Goal: Task Accomplishment & Management: Manage account settings

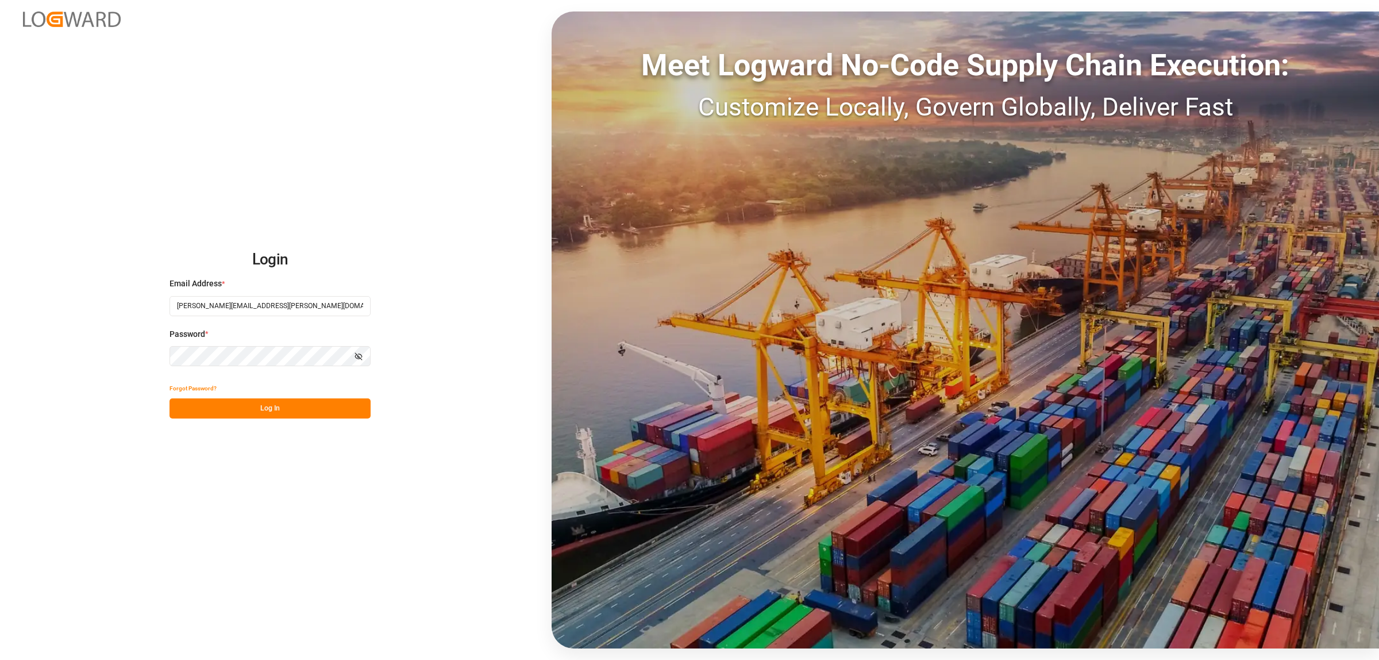
click at [296, 406] on button "Log In" at bounding box center [269, 408] width 201 height 20
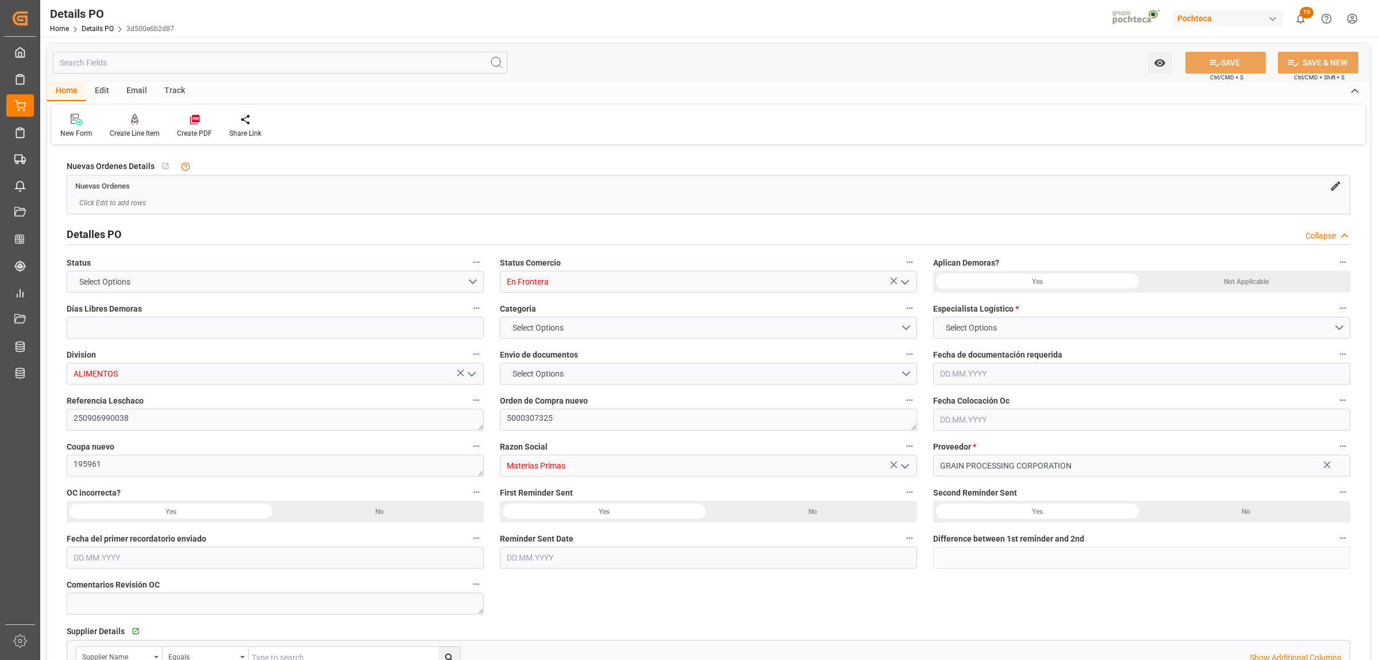
type input "0"
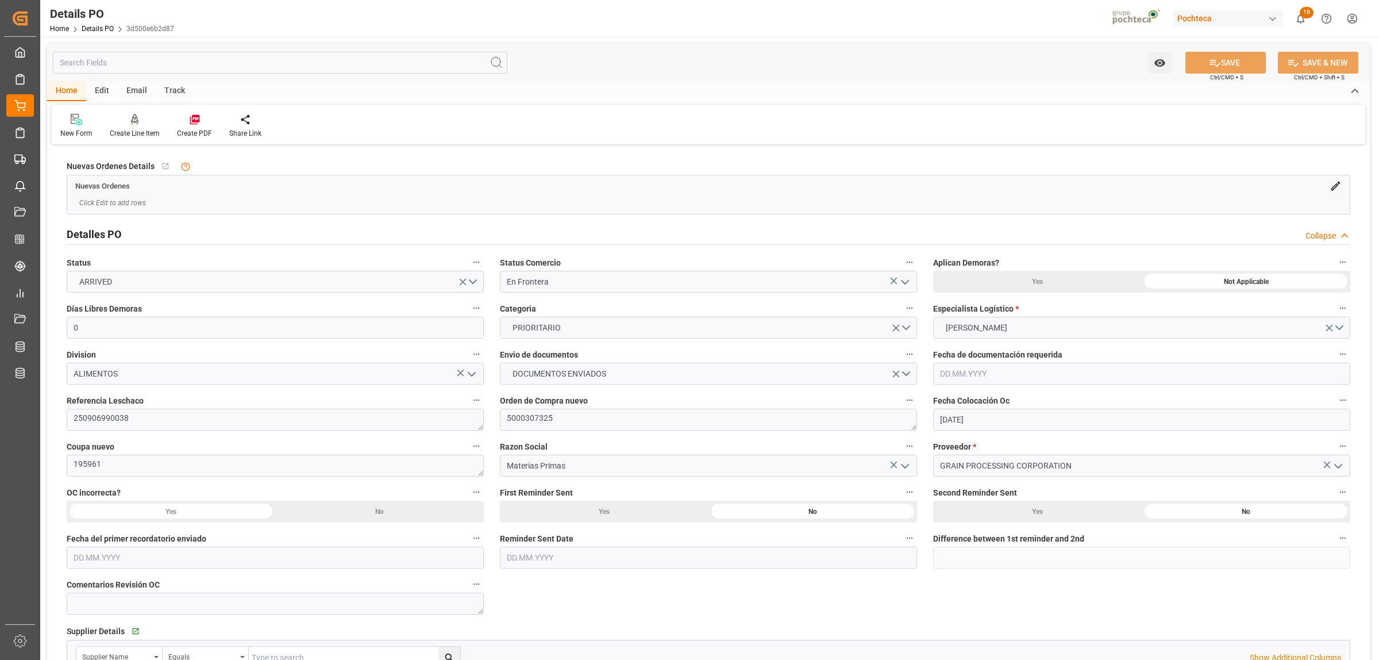
type input "[DATE]"
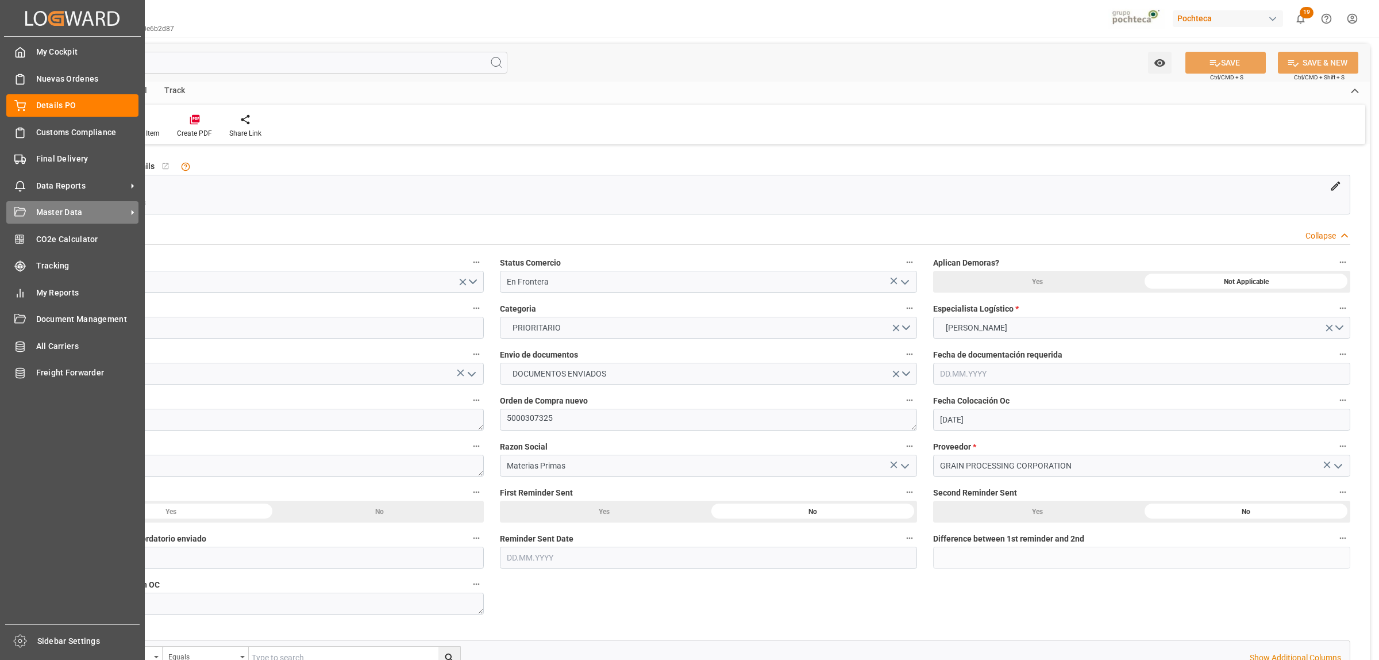
click at [124, 211] on span "Master Data" at bounding box center [81, 212] width 91 height 12
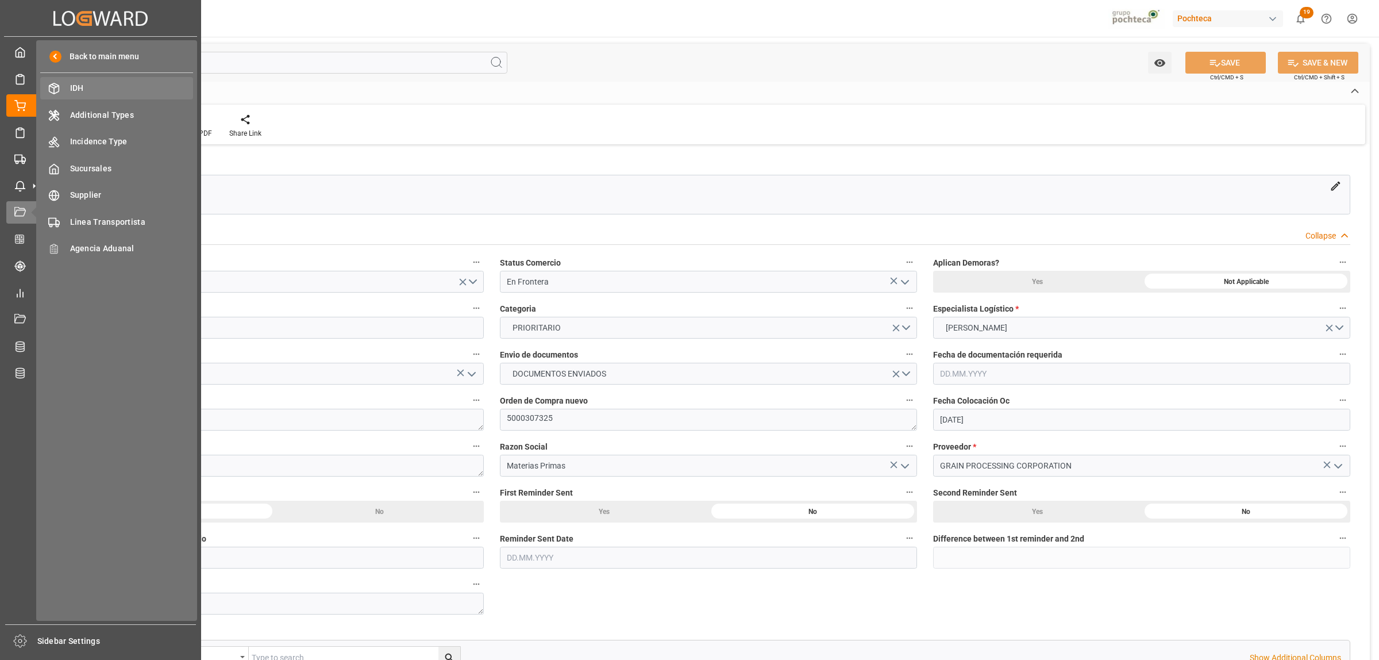
click at [78, 82] on span "IDH" at bounding box center [132, 88] width 124 height 12
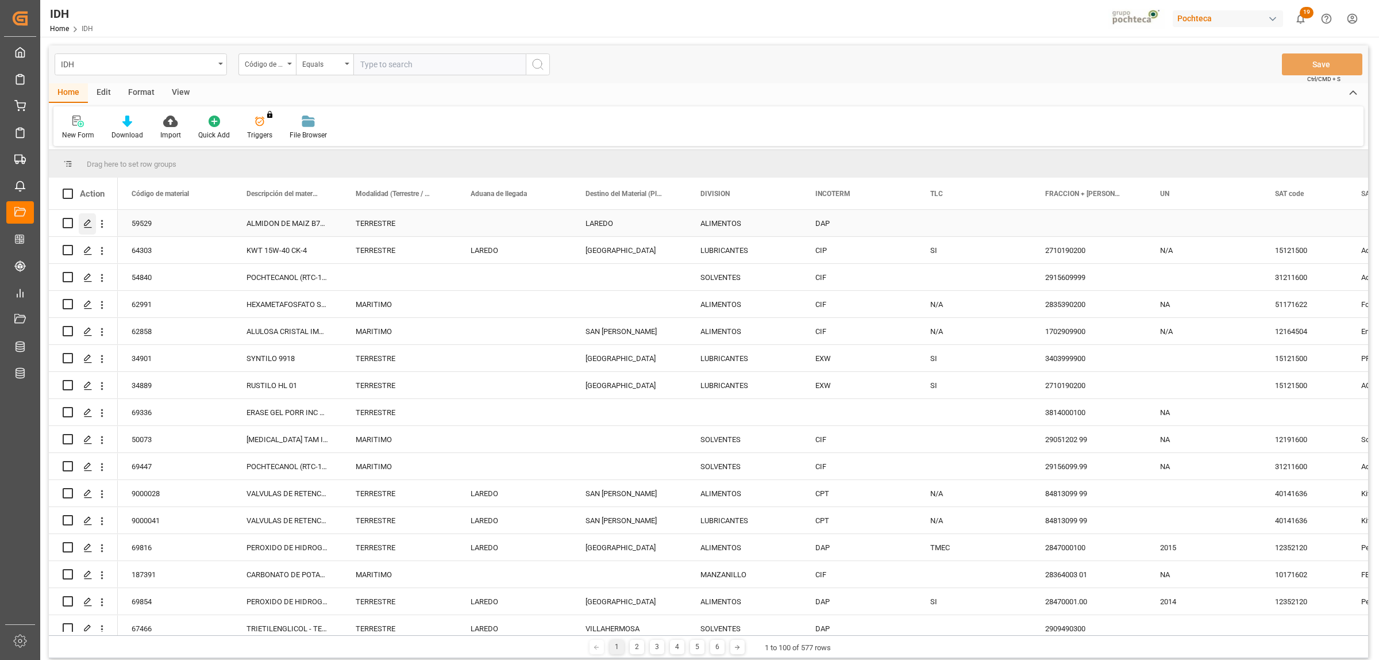
click at [85, 222] on polygon "Press SPACE to select this row." at bounding box center [87, 222] width 6 height 6
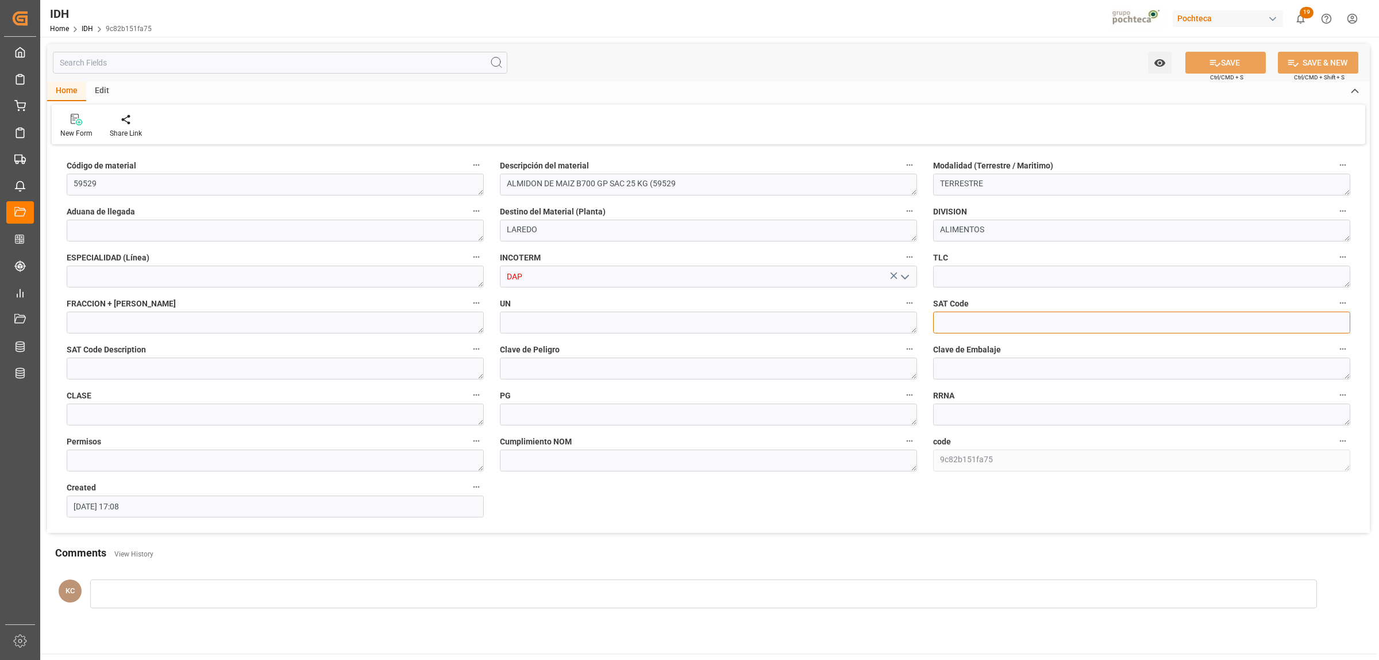
click at [1001, 325] on input at bounding box center [1141, 322] width 417 height 22
paste input "50221303"
type input "50221303"
click at [168, 353] on label "SAT Code Description" at bounding box center [275, 349] width 417 height 16
click at [469, 353] on button "SAT Code Description" at bounding box center [476, 348] width 15 height 15
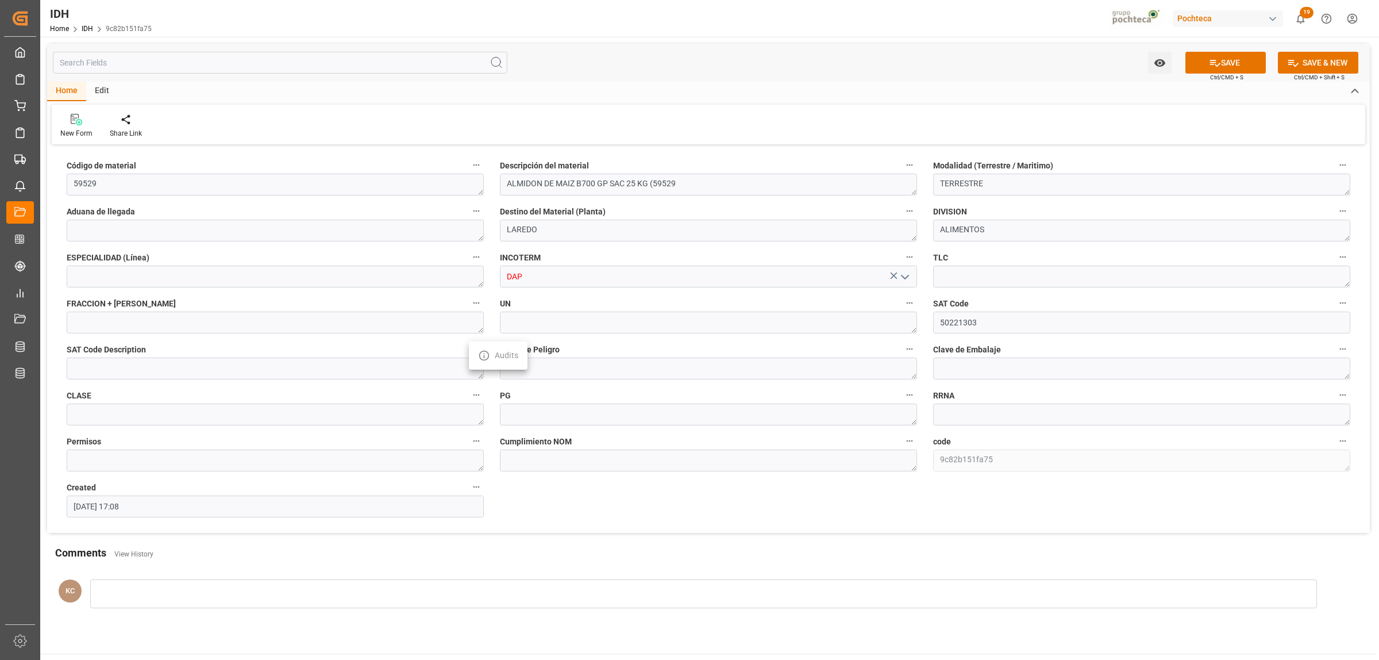
click at [168, 364] on div at bounding box center [689, 330] width 1379 height 660
click at [167, 367] on textarea at bounding box center [275, 368] width 417 height 22
paste textarea "Almidón o harina comestible"
type textarea "Almidón o harina comestible"
click at [539, 369] on textarea at bounding box center [708, 368] width 417 height 22
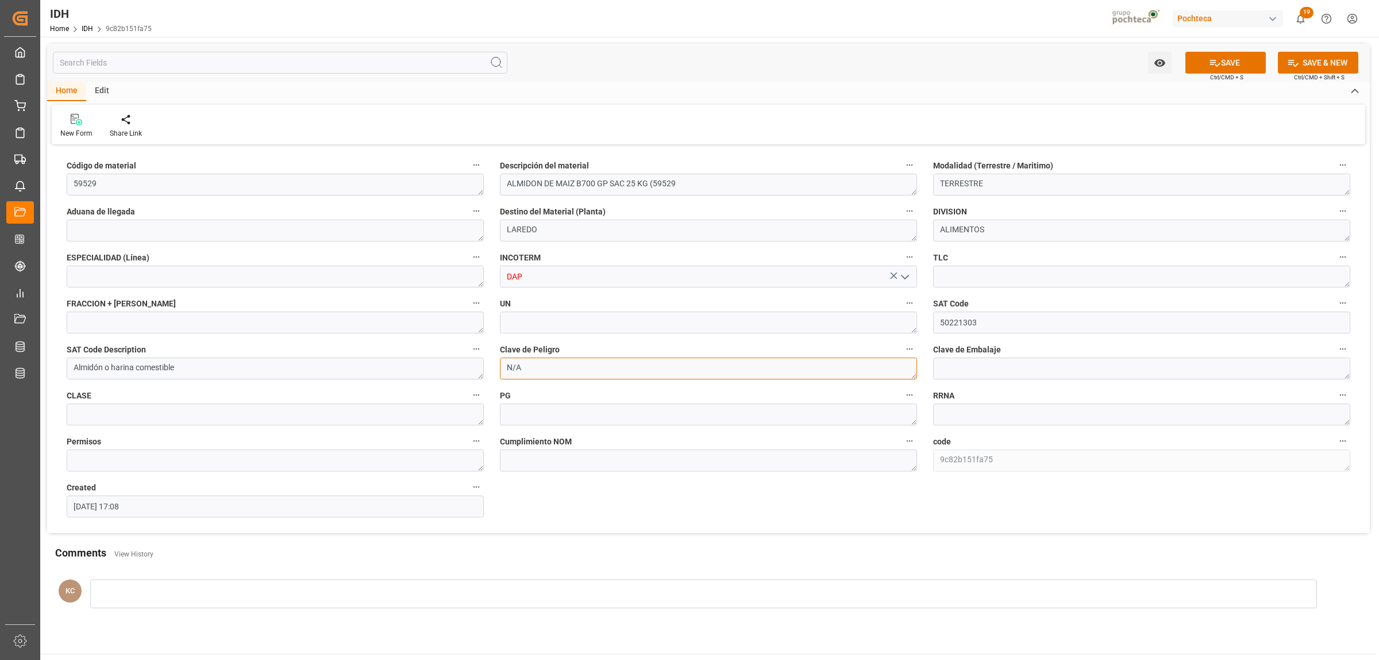
type textarea "N/A"
click at [966, 372] on textarea at bounding box center [1141, 368] width 417 height 22
type textarea "N/A"
click at [154, 415] on textarea at bounding box center [275, 414] width 417 height 22
type textarea "N/A"
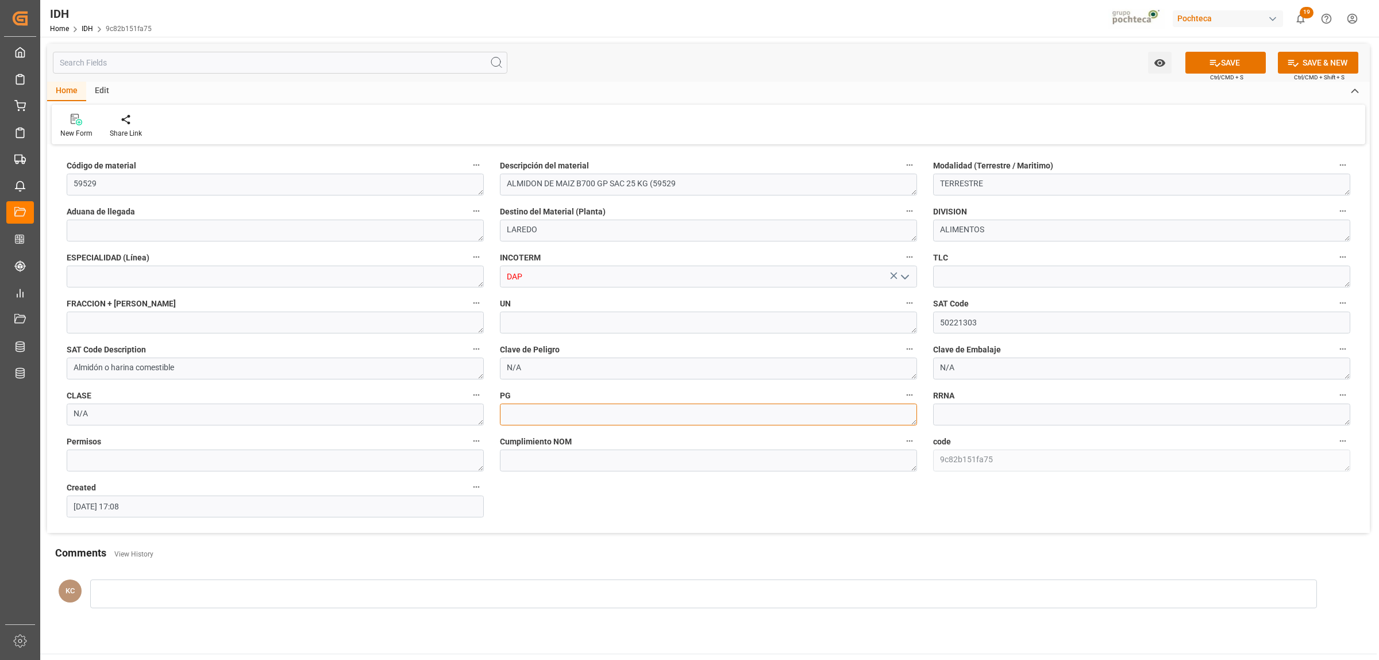
click at [563, 414] on textarea at bounding box center [708, 414] width 417 height 22
type textarea "N/A"
click at [230, 229] on textarea at bounding box center [275, 230] width 417 height 22
type textarea "LAREDO"
drag, startPoint x: 541, startPoint y: 222, endPoint x: 445, endPoint y: 219, distance: 95.4
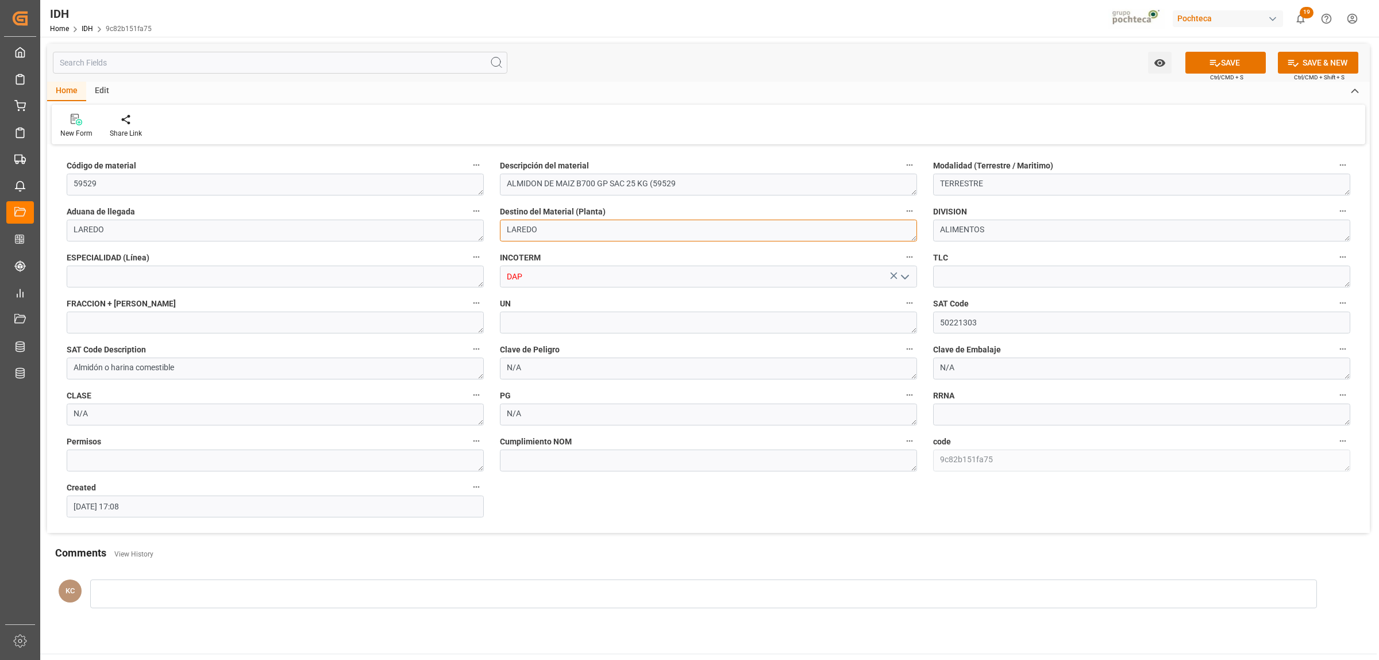
click at [445, 219] on div "Código de material 59529 Descripción del material ALMIDON DE MAIZ B700 GP SAC 2…" at bounding box center [708, 340] width 1323 height 385
click at [1243, 64] on button "SAVE" at bounding box center [1225, 63] width 80 height 22
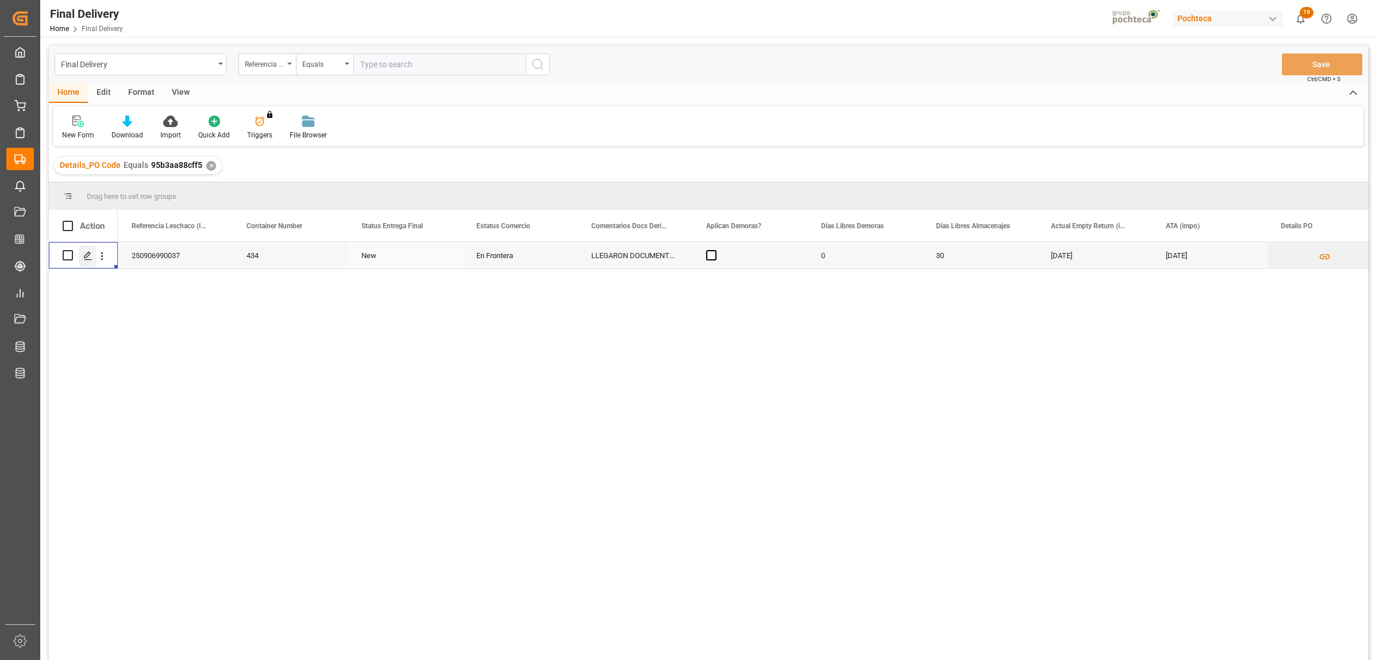
click at [90, 255] on icon "Press SPACE to select this row." at bounding box center [87, 255] width 9 height 9
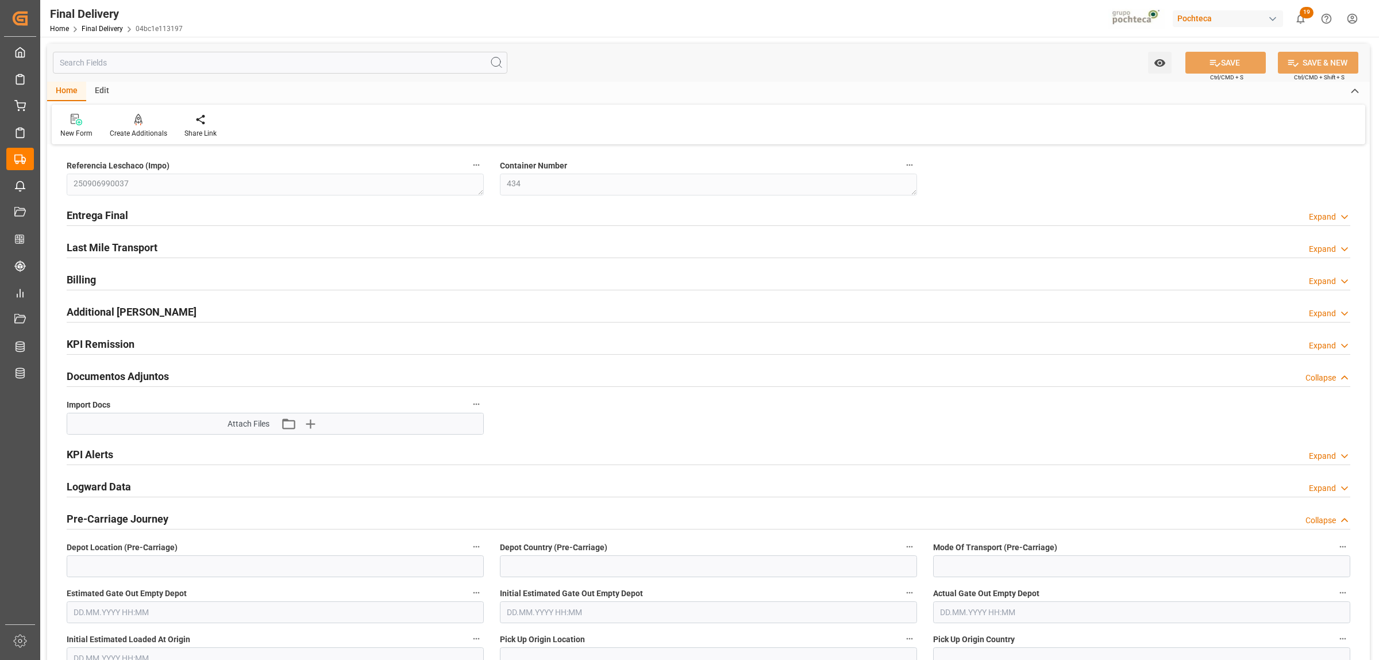
type input "0"
type input "30"
type input "01.09.2025"
type input "27.08.2025"
click at [110, 208] on h2 "Entrega Final" at bounding box center [97, 215] width 61 height 16
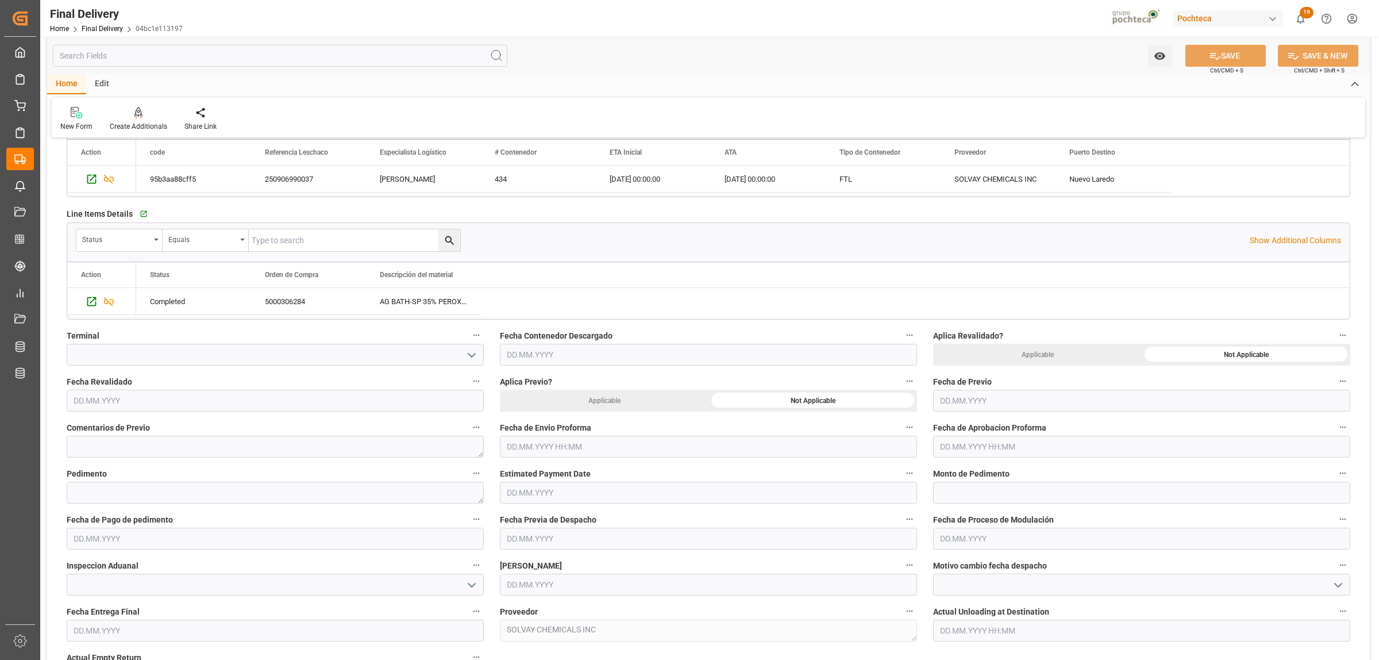
scroll to position [287, 0]
click at [549, 451] on input "text" at bounding box center [708, 445] width 417 height 22
click at [541, 515] on div "28 29 30 31 1 2 3" at bounding box center [582, 515] width 157 height 22
click at [653, 469] on button "Next Month" at bounding box center [655, 472] width 7 height 7
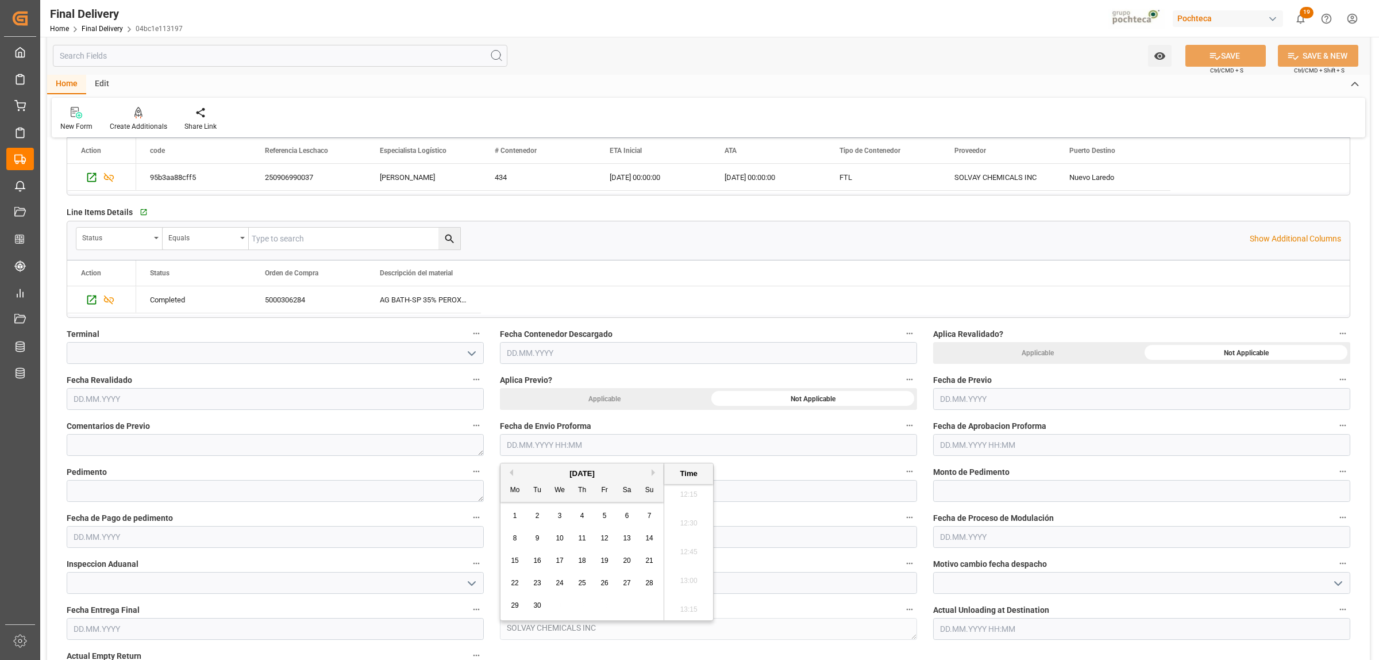
click at [510, 472] on button "Previous Month" at bounding box center [509, 472] width 7 height 7
click at [583, 604] on span "28" at bounding box center [581, 605] width 7 height 8
type input "[DATE] 00:00"
click at [964, 440] on input "text" at bounding box center [1141, 445] width 417 height 22
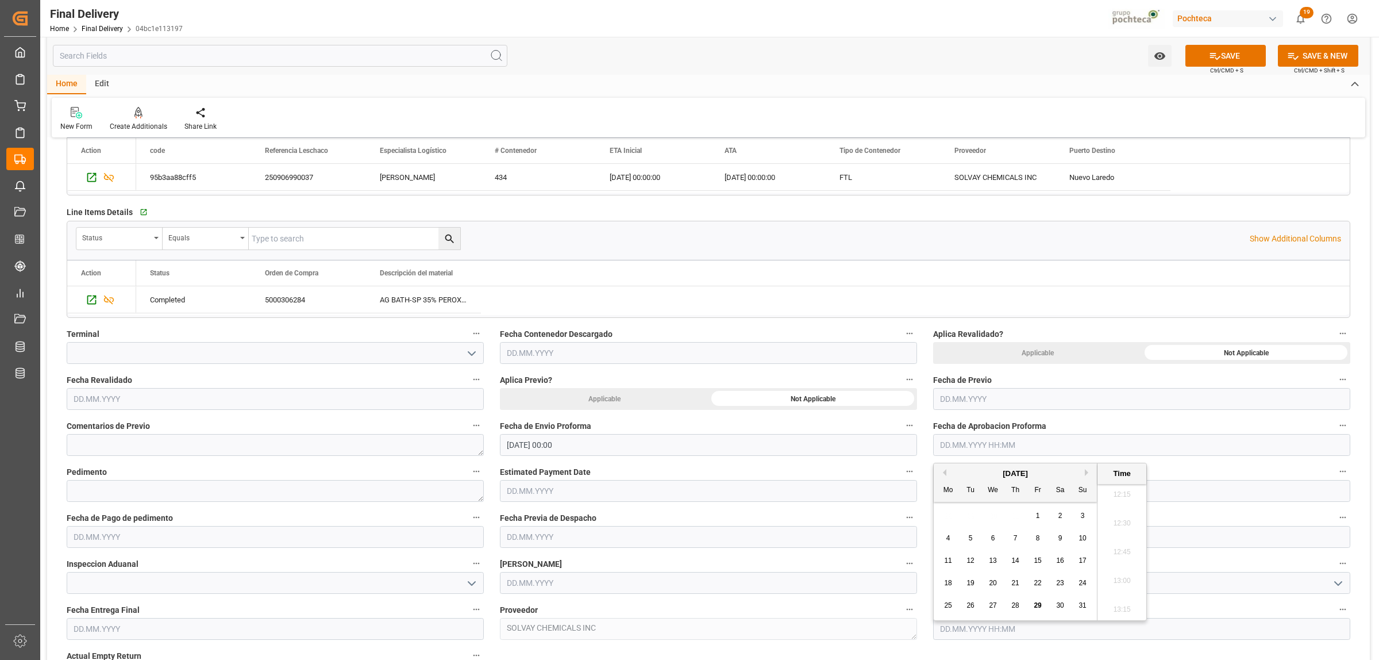
drag, startPoint x: 989, startPoint y: 522, endPoint x: 1000, endPoint y: 526, distance: 11.6
click at [989, 521] on div "28 29 30 31 1 2 3" at bounding box center [1015, 515] width 157 height 22
click at [1016, 603] on span "28" at bounding box center [1014, 605] width 7 height 8
type input "[DATE] 00:00"
drag, startPoint x: 195, startPoint y: 493, endPoint x: 197, endPoint y: 501, distance: 8.2
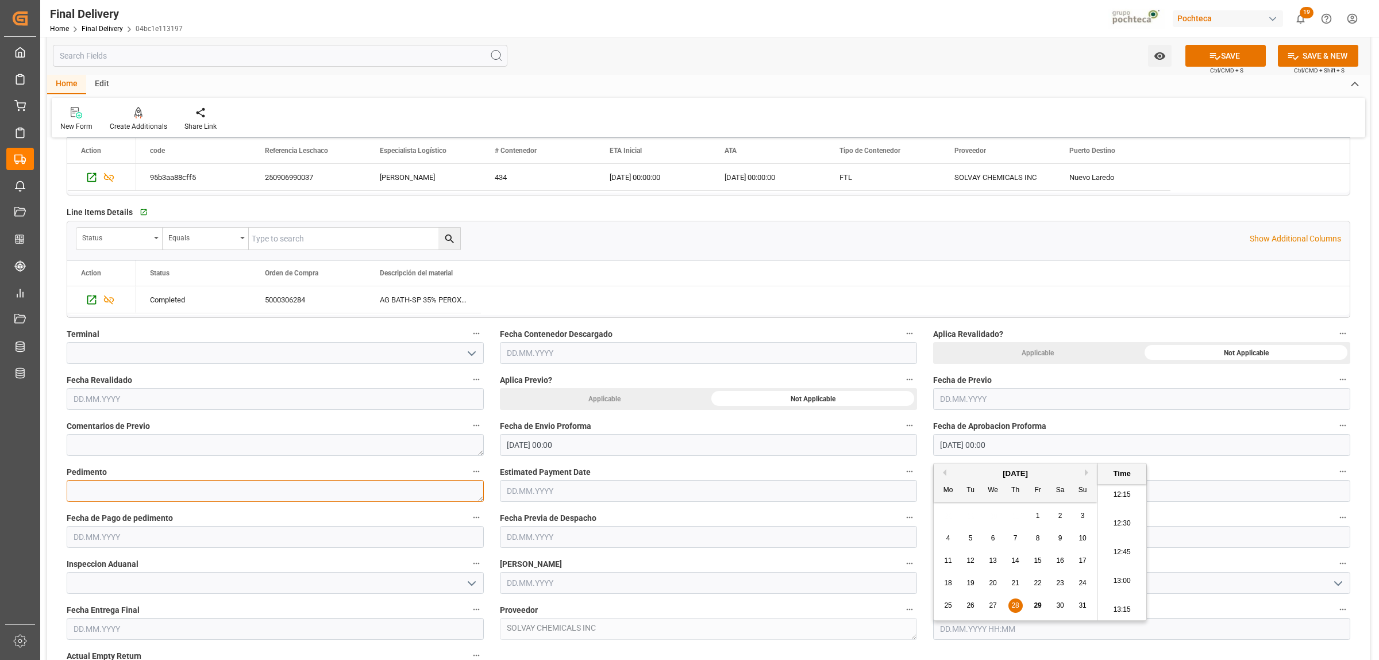
click at [196, 494] on textarea at bounding box center [275, 491] width 417 height 22
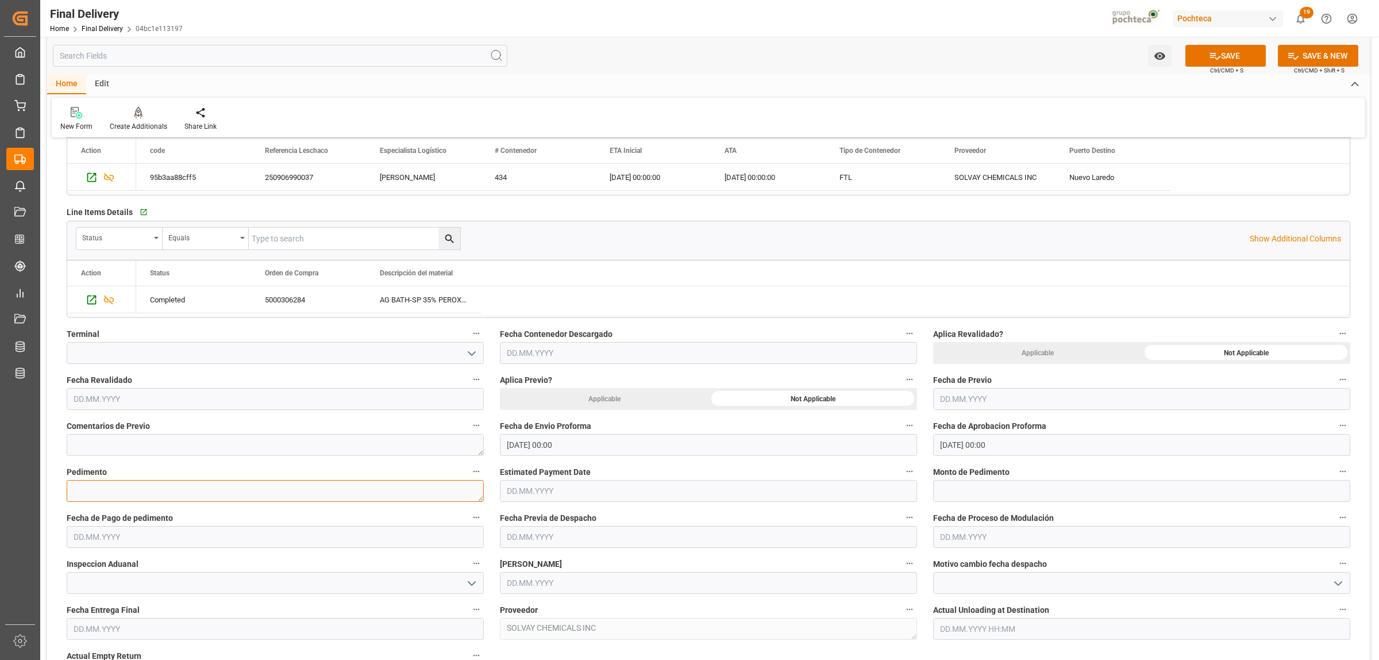
click at [107, 484] on textarea at bounding box center [275, 491] width 417 height 22
paste textarea "25 80 3617 5002595"
type textarea "25 80 3617 5002595"
click at [980, 499] on input "text" at bounding box center [1141, 491] width 417 height 22
paste input "63905"
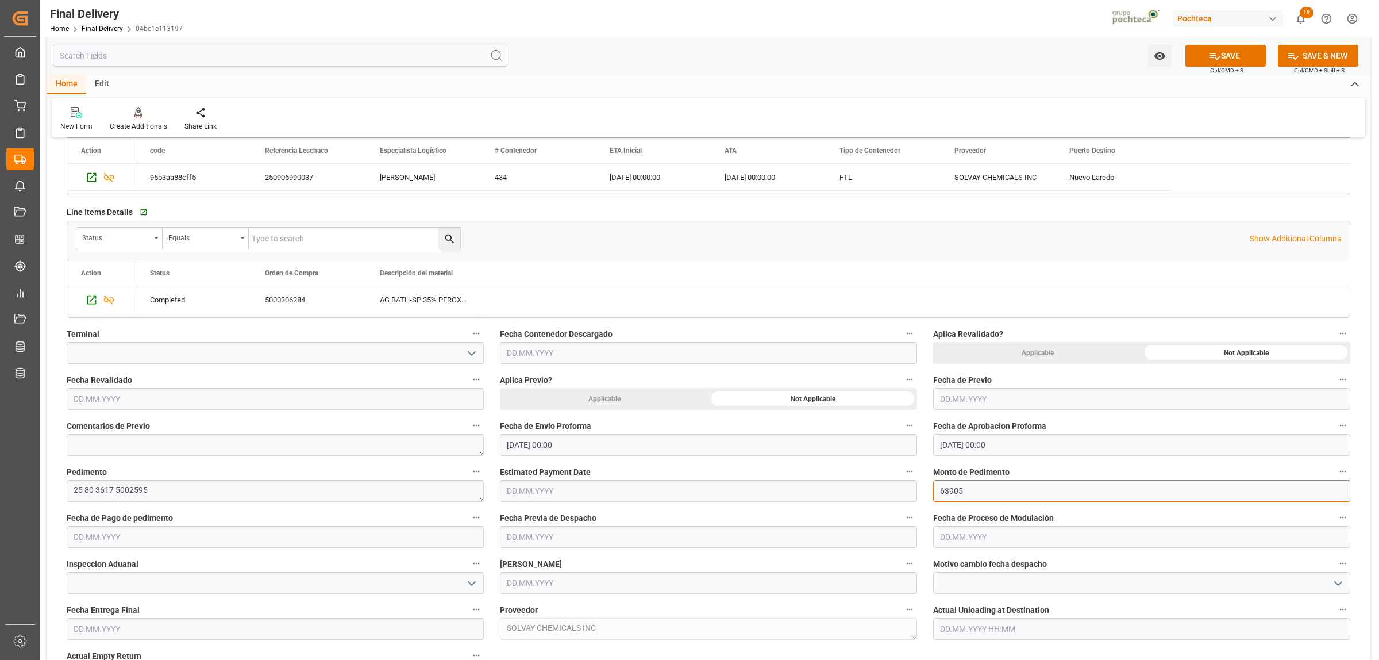
type input "63905"
click at [147, 538] on input "text" at bounding box center [275, 537] width 417 height 22
drag, startPoint x: 110, startPoint y: 411, endPoint x: 130, endPoint y: 421, distance: 22.4
click at [110, 411] on div "28 29 30 31 1 2 3" at bounding box center [149, 413] width 157 height 22
click at [174, 497] on div "29" at bounding box center [171, 503] width 14 height 14
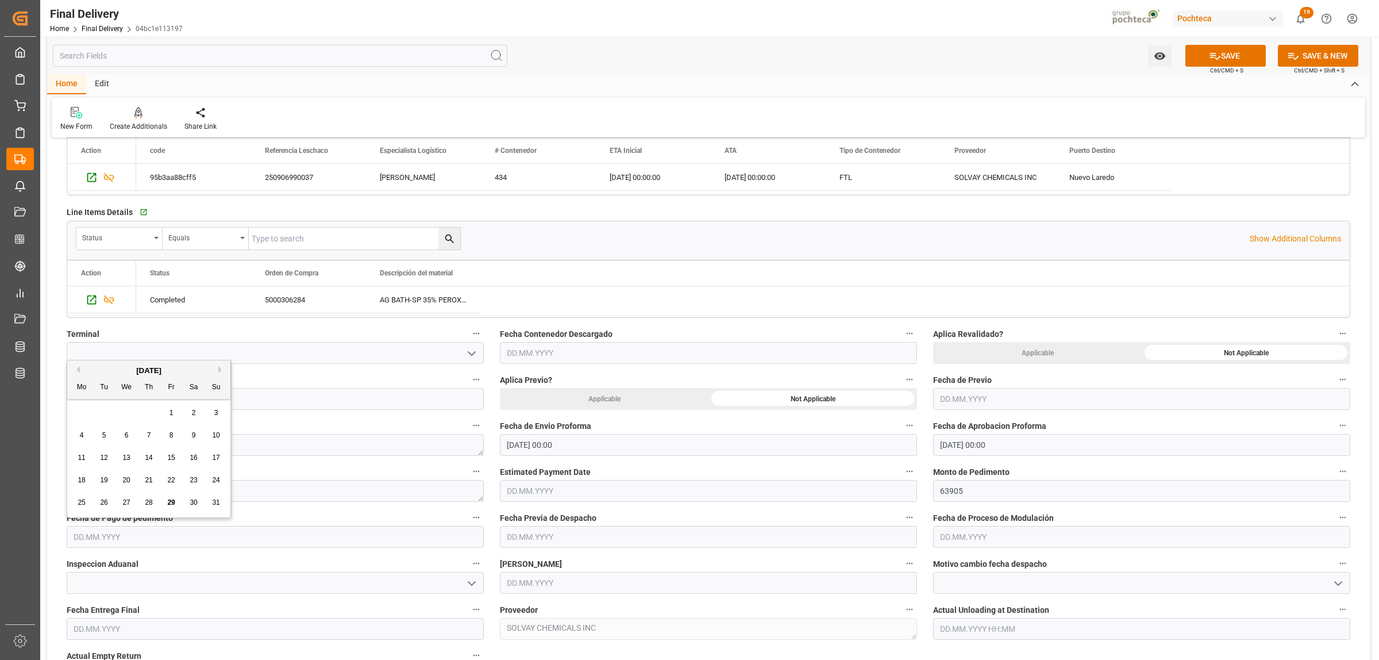
type input "[DATE]"
click at [549, 580] on input "text" at bounding box center [708, 583] width 417 height 22
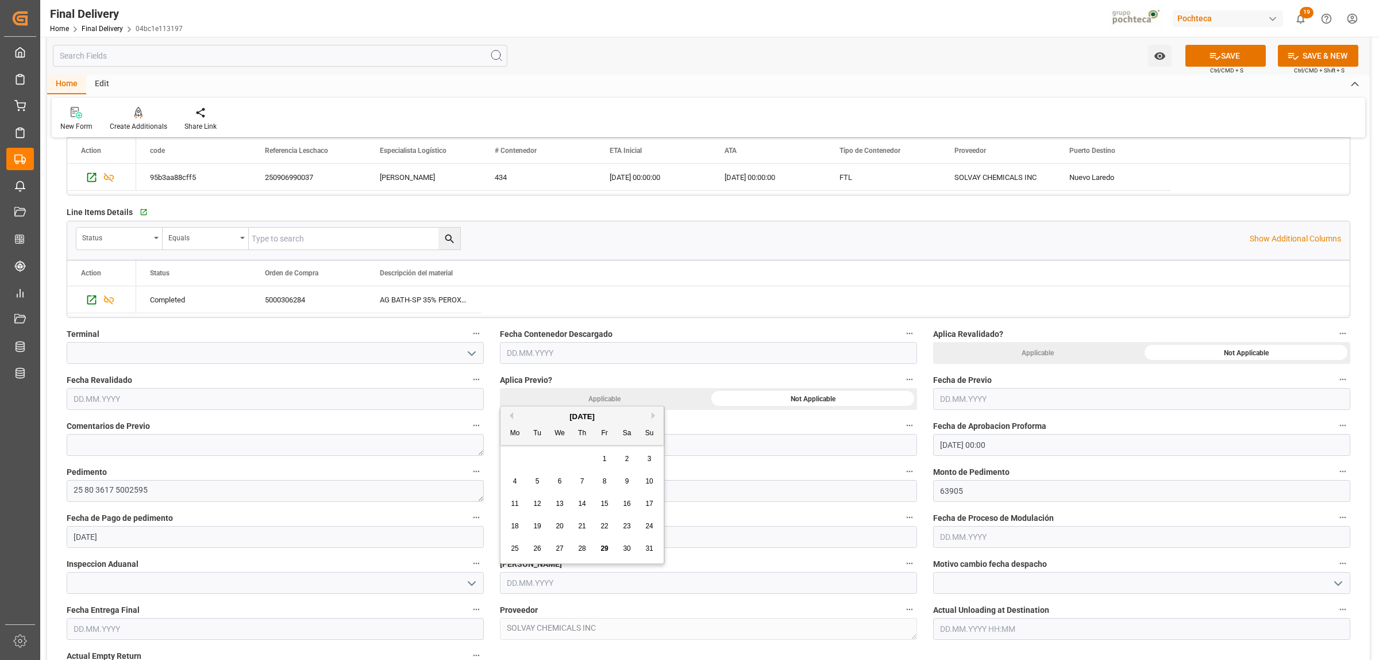
click at [521, 455] on div "28 29 30 31 1 2 3" at bounding box center [582, 459] width 157 height 22
click at [602, 550] on span "29" at bounding box center [603, 548] width 7 height 8
type input "[DATE]"
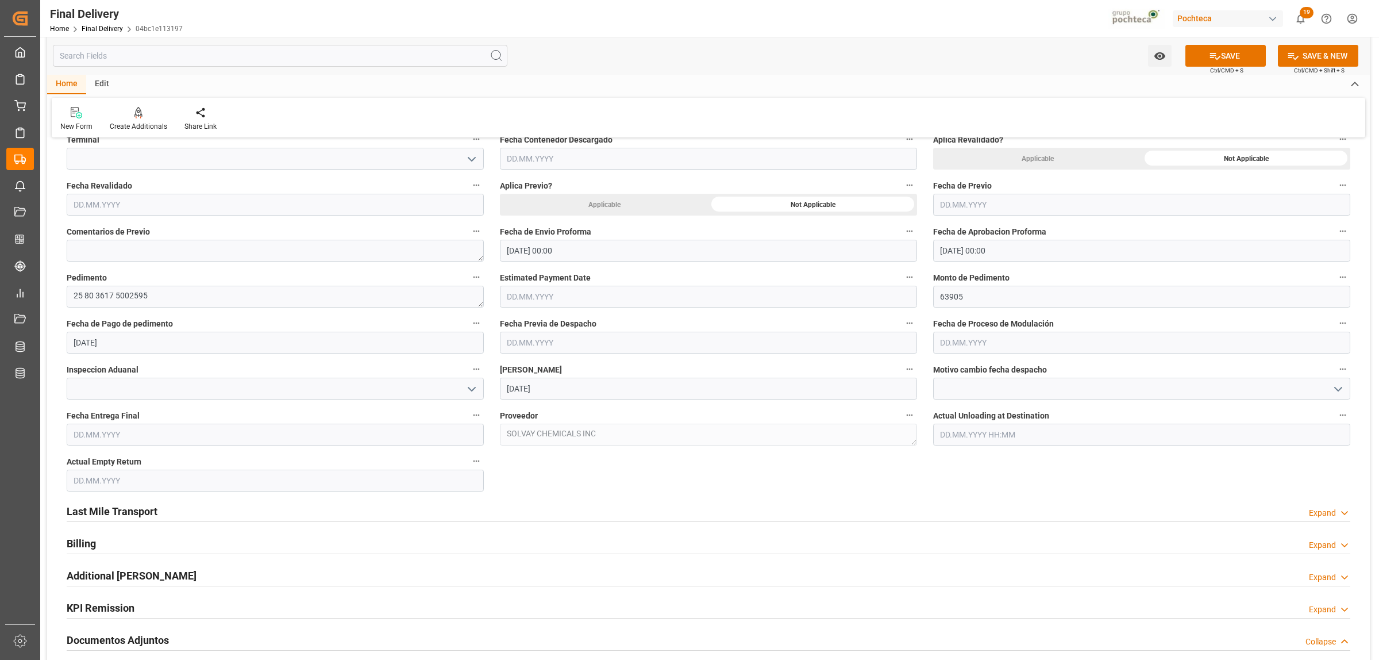
scroll to position [503, 0]
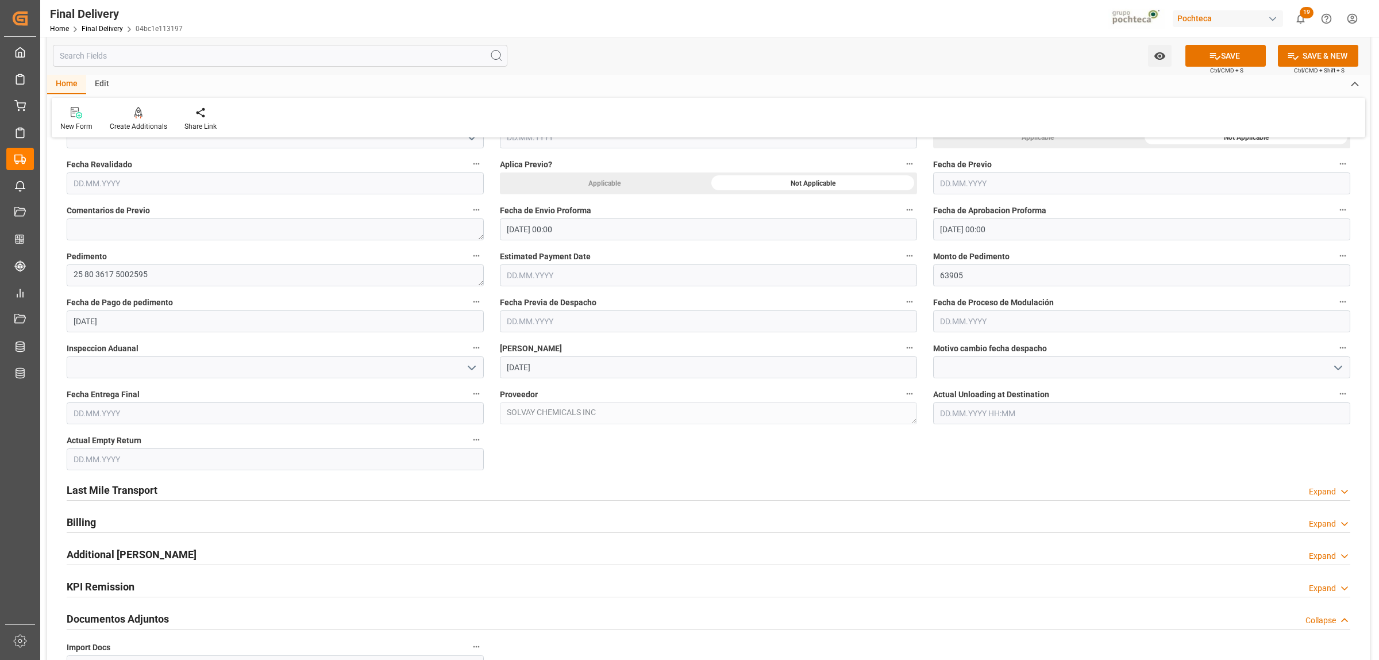
click at [141, 412] on input "text" at bounding box center [275, 413] width 417 height 22
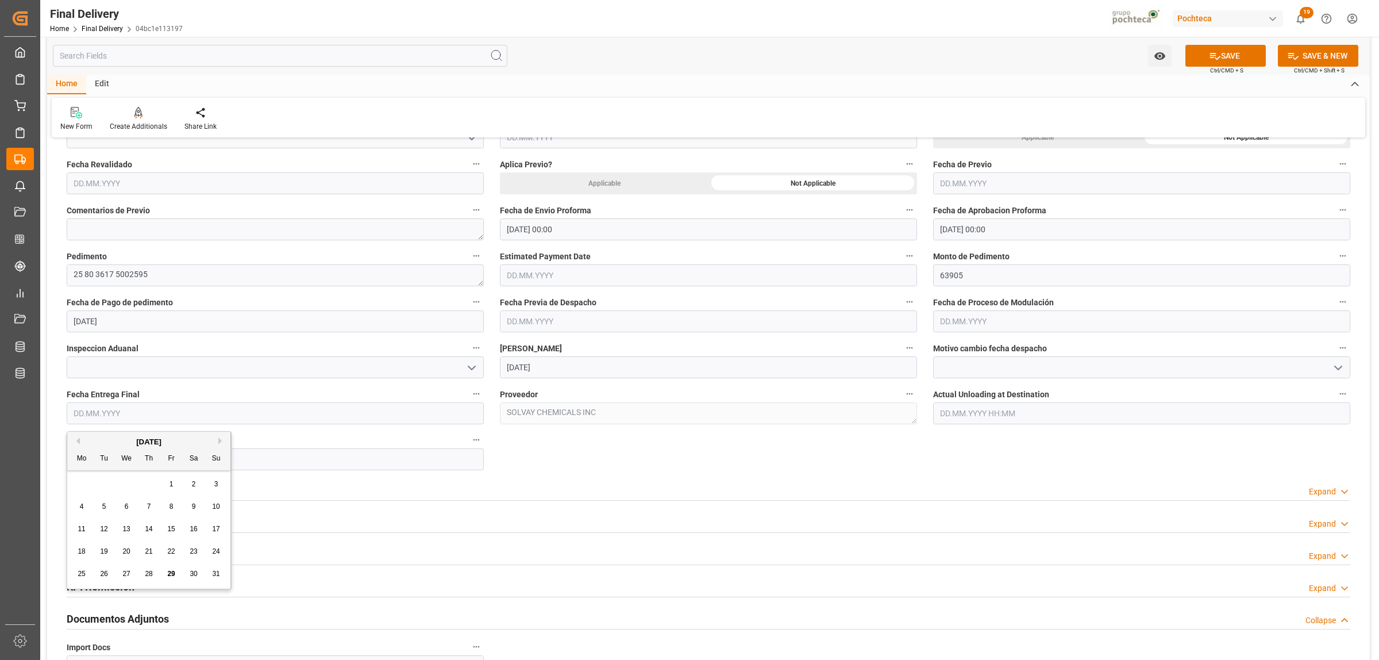
drag, startPoint x: 105, startPoint y: 488, endPoint x: 125, endPoint y: 488, distance: 20.1
click at [103, 490] on div "28 29 30 31 1 2 3" at bounding box center [149, 484] width 157 height 22
click at [217, 443] on div "August 2025" at bounding box center [148, 441] width 163 height 11
click at [219, 442] on button "Next Month" at bounding box center [221, 440] width 7 height 7
click at [84, 483] on div "1" at bounding box center [82, 484] width 14 height 14
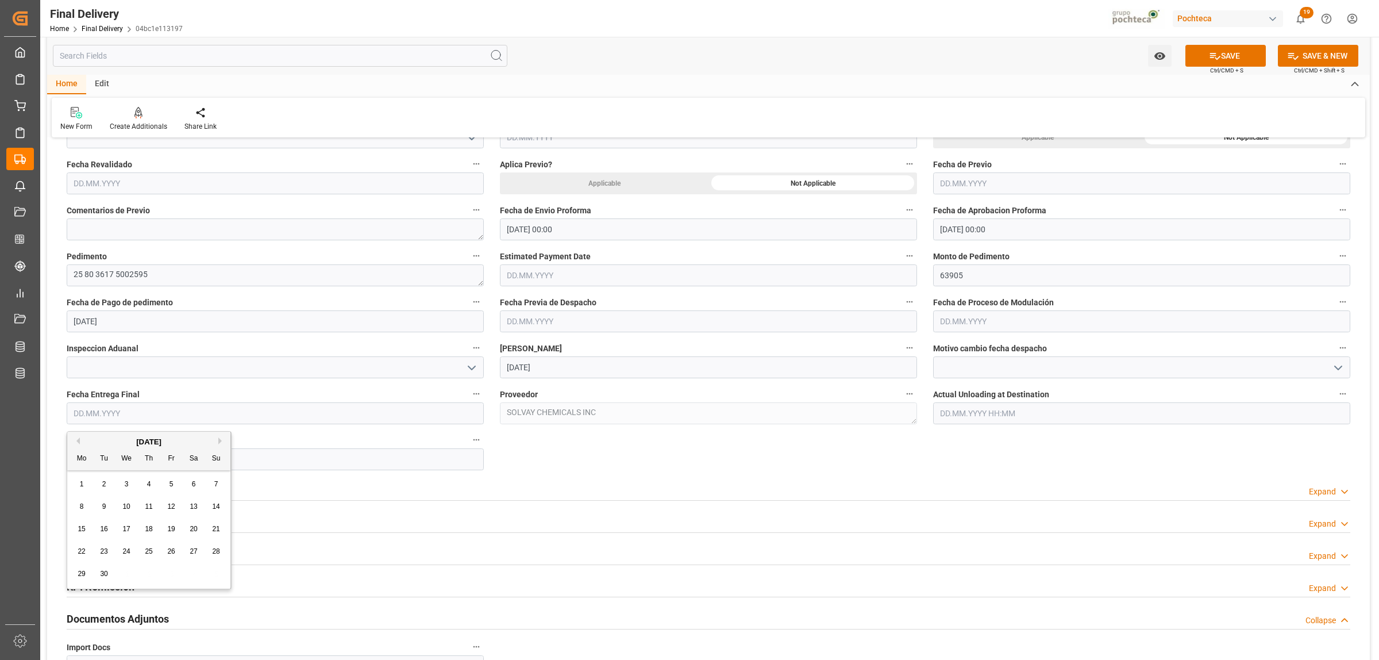
type input "01.09.2025"
click at [98, 458] on input "text" at bounding box center [275, 459] width 417 height 22
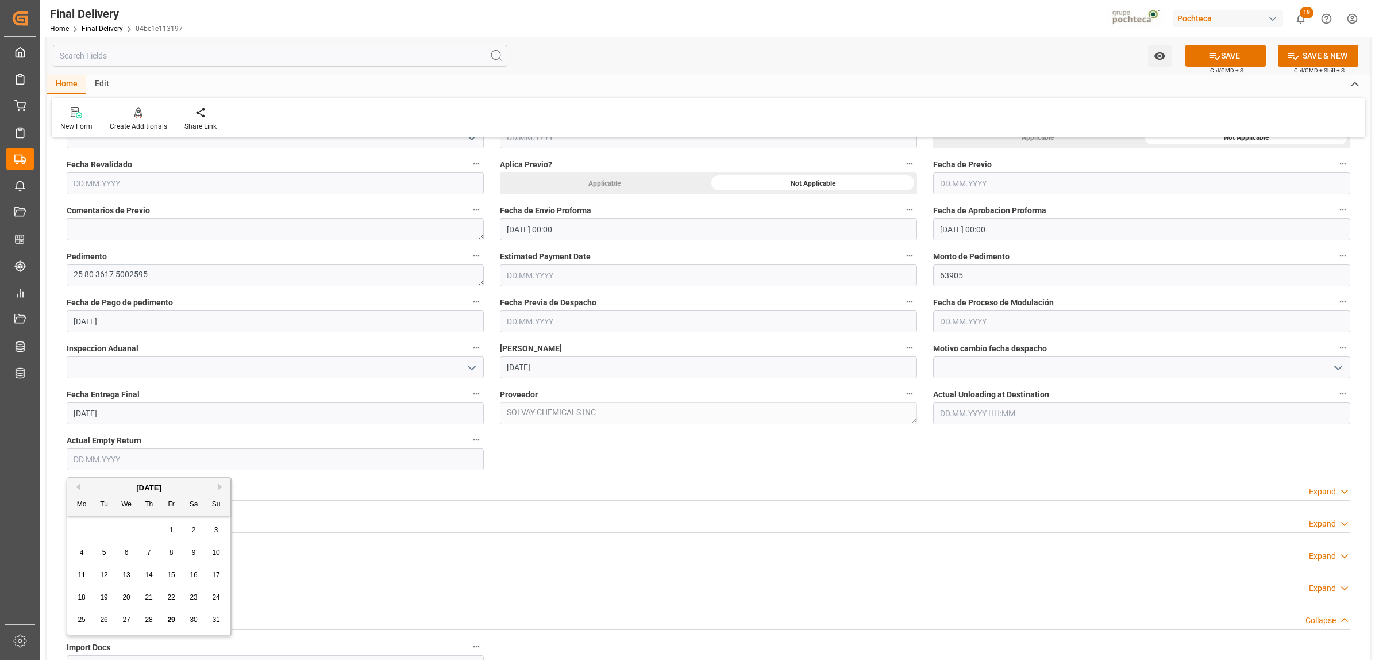
click at [88, 518] on div "August 2025 Mo Tu We Th Fr Sa Su 28 29 30 31 1 2 3 4 5 6 7 8 9 10 11 12 13 14 1…" at bounding box center [149, 555] width 164 height 157
click at [219, 486] on button "Next Month" at bounding box center [221, 486] width 7 height 7
click at [81, 530] on span "1" at bounding box center [82, 530] width 4 height 8
type input "01.09.2025"
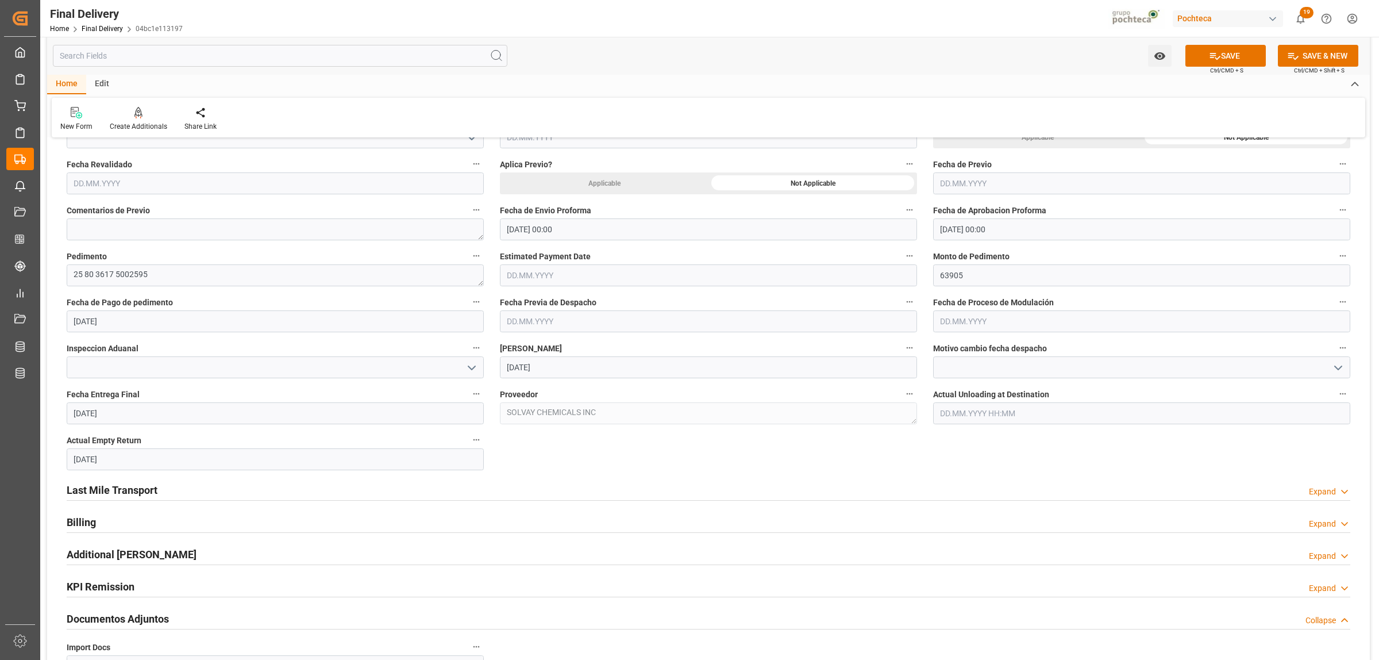
click at [120, 490] on h2 "Last Mile Transport" at bounding box center [112, 490] width 91 height 16
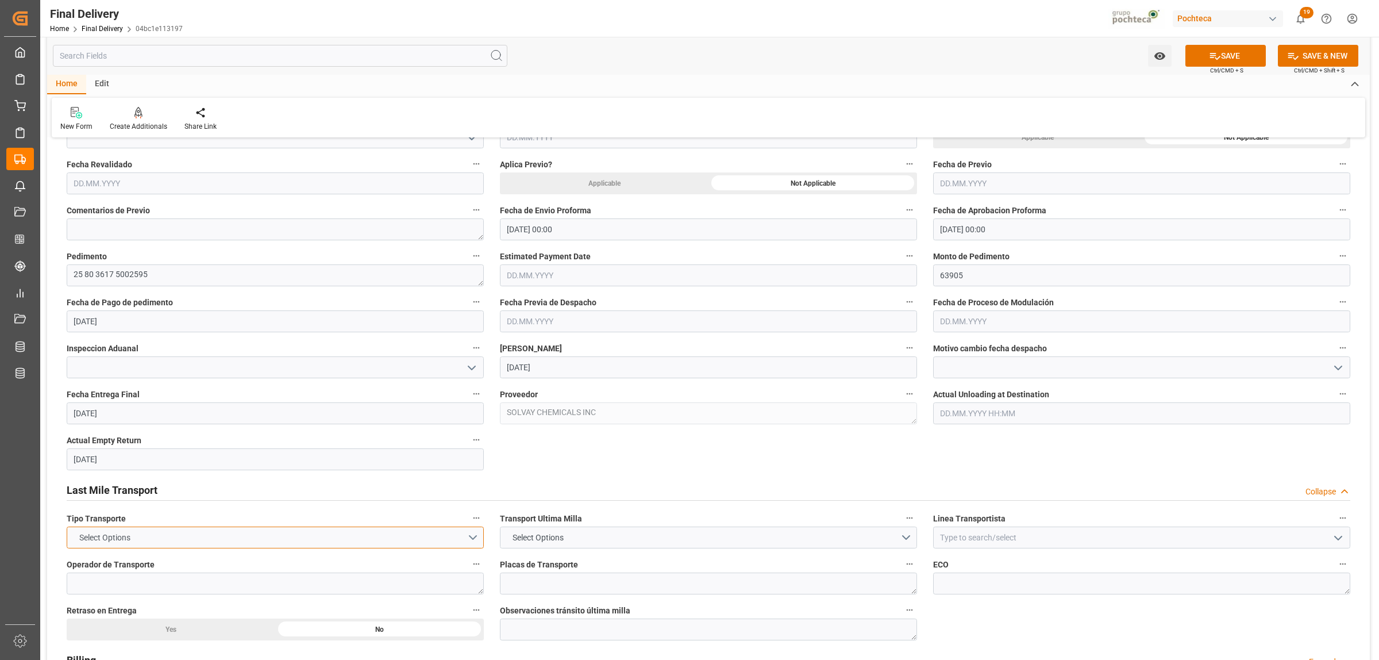
click at [475, 538] on button "Select Options" at bounding box center [275, 537] width 417 height 22
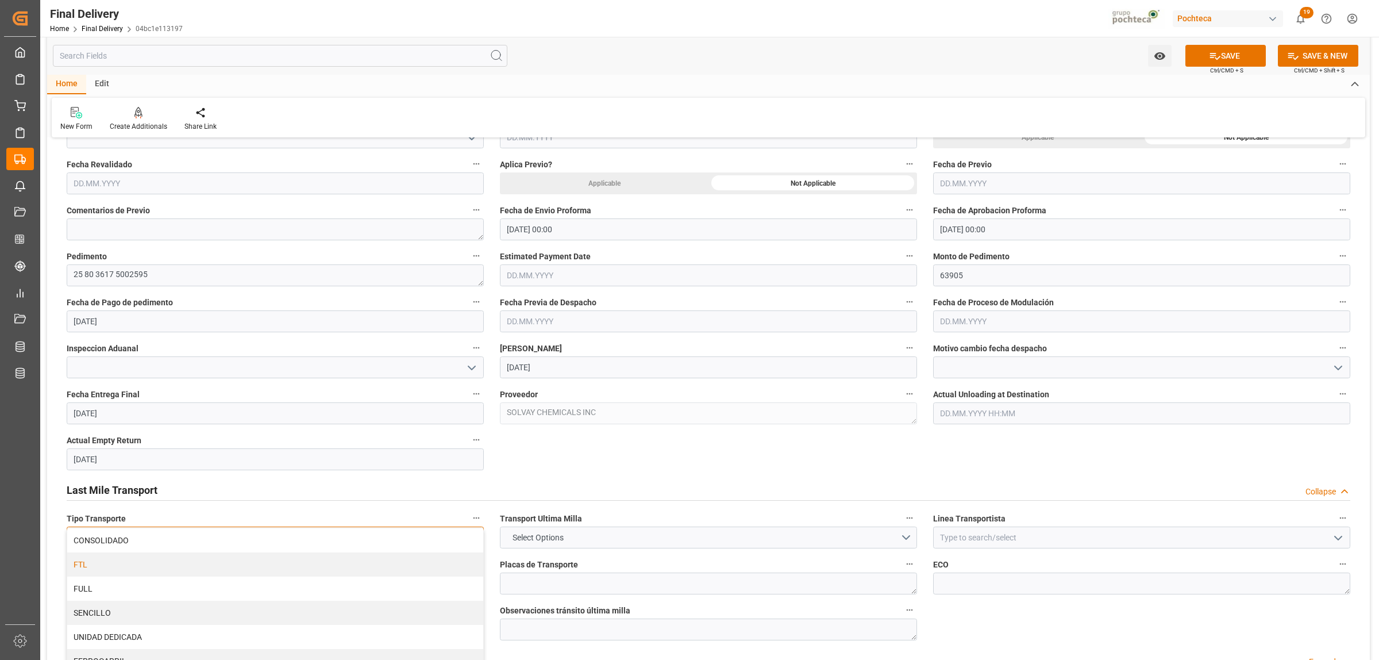
click at [85, 566] on div "FTL" at bounding box center [275, 564] width 416 height 24
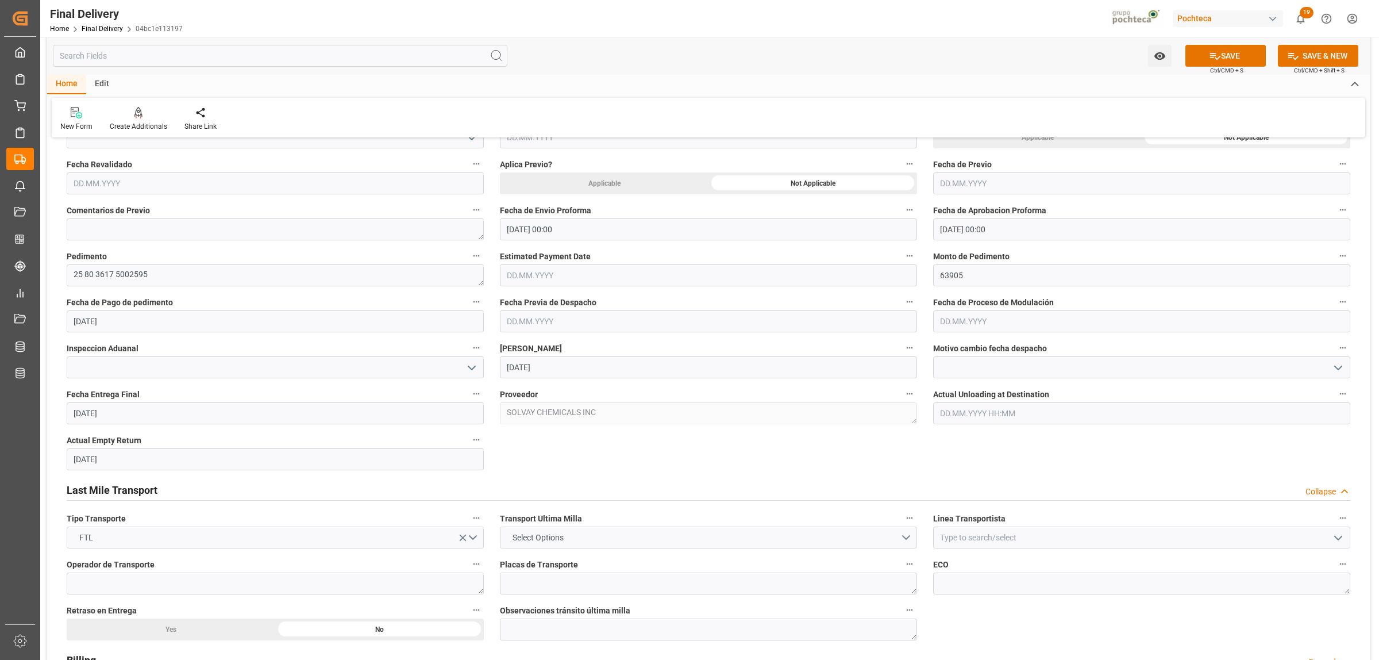
click at [907, 535] on button "Select Options" at bounding box center [708, 537] width 417 height 22
click at [519, 546] on div "LESCHACO" at bounding box center [708, 540] width 416 height 24
click at [953, 536] on input at bounding box center [1141, 537] width 417 height 22
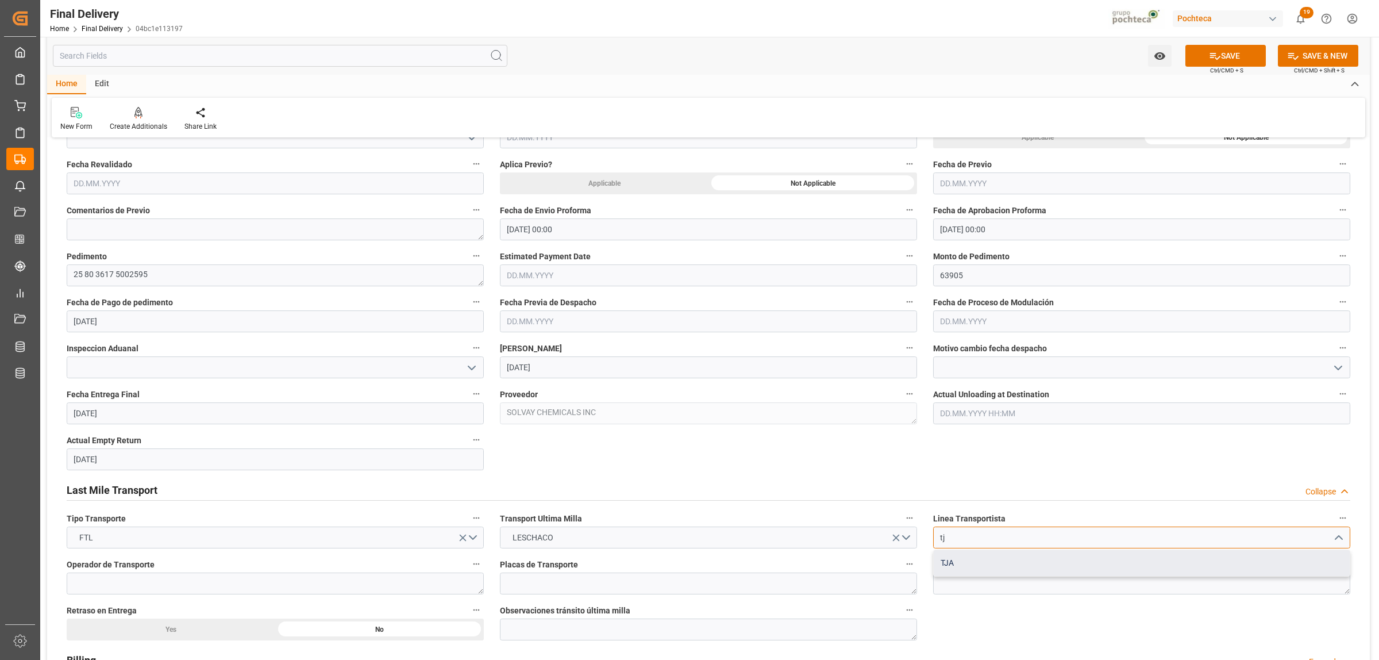
click at [946, 563] on div "TJA" at bounding box center [1142, 563] width 416 height 26
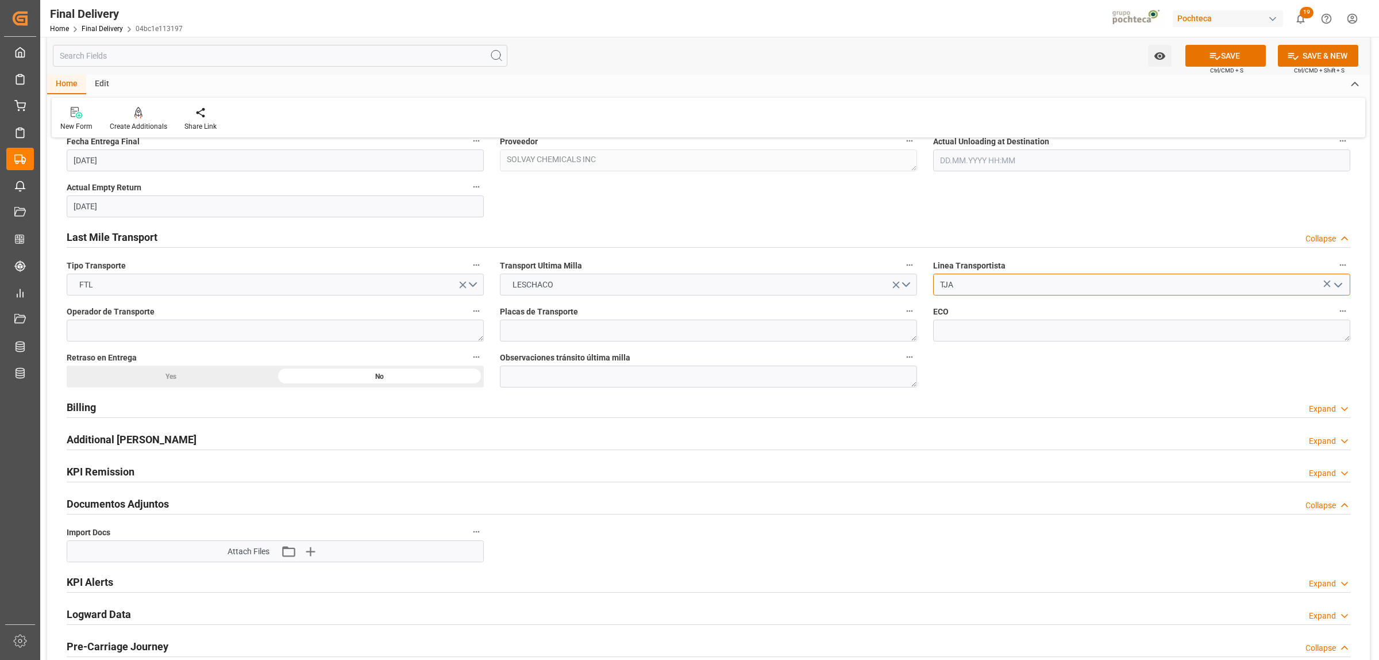
scroll to position [790, 0]
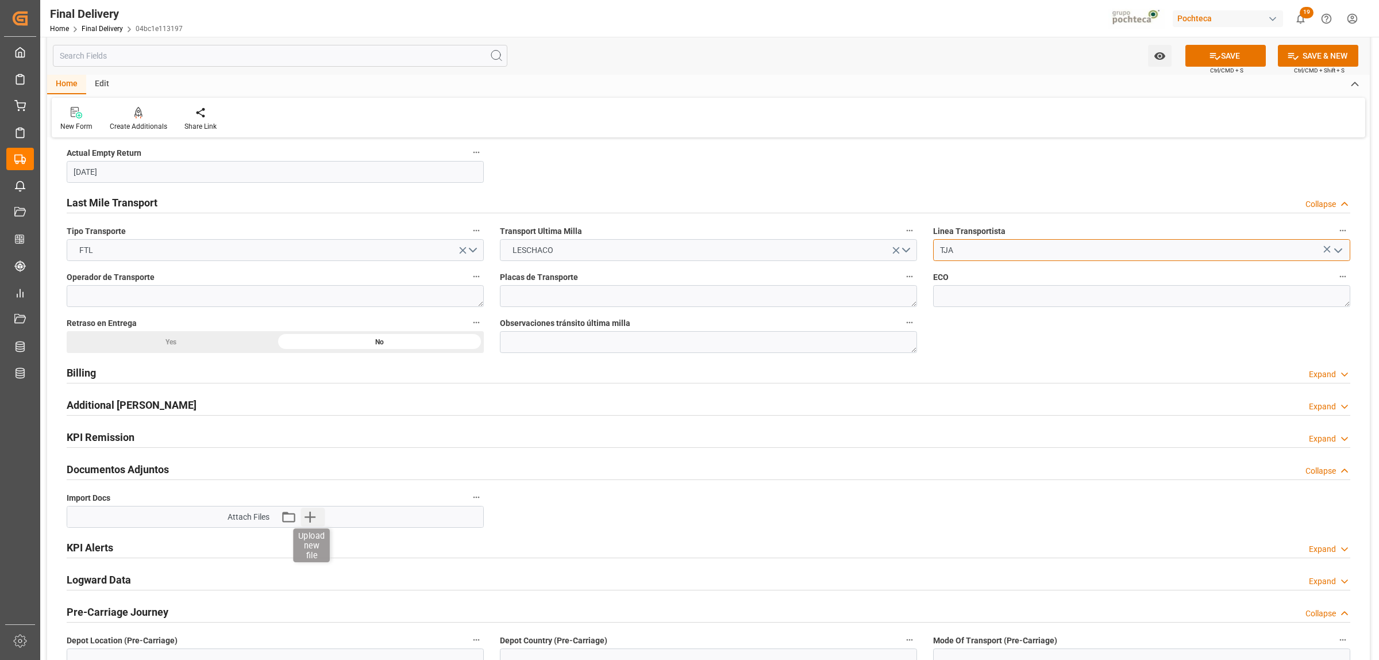
type input "TJA"
click at [313, 518] on icon "button" at bounding box center [310, 516] width 11 height 11
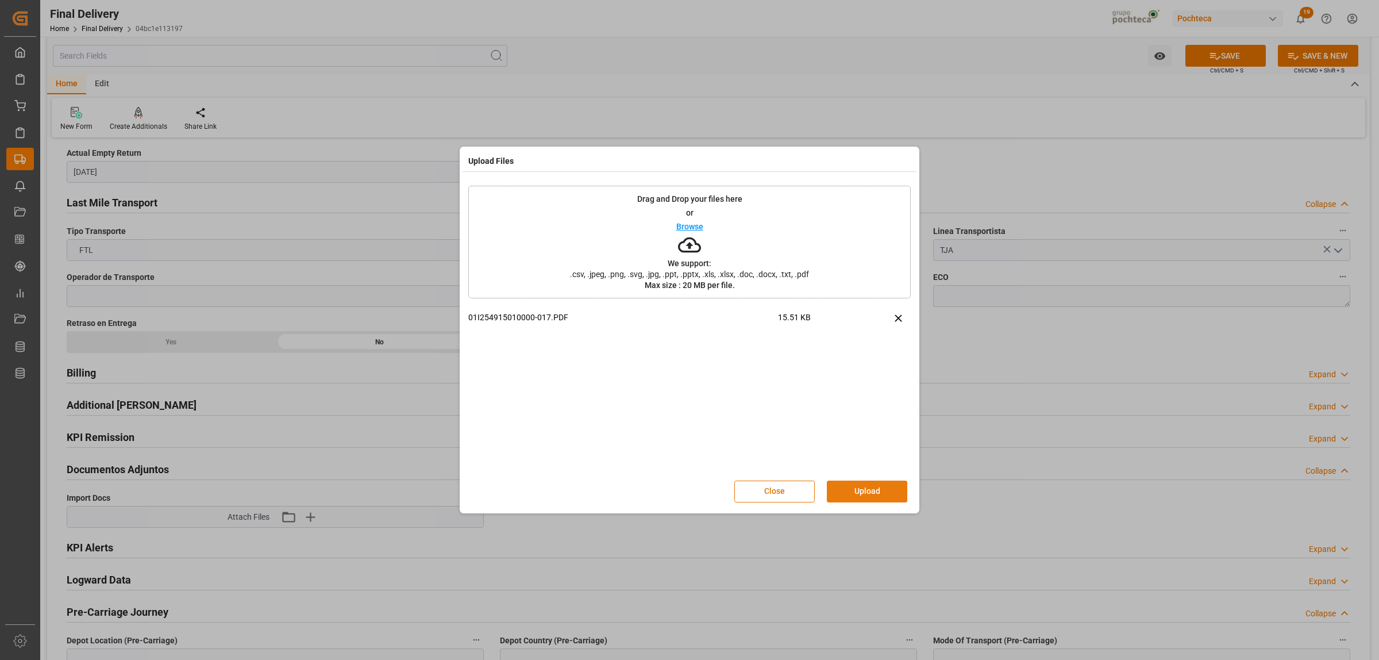
click at [855, 491] on button "Upload" at bounding box center [867, 491] width 80 height 22
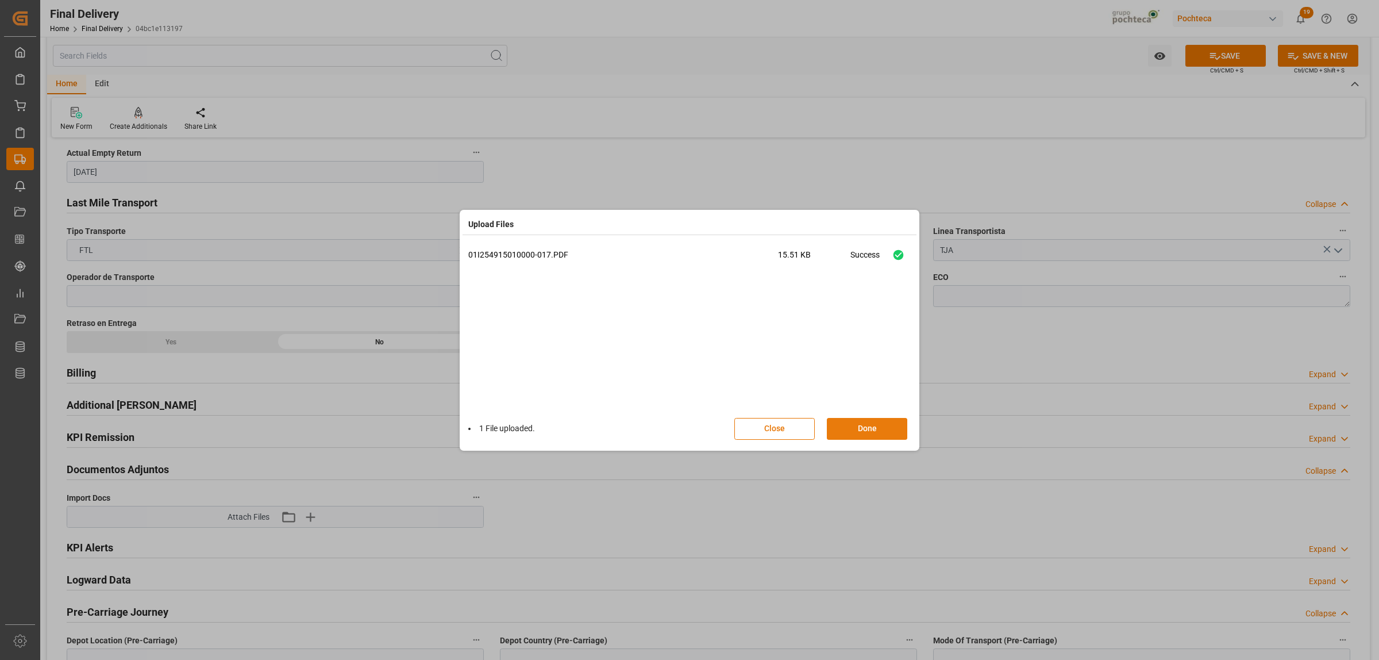
click at [883, 426] on button "Done" at bounding box center [867, 429] width 80 height 22
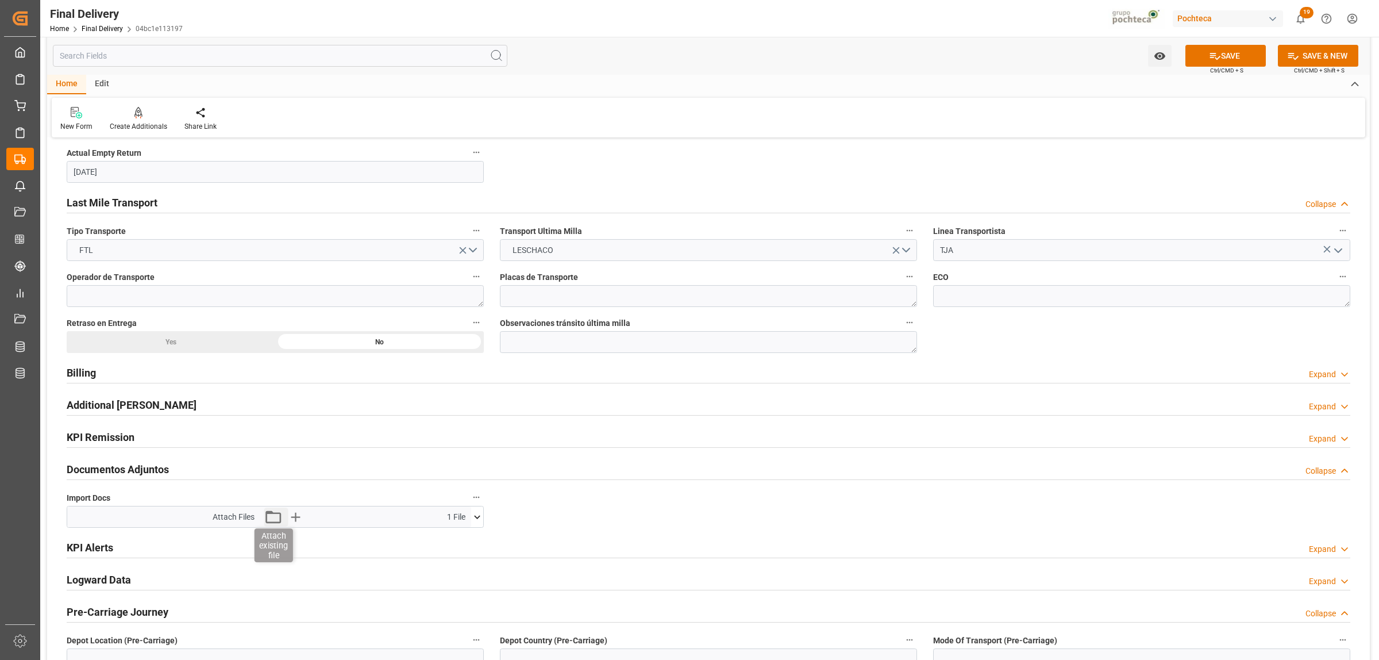
click at [271, 518] on icon "button" at bounding box center [273, 516] width 18 height 18
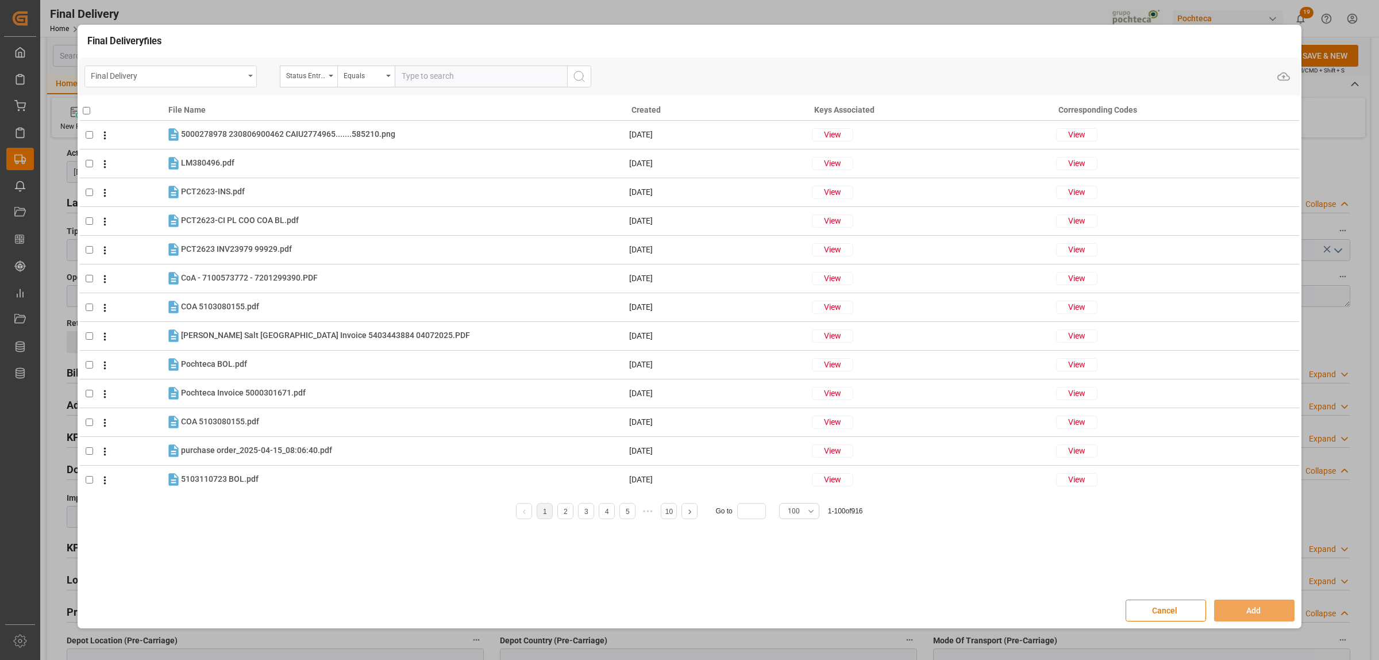
click at [246, 73] on div "Final Delivery" at bounding box center [170, 76] width 172 height 22
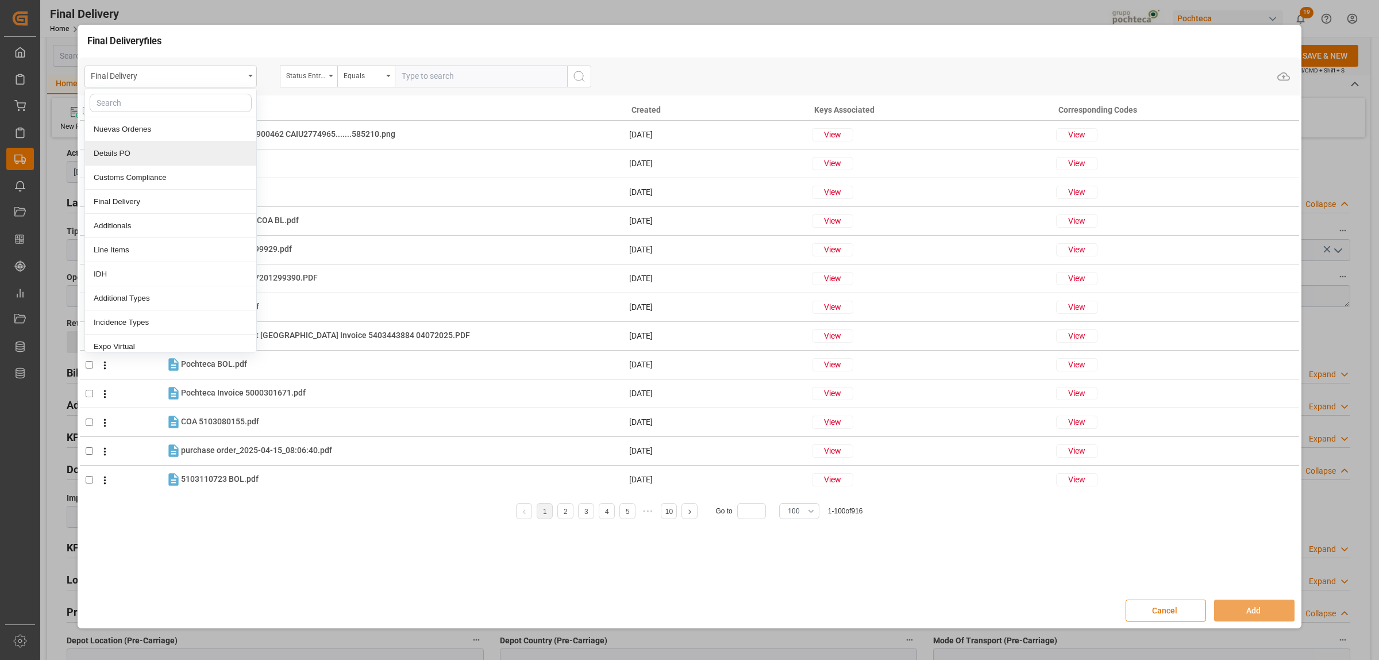
click at [132, 153] on div "Details PO" at bounding box center [170, 153] width 171 height 24
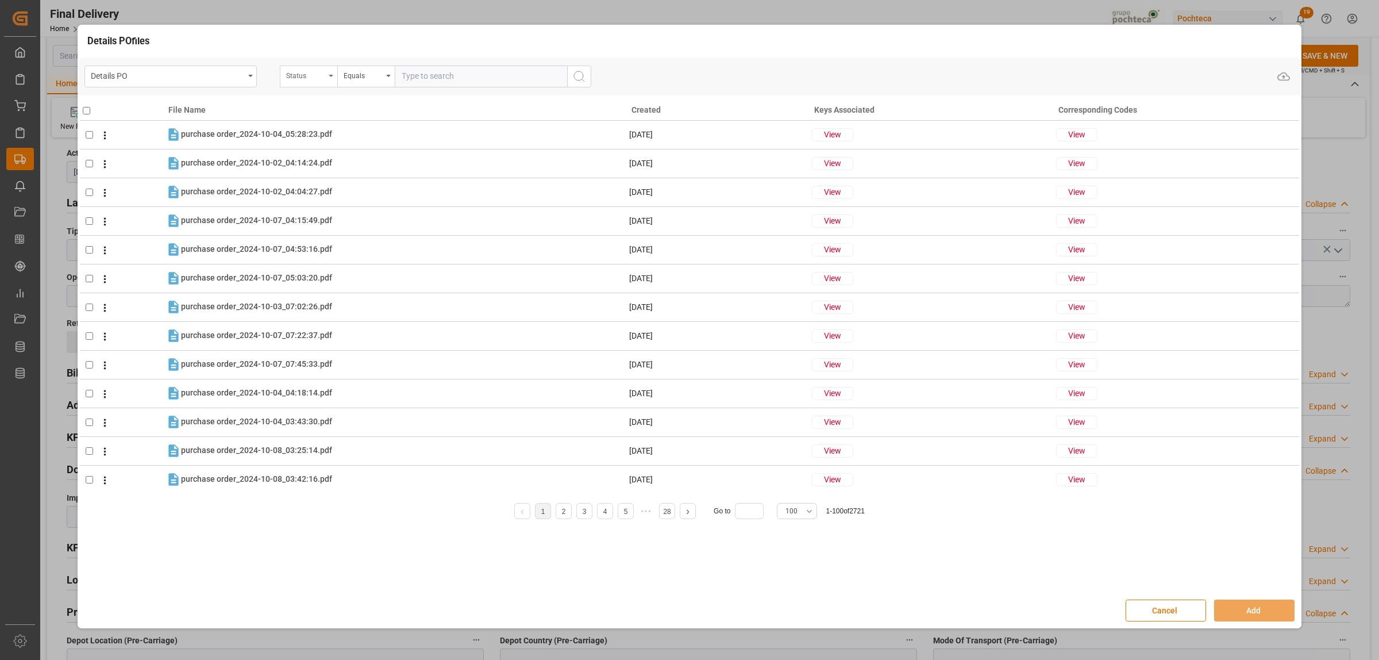
click at [332, 81] on div "Status" at bounding box center [308, 76] width 57 height 22
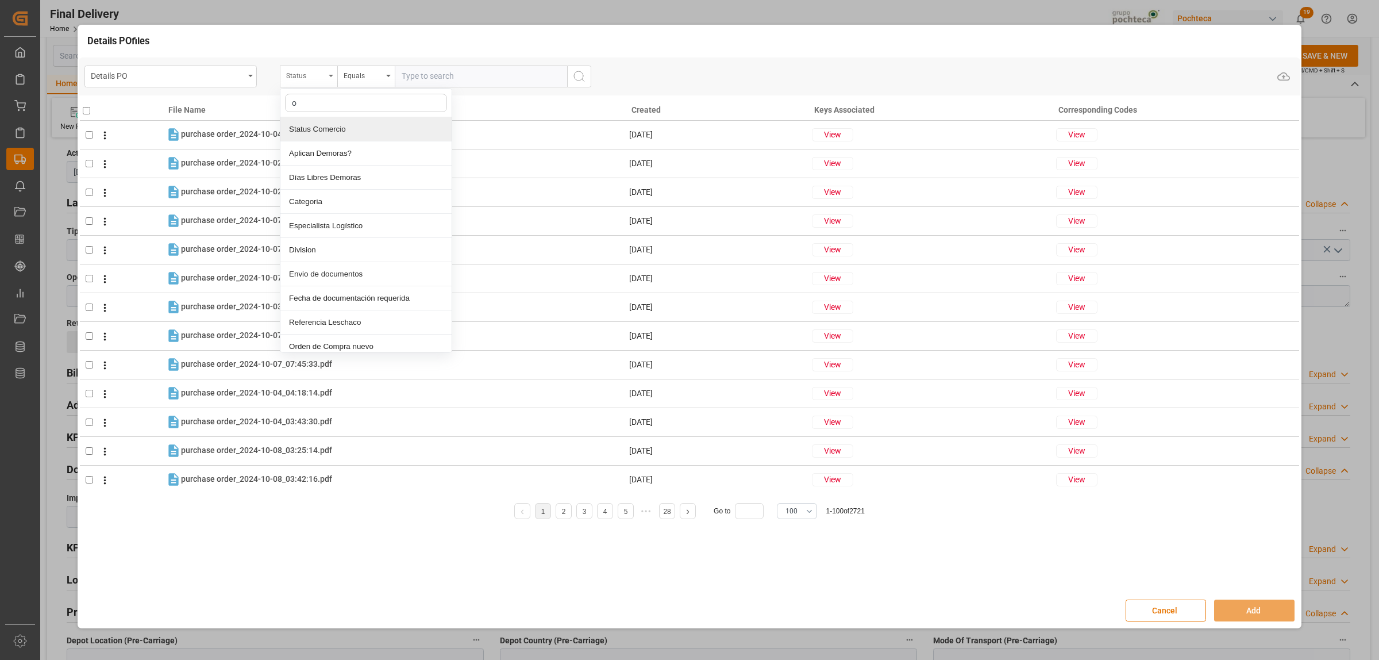
type input "or"
click at [338, 202] on div "Orden de Compra nuevo" at bounding box center [365, 202] width 171 height 24
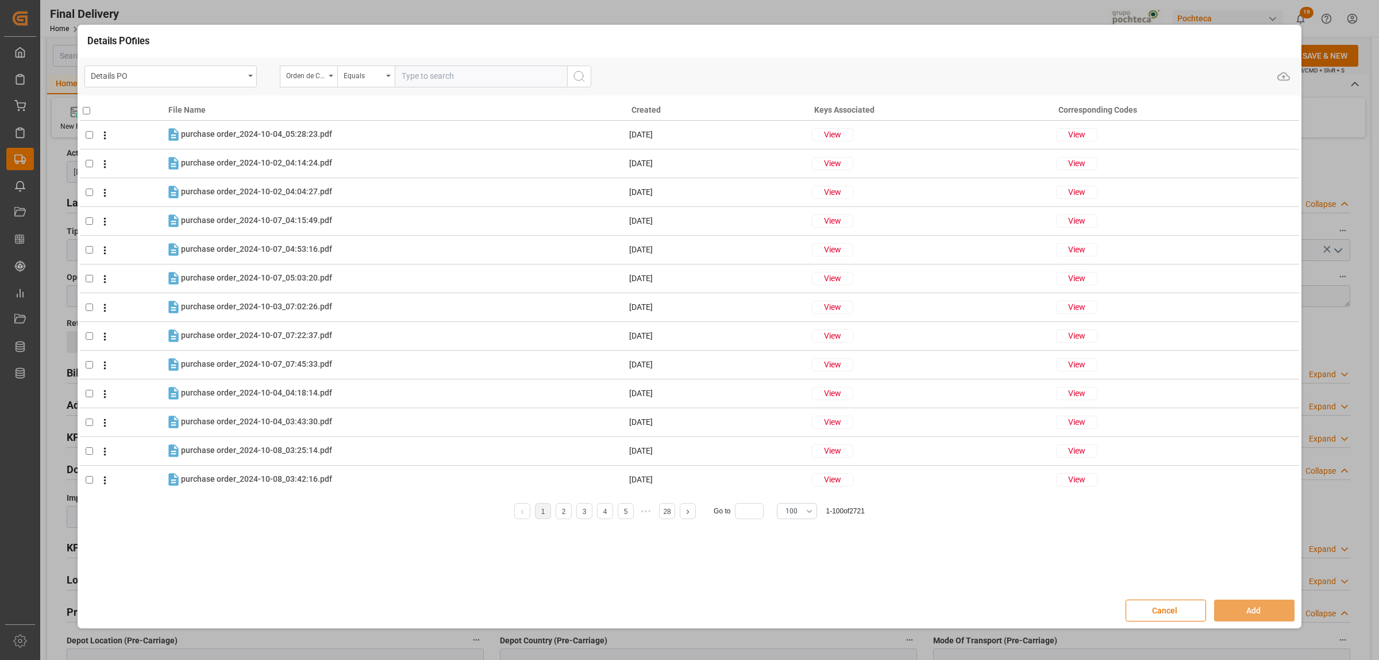
click at [408, 71] on input "text" at bounding box center [481, 76] width 172 height 22
paste input "5000306284"
type input "5000306284"
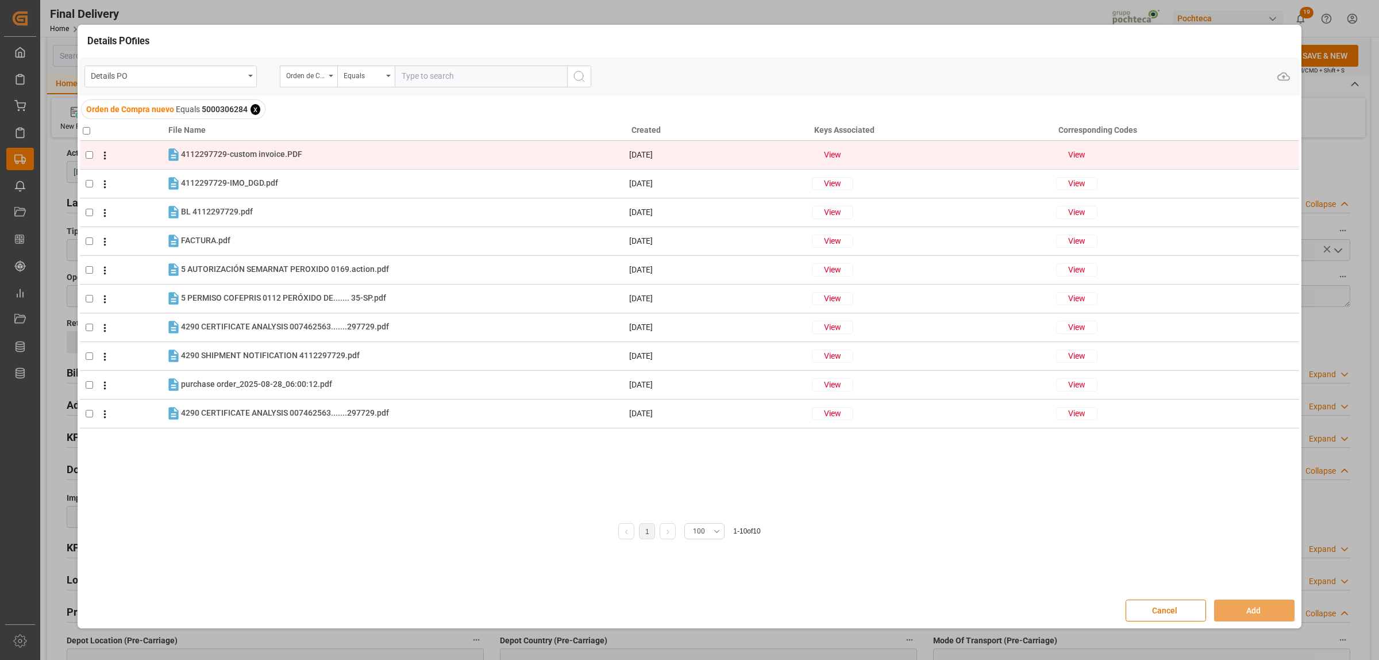
click at [87, 153] on input "checkbox" at bounding box center [89, 154] width 7 height 7
click at [87, 158] on input "checkbox" at bounding box center [89, 154] width 7 height 7
checkbox input "false"
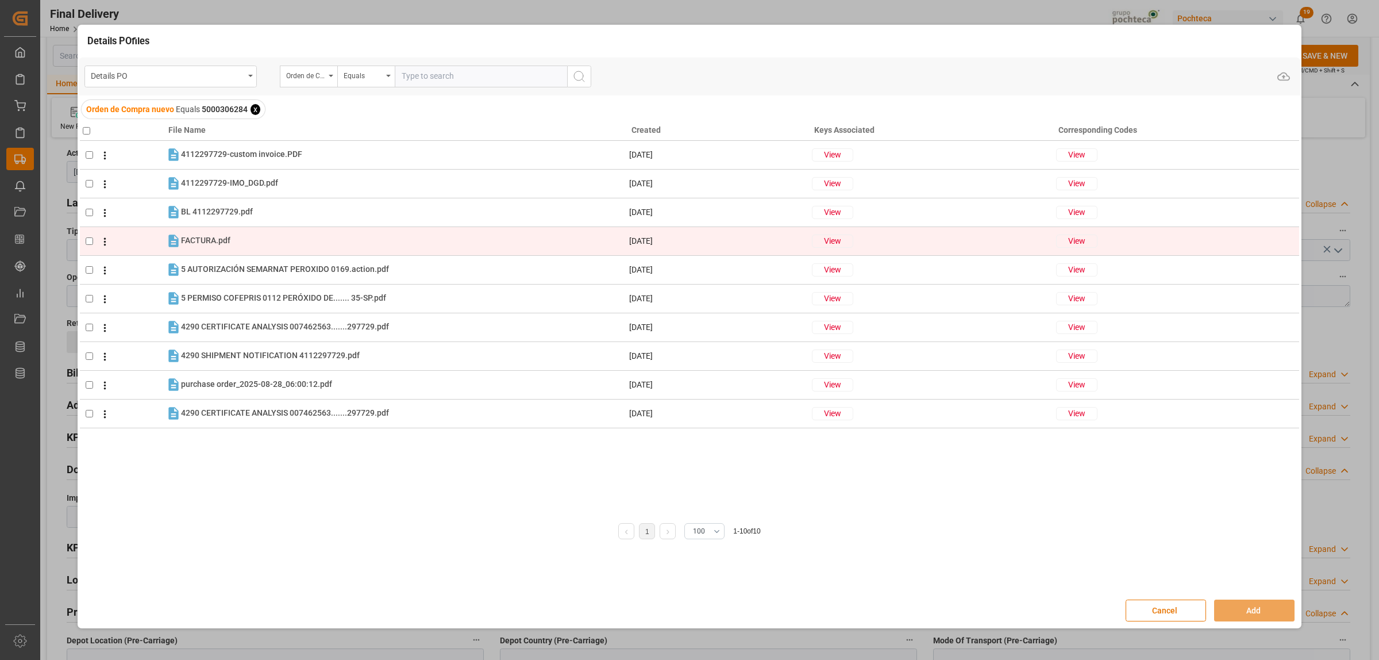
click at [88, 243] on input "checkbox" at bounding box center [89, 240] width 7 height 7
checkbox input "true"
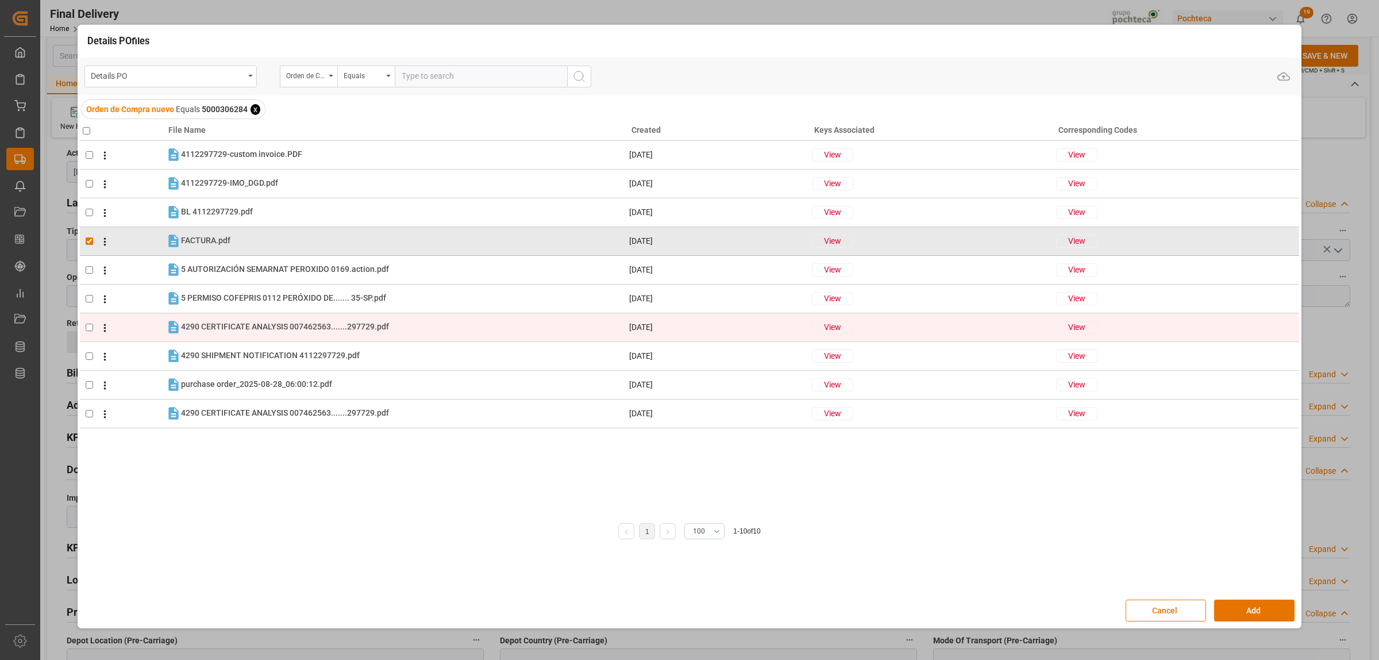
click at [92, 328] on input "checkbox" at bounding box center [89, 326] width 7 height 7
checkbox input "true"
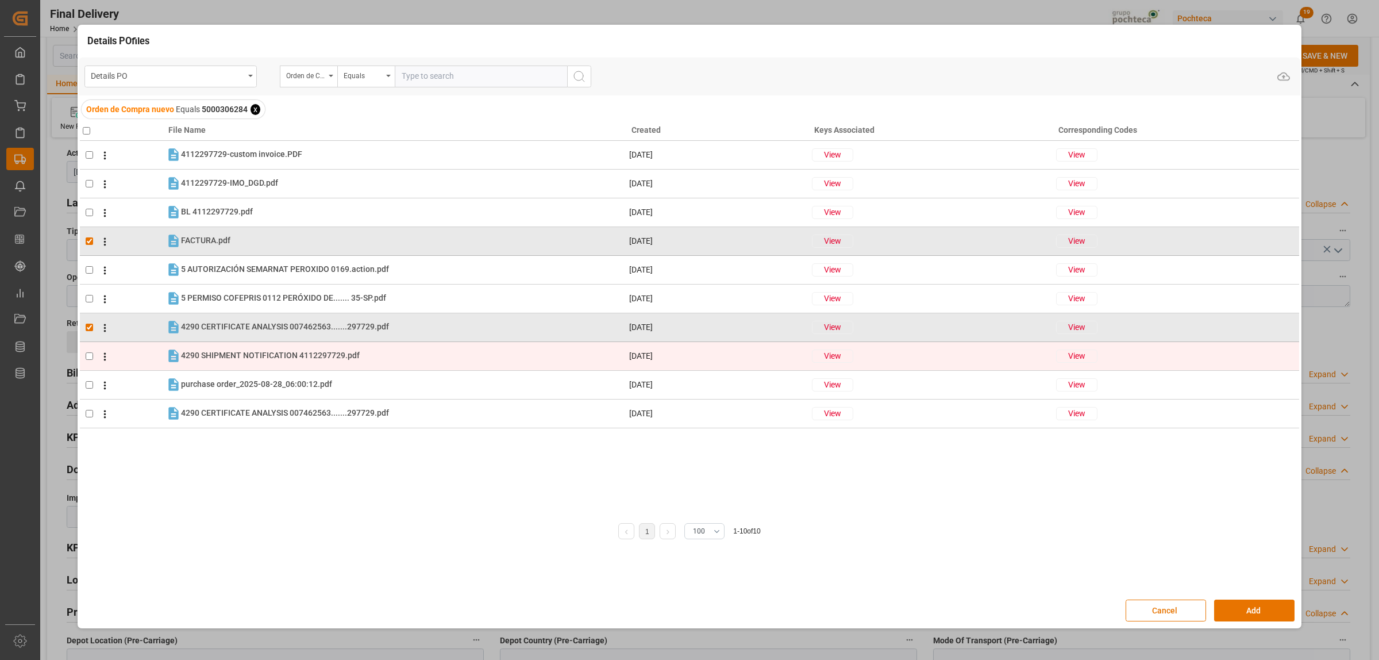
click at [86, 353] on input "checkbox" at bounding box center [89, 355] width 7 height 7
checkbox input "true"
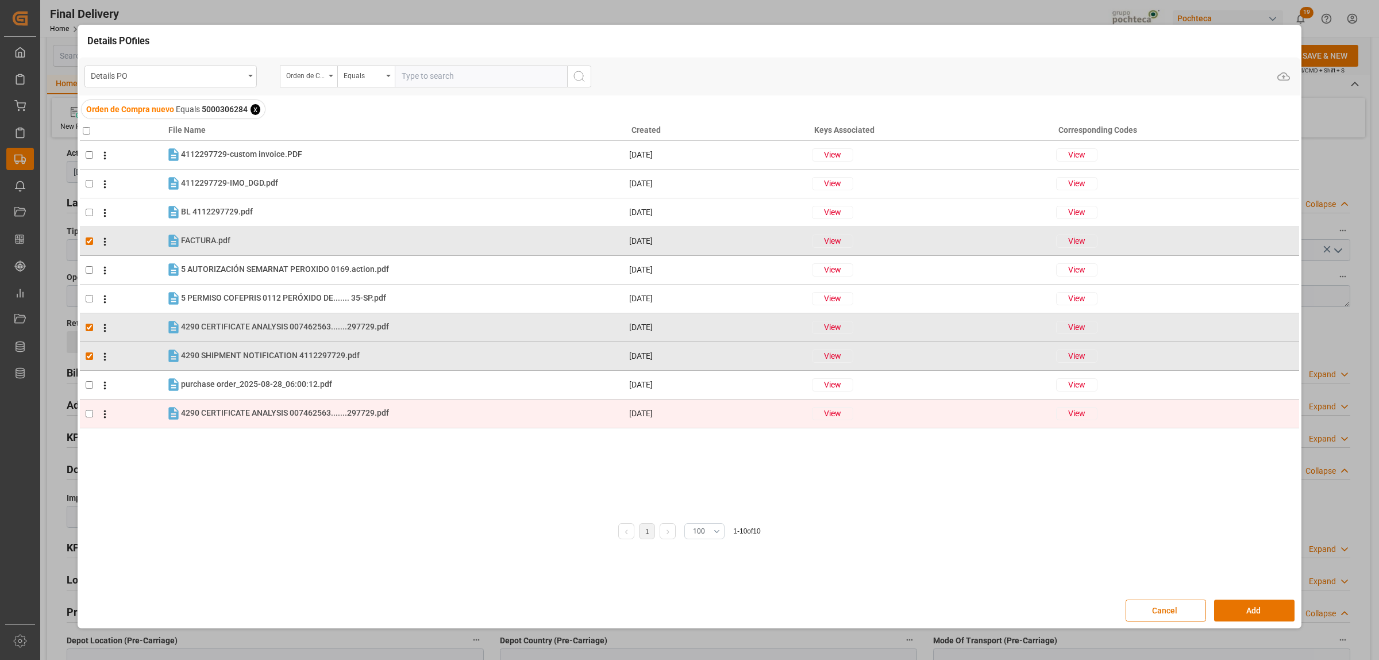
click at [92, 411] on input "checkbox" at bounding box center [89, 413] width 7 height 7
checkbox input "false"
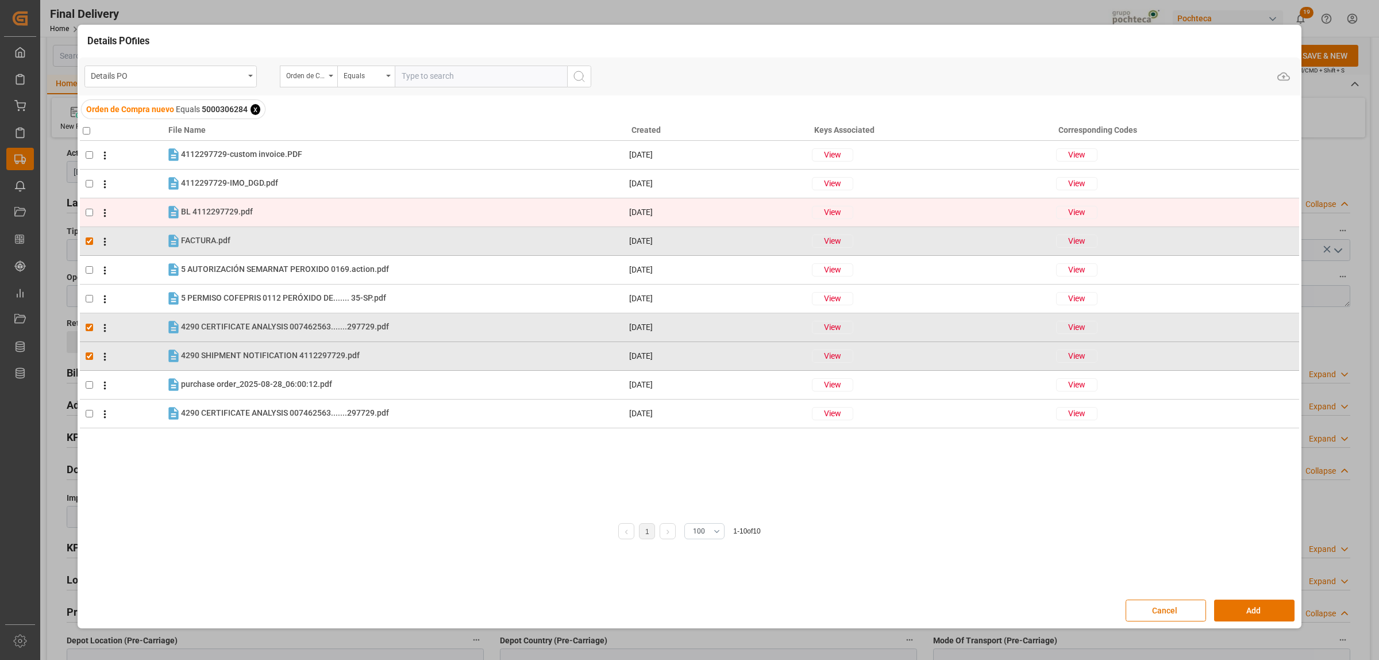
click at [89, 213] on input "checkbox" at bounding box center [89, 212] width 7 height 7
checkbox input "true"
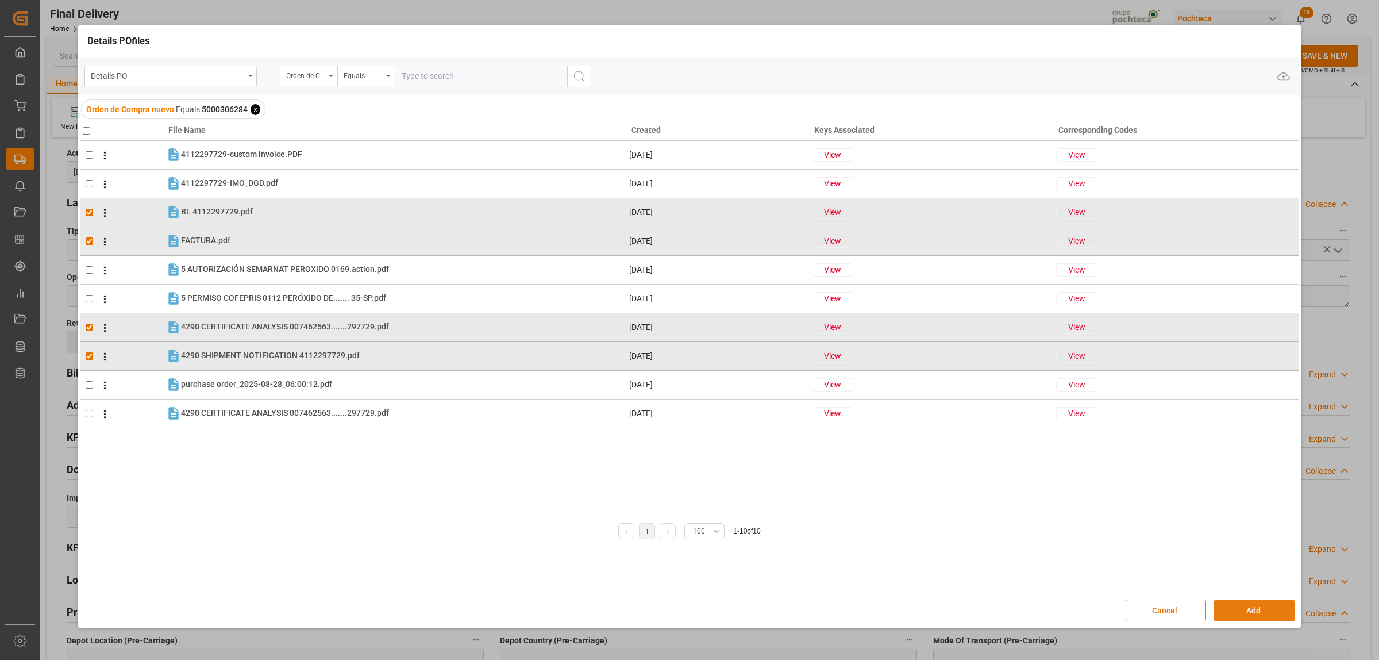
click at [1268, 609] on button "Add" at bounding box center [1254, 610] width 80 height 22
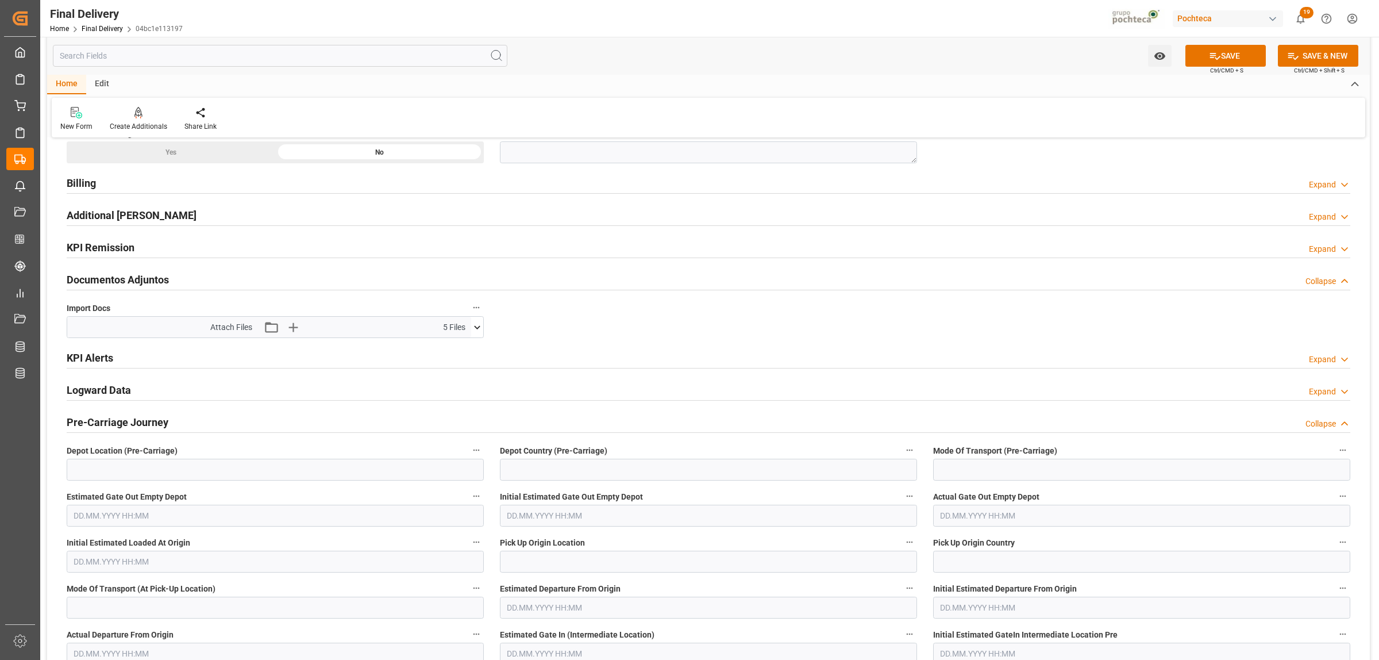
scroll to position [1005, 0]
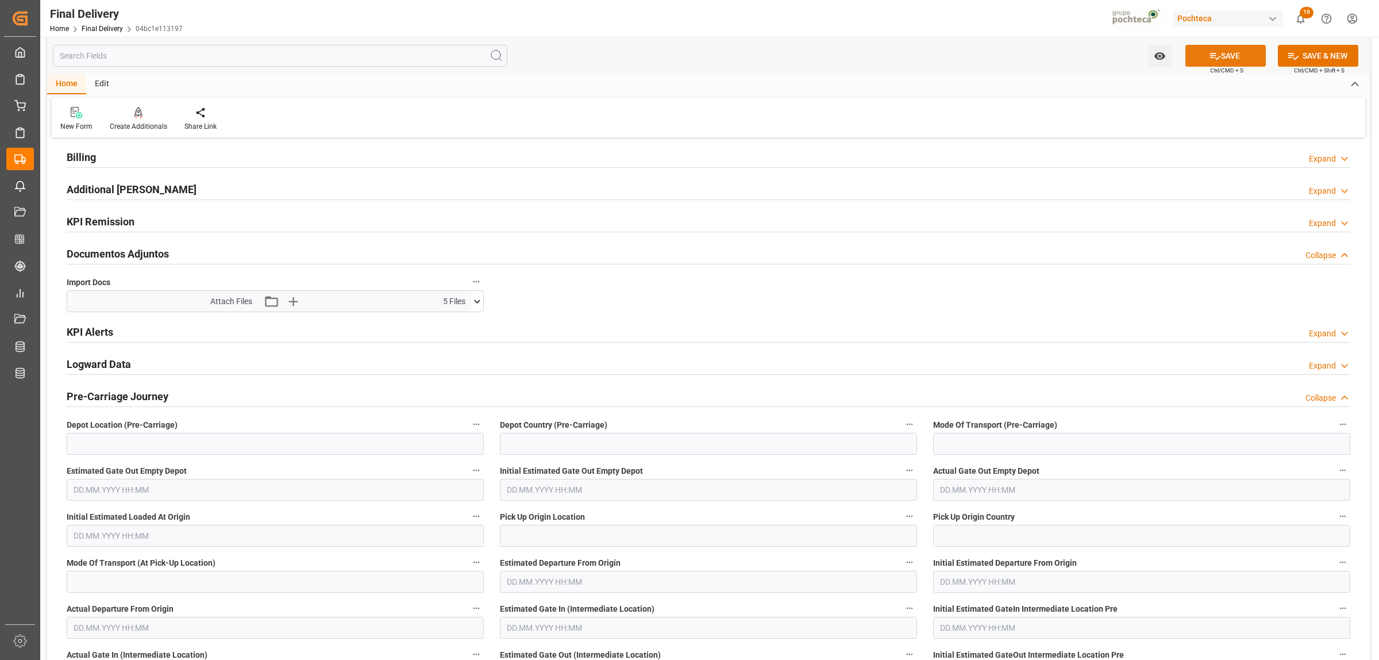
click at [1225, 63] on button "SAVE" at bounding box center [1225, 56] width 80 height 22
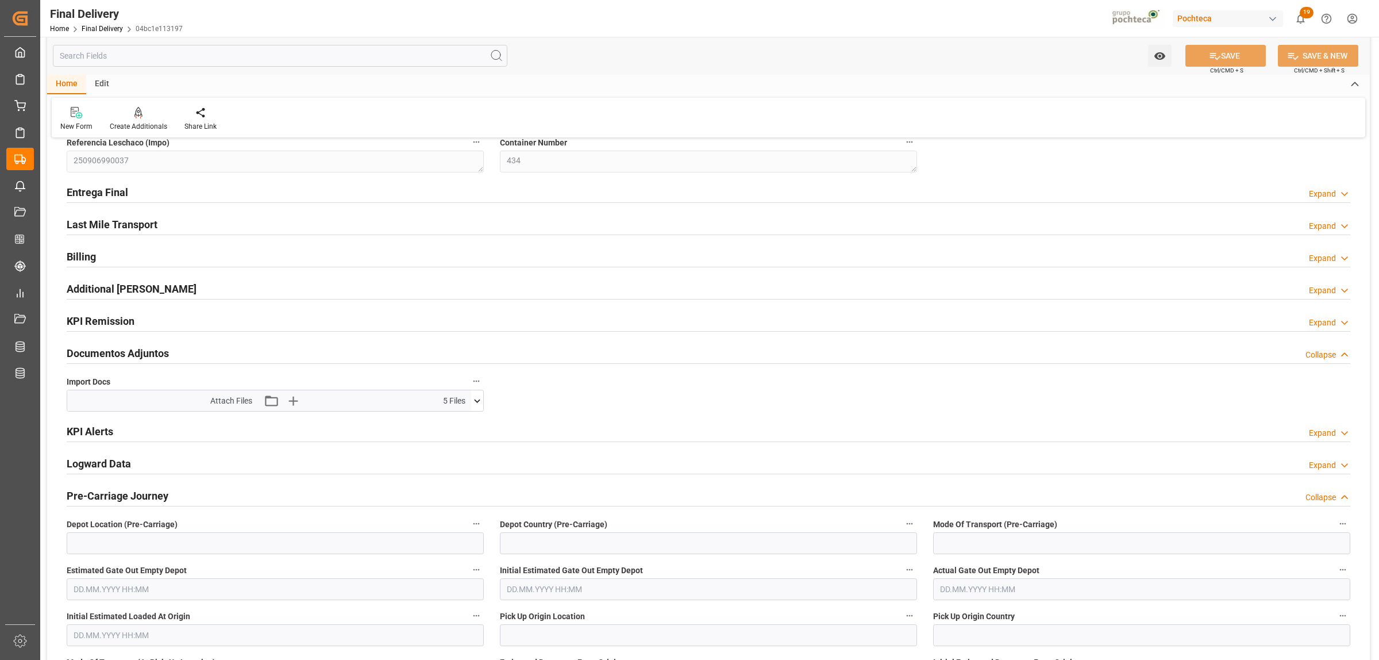
scroll to position [0, 0]
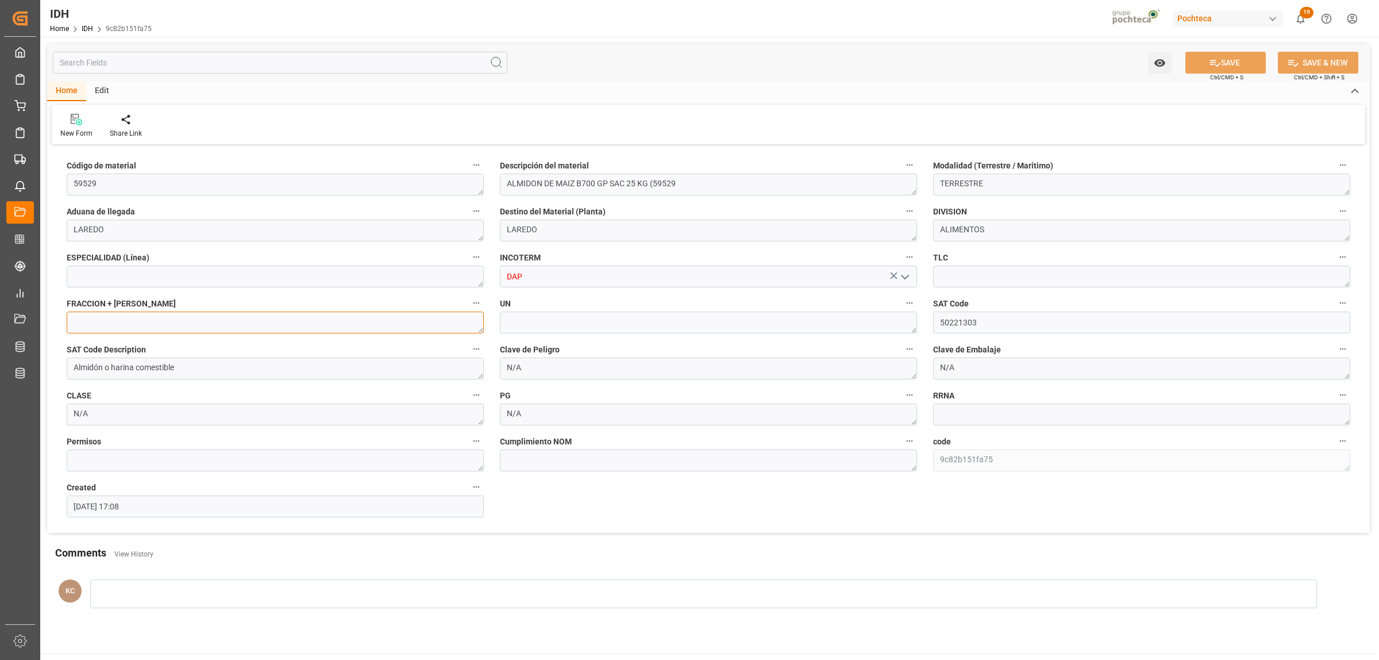
click at [122, 323] on textarea at bounding box center [275, 322] width 417 height 22
paste textarea "1108.12.01 00"
click at [95, 322] on textarea "1108.12.01 00" at bounding box center [275, 322] width 417 height 22
click at [110, 323] on textarea "11081201 00" at bounding box center [275, 322] width 417 height 22
type textarea "1108120100"
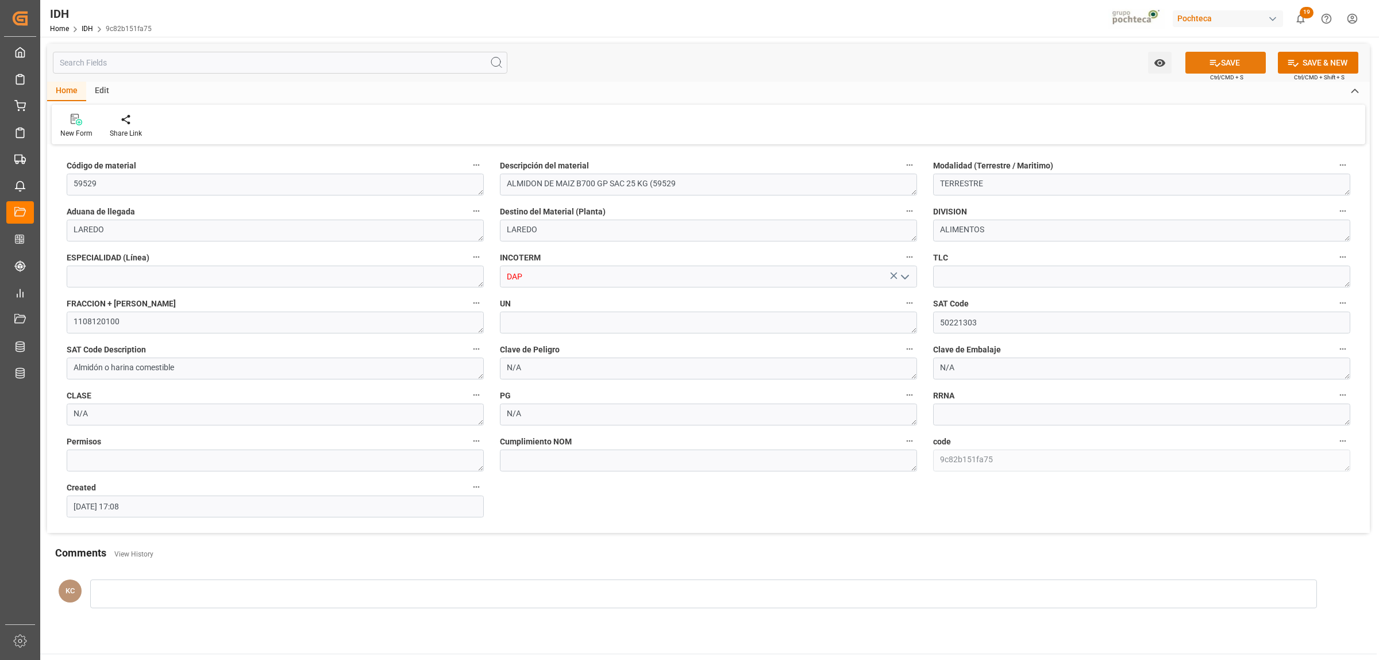
click at [1250, 60] on button "SAVE" at bounding box center [1225, 63] width 80 height 22
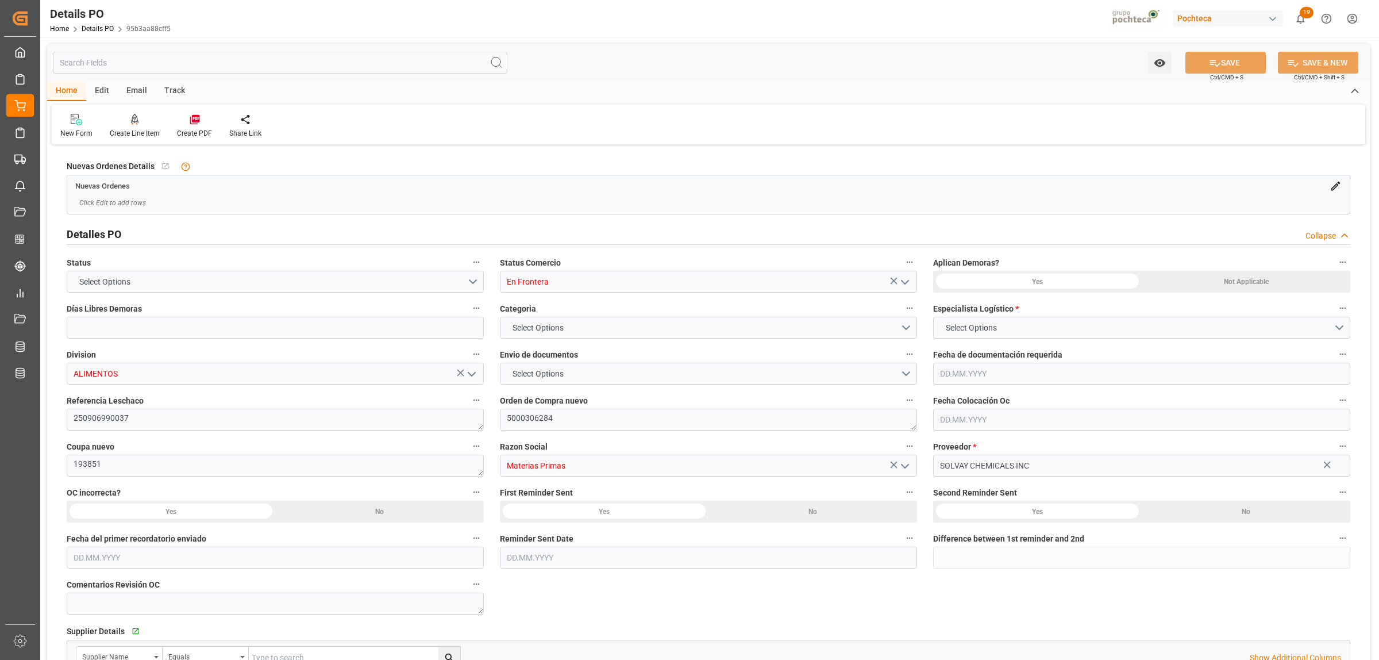
type input "En Frontera"
type input "ALIMENTOS"
type textarea "250906990037"
type textarea "5000306284"
type textarea "193851"
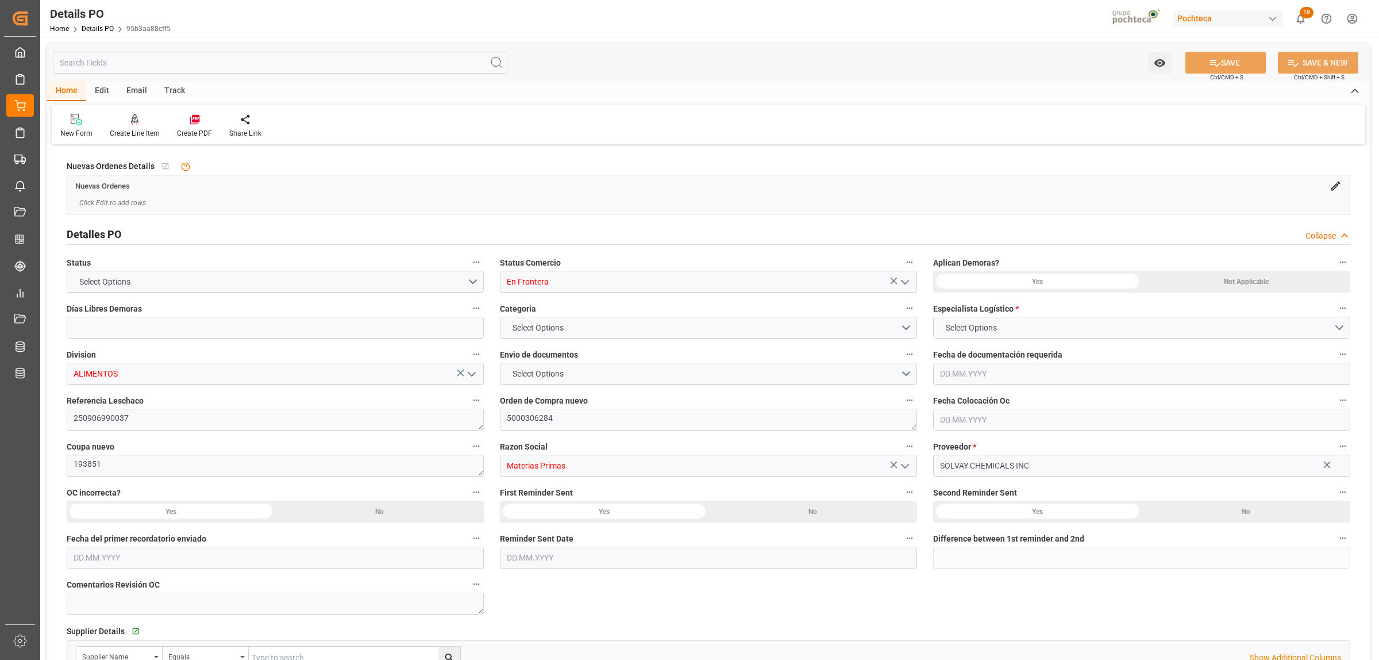
type input "Materias Primas"
type input "SOLVAY CHEMICALS INC"
type textarea "78043466"
type textarea "LLEGARON DOCUMENTOS, PROXIMO A ARRIBAR"
type textarea "AG BATH-SP 35% PEROX INTEROX TOT1315.44K"
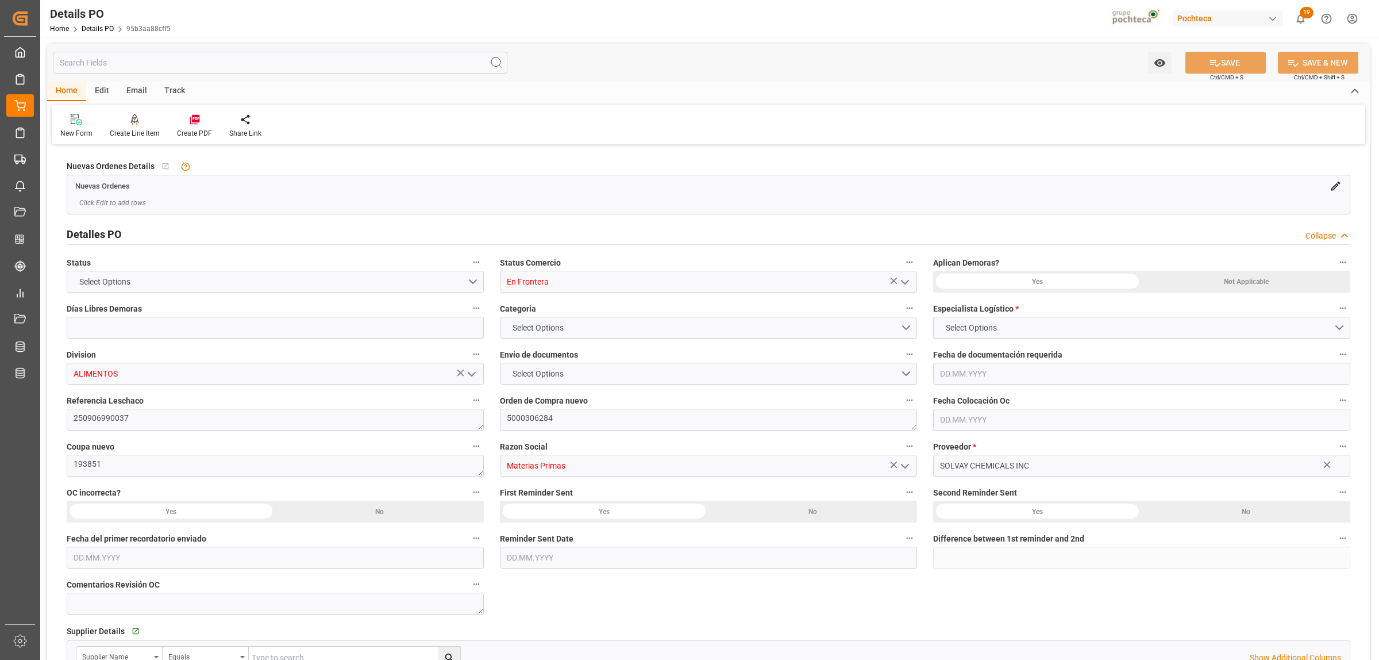
type input "0"
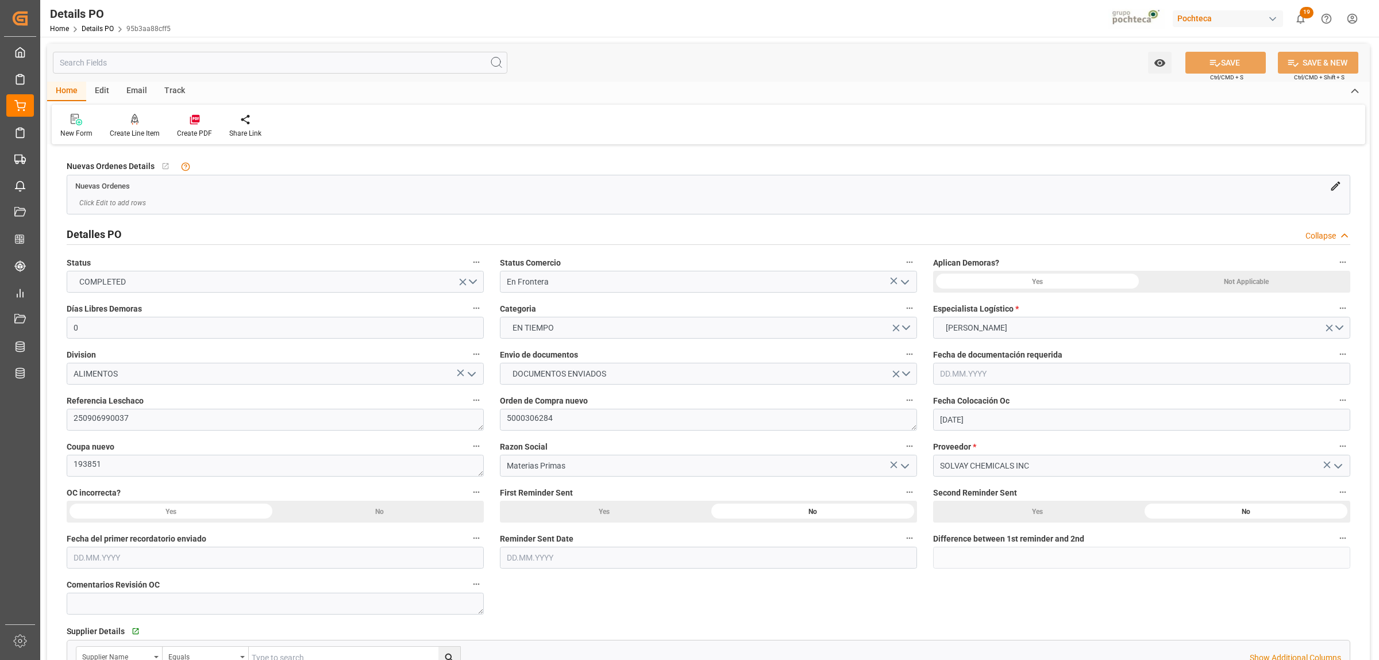
type input "18.07.2025"
type input "28.08.2025"
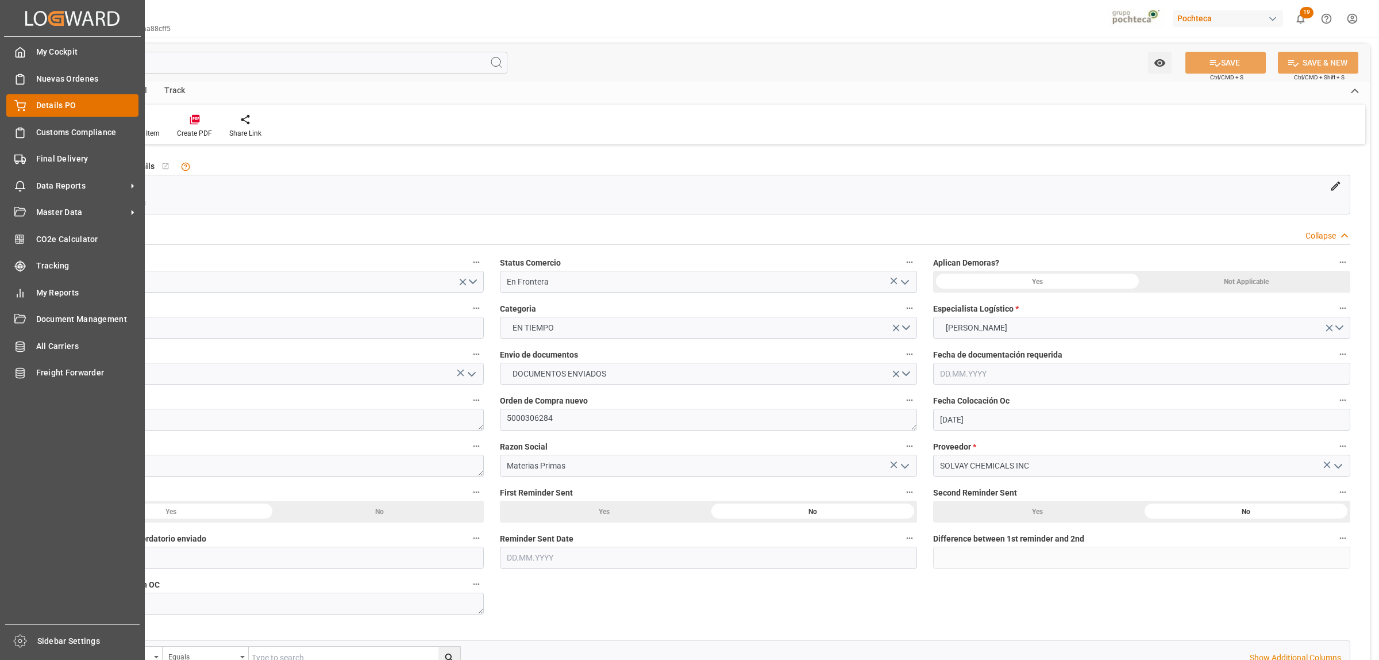
click at [52, 108] on span "Details PO" at bounding box center [87, 105] width 103 height 12
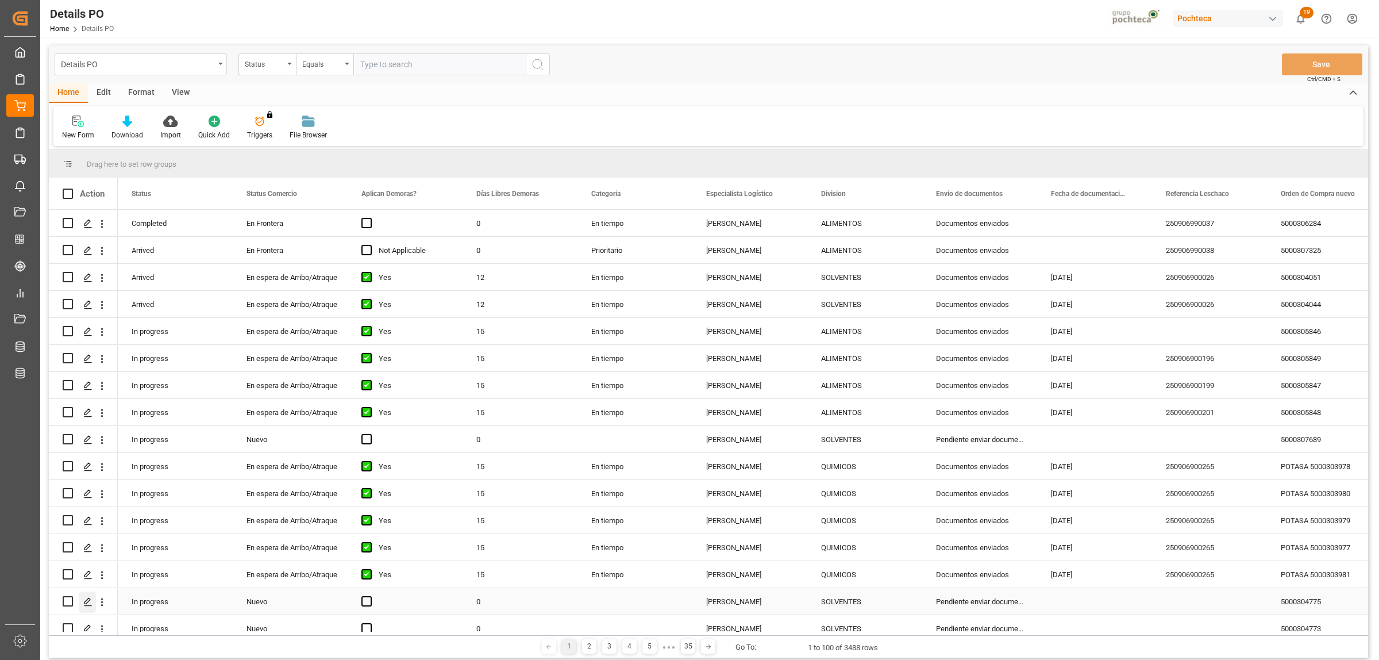
click at [84, 598] on icon "Press SPACE to select this row." at bounding box center [87, 601] width 9 height 9
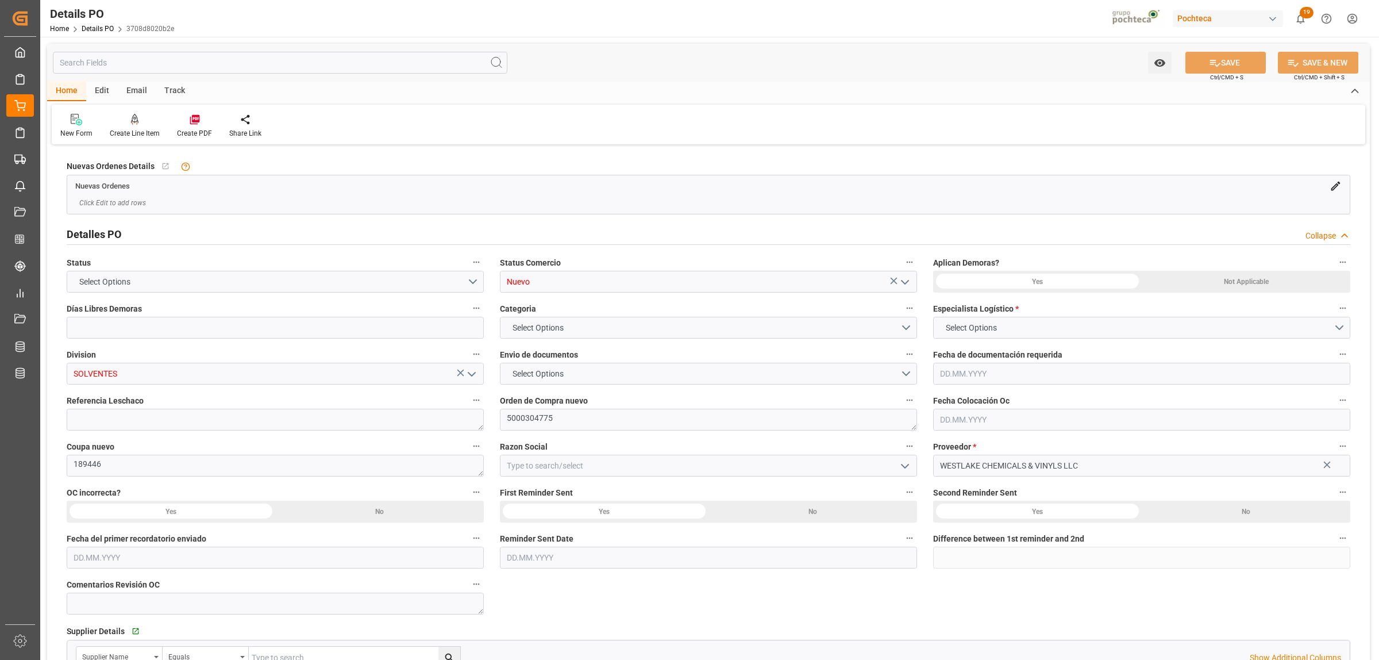
type input "0"
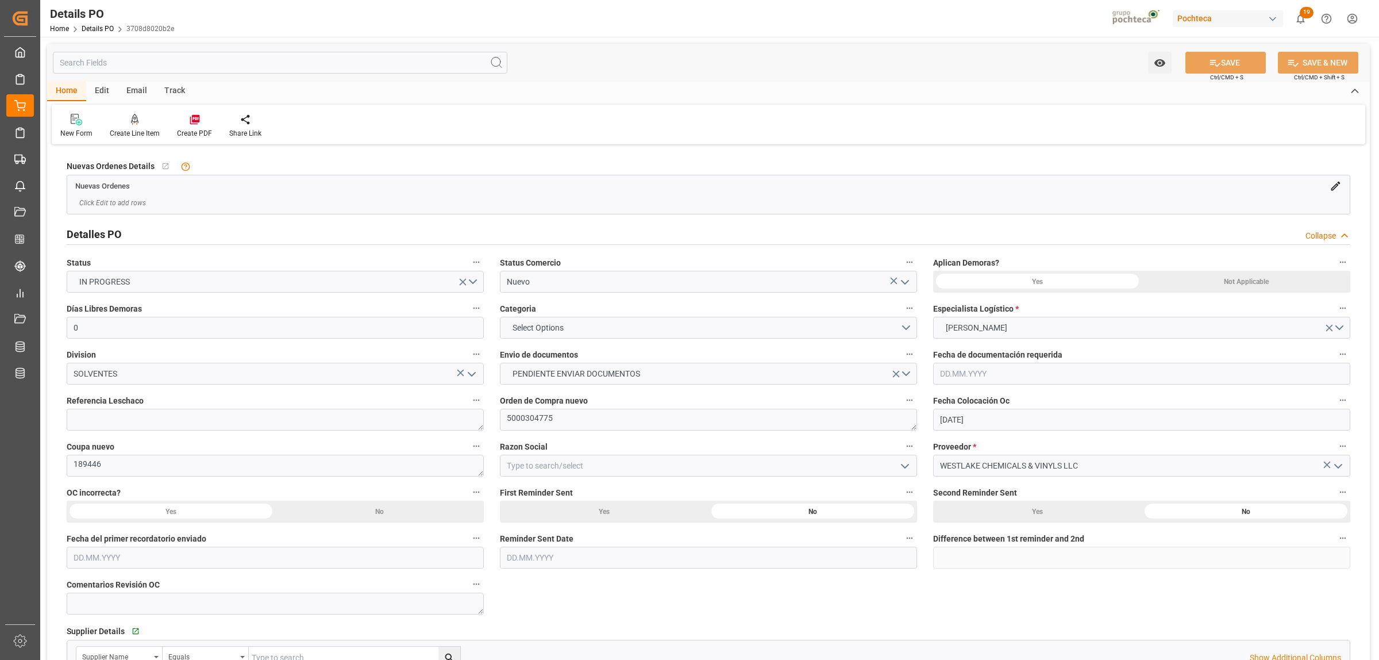
type input "02.06.2025"
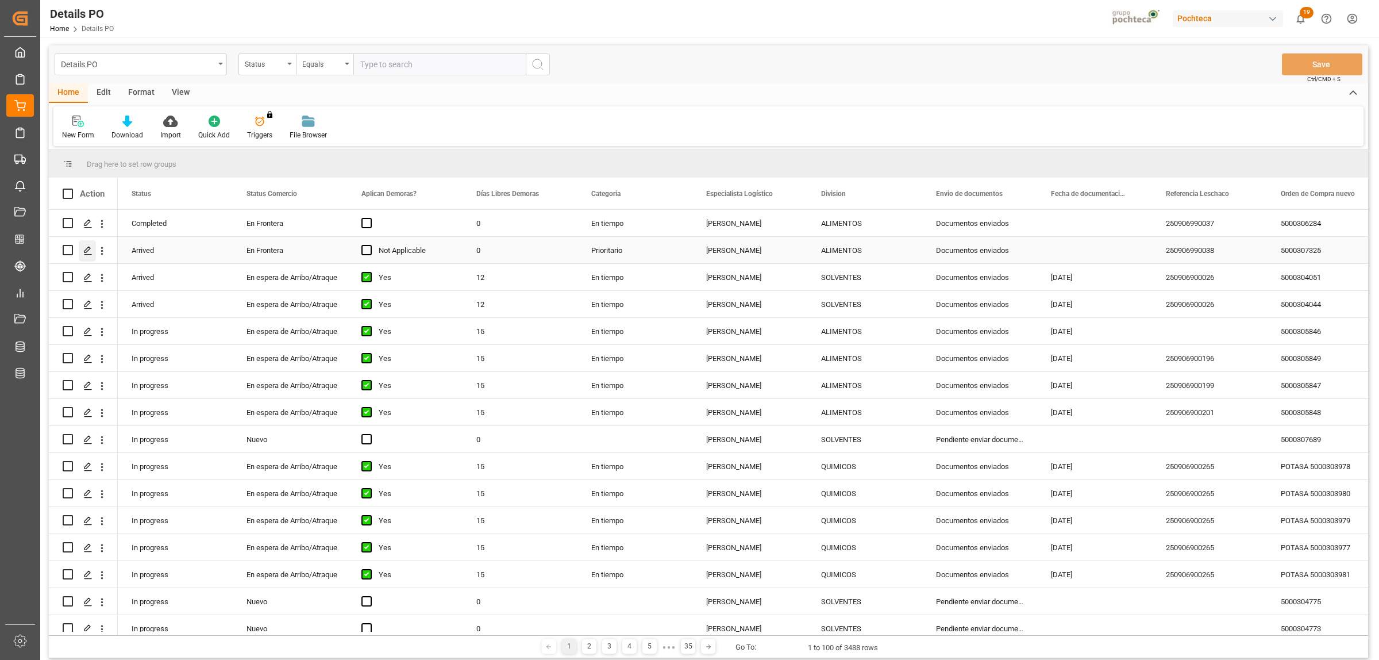
click at [85, 248] on icon "Press SPACE to select this row." at bounding box center [87, 250] width 9 height 9
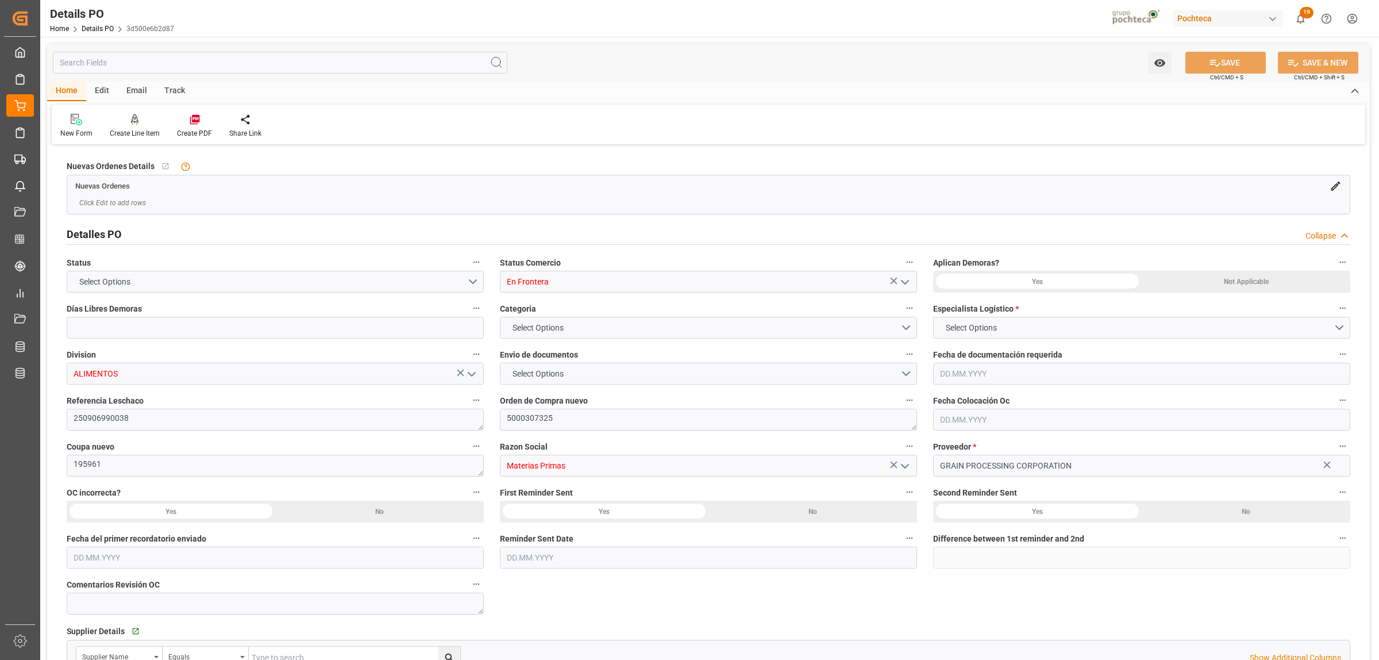
type input "0"
type input "2"
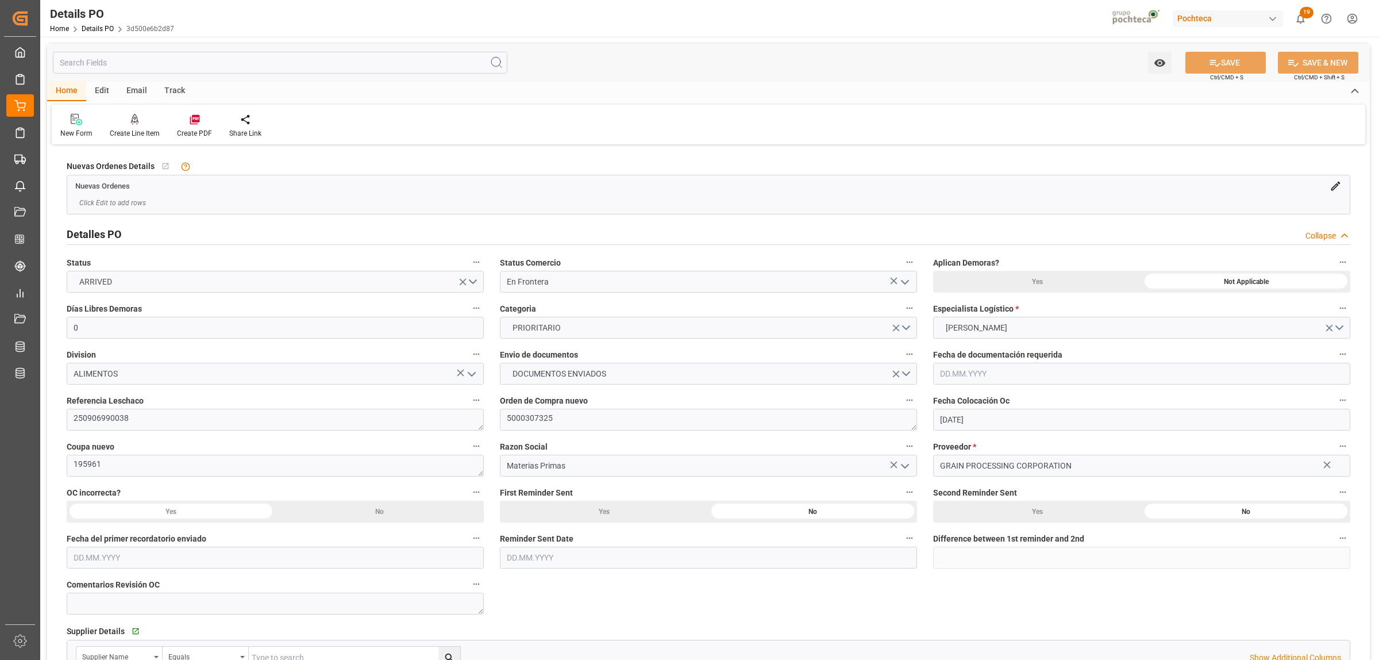
type input "[DATE]"
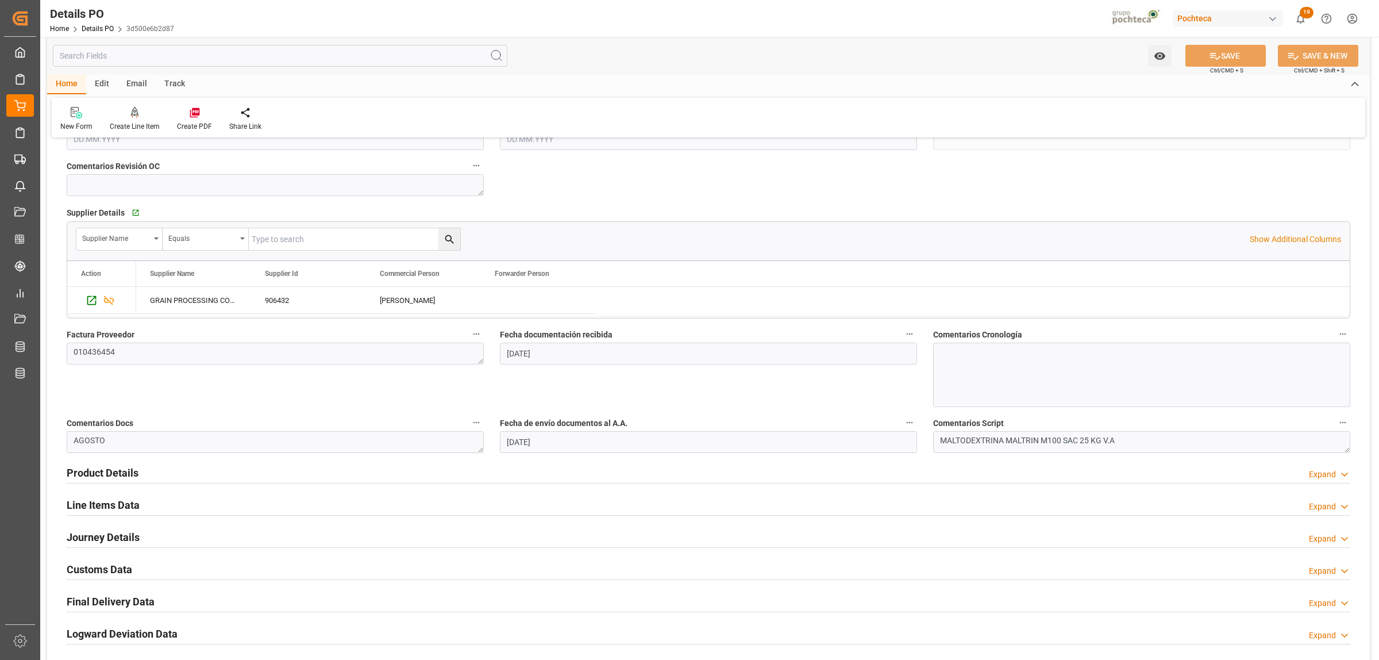
scroll to position [431, 0]
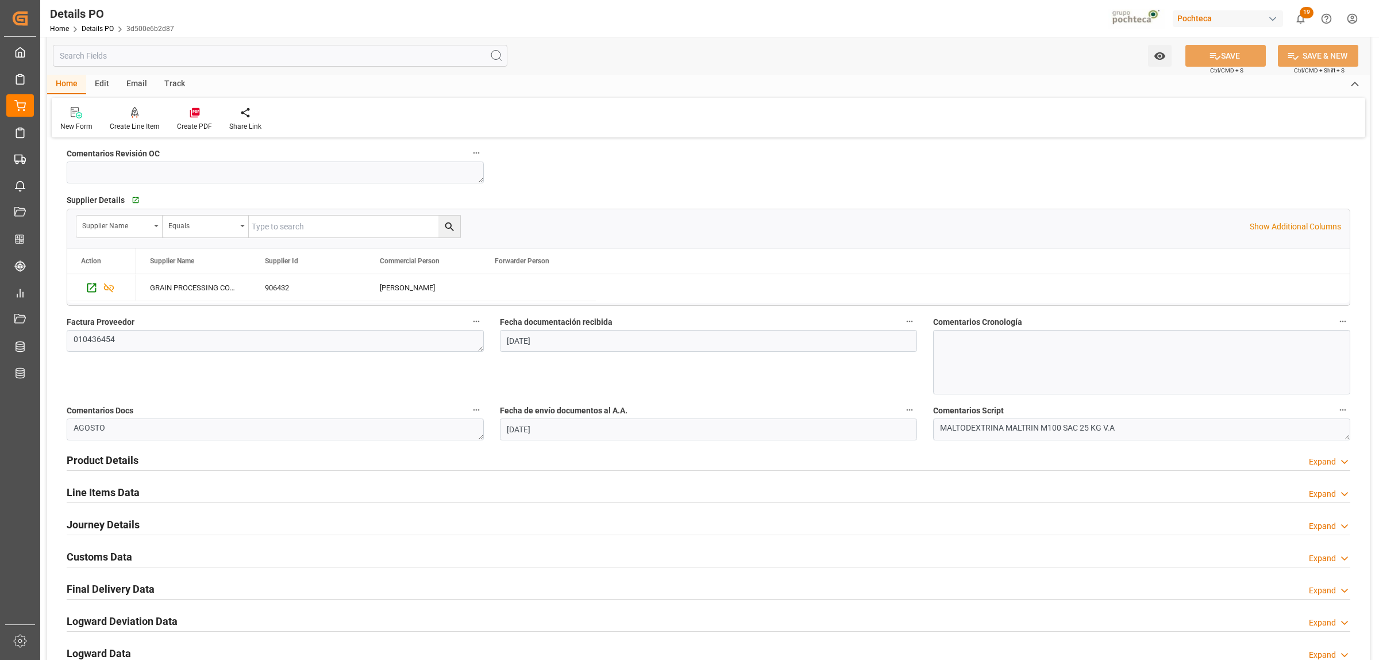
click at [106, 495] on h2 "Line Items Data" at bounding box center [103, 492] width 73 height 16
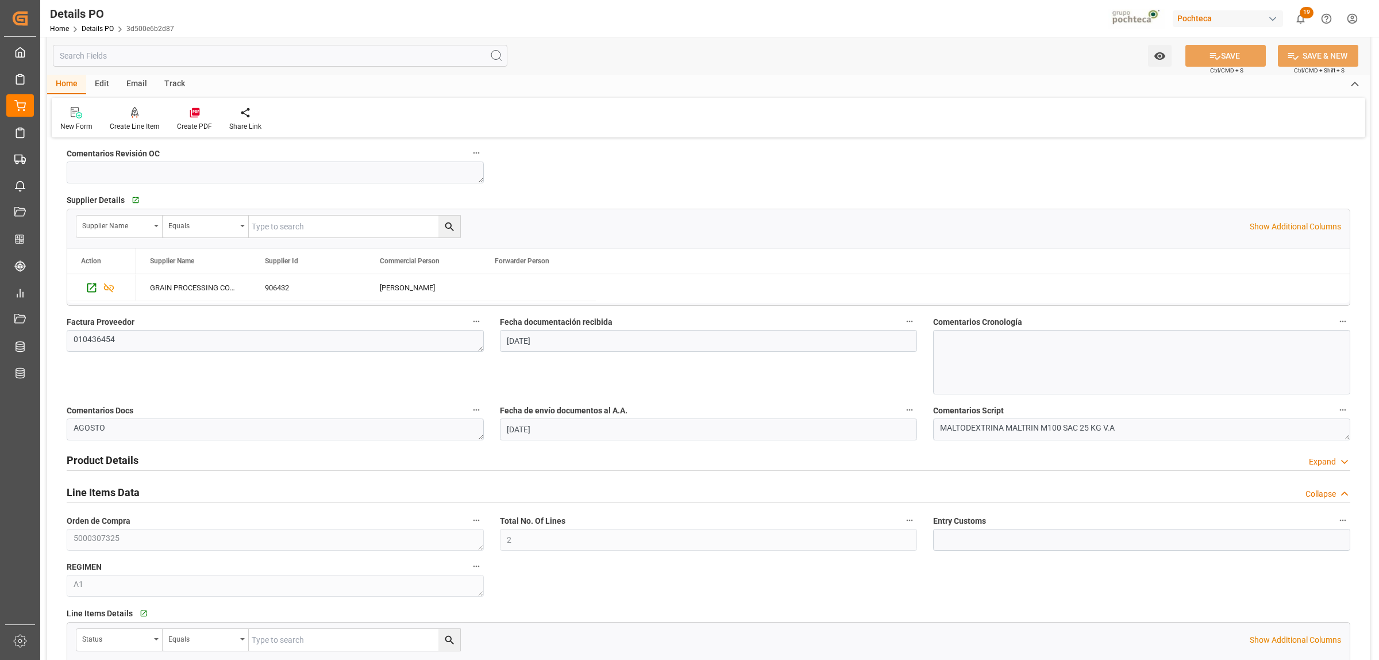
click at [124, 494] on h2 "Line Items Data" at bounding box center [103, 492] width 73 height 16
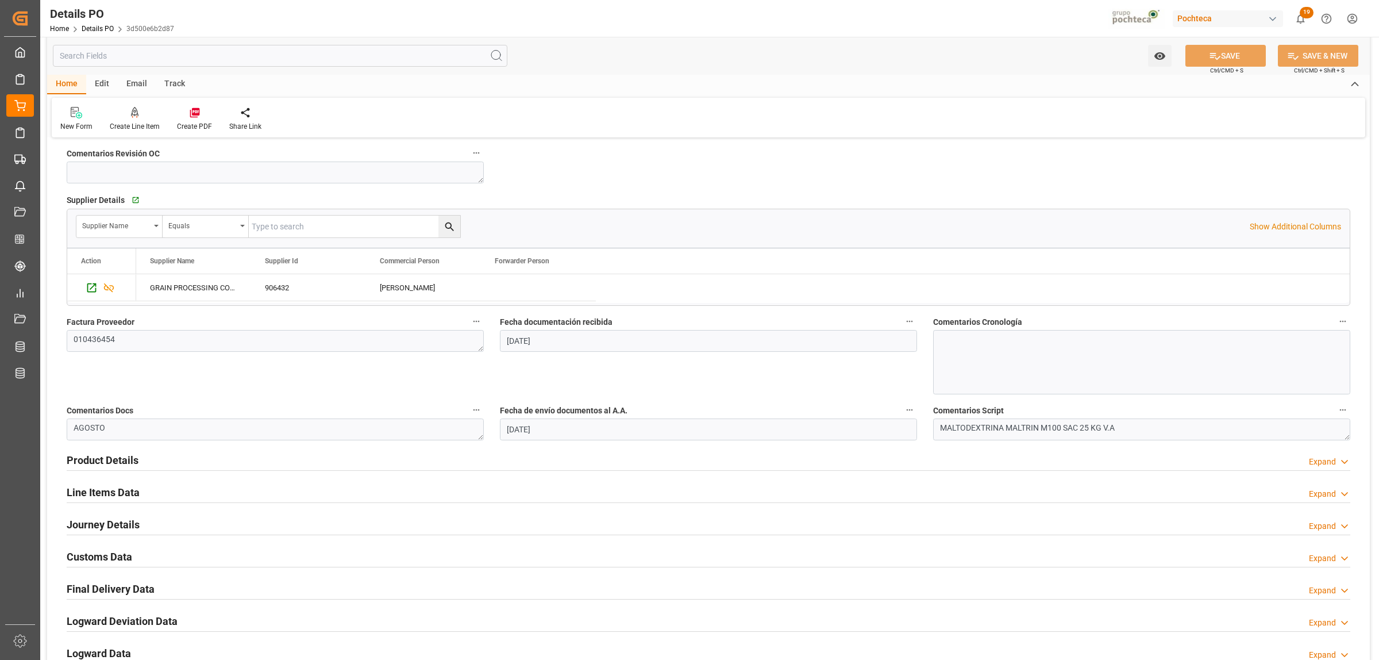
click at [118, 490] on h2 "Line Items Data" at bounding box center [103, 492] width 73 height 16
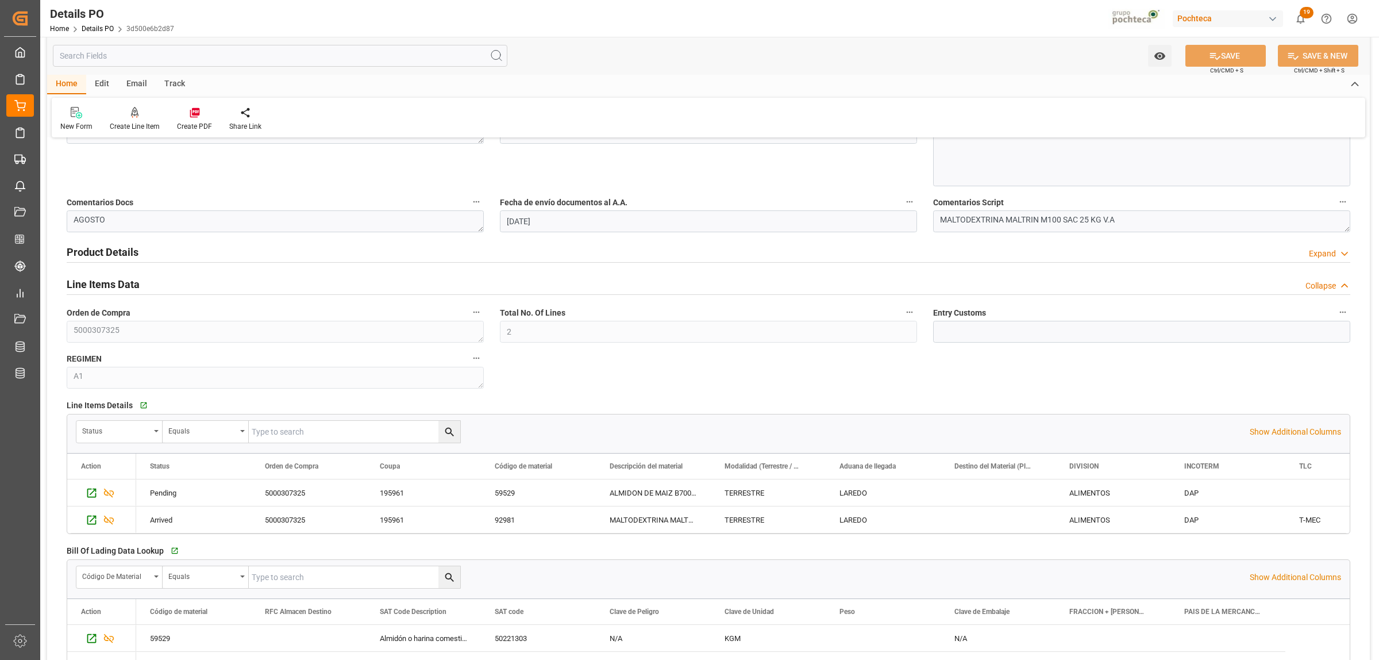
scroll to position [718, 0]
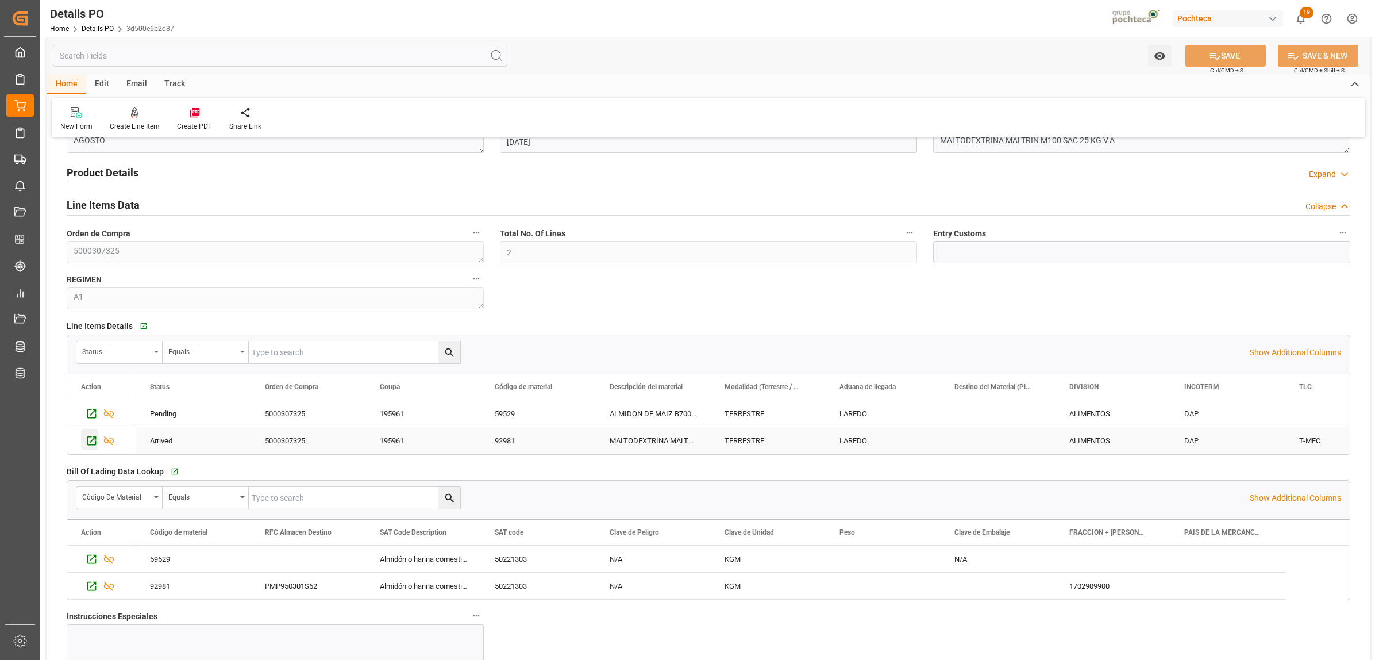
click at [89, 443] on icon "Press SPACE to select this row." at bounding box center [92, 440] width 12 height 12
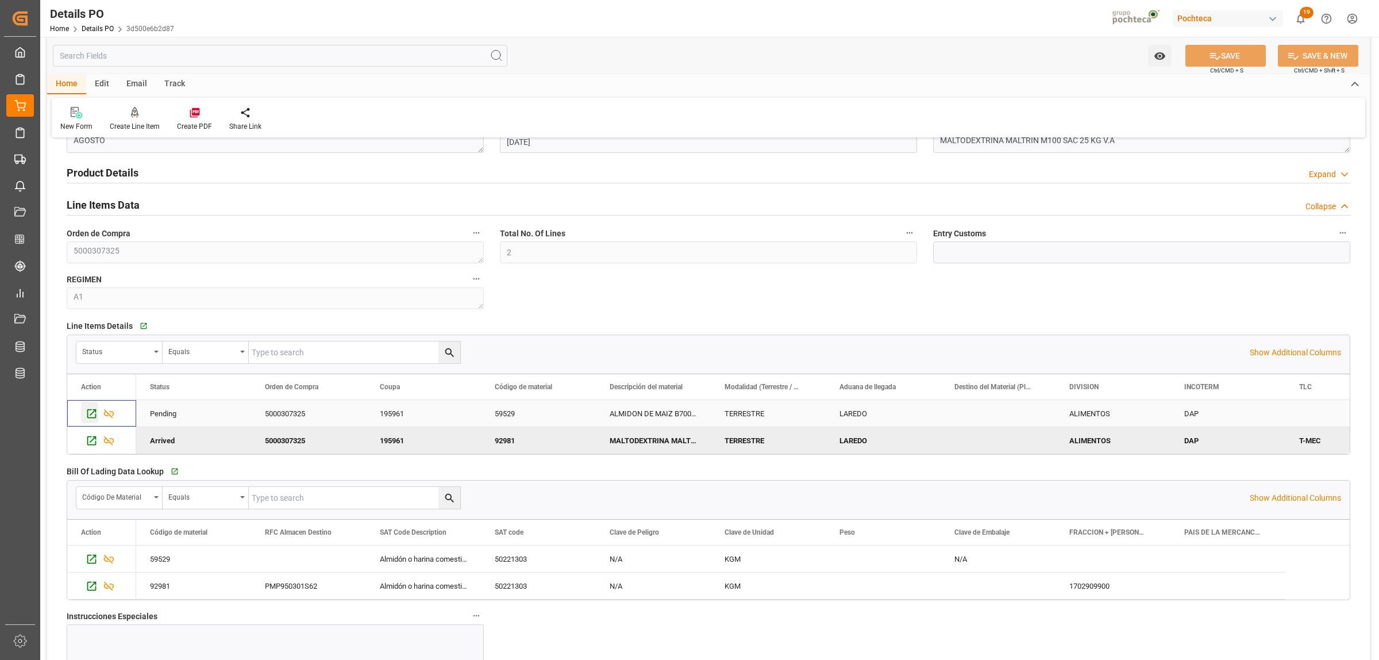
click at [93, 415] on icon "Press SPACE to select this row." at bounding box center [92, 413] width 12 height 12
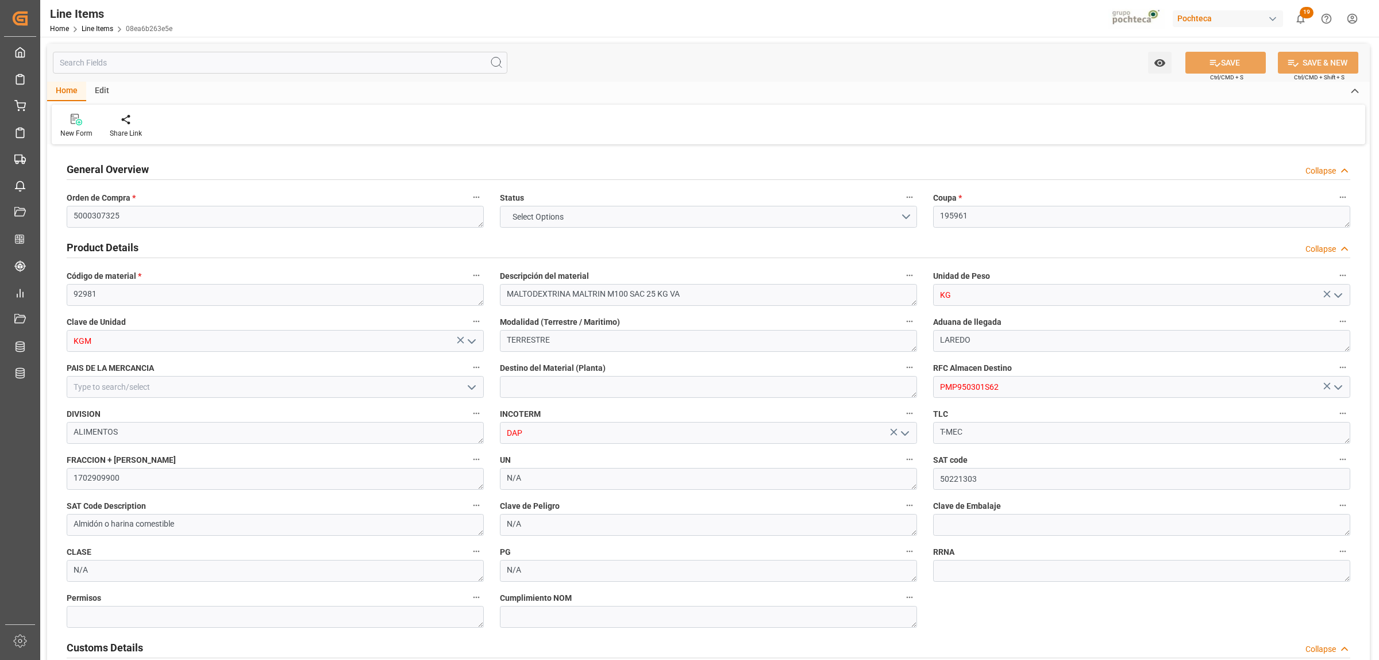
type input "0"
type input "30"
type input "0"
type input "30"
click at [120, 470] on textarea at bounding box center [275, 479] width 417 height 22
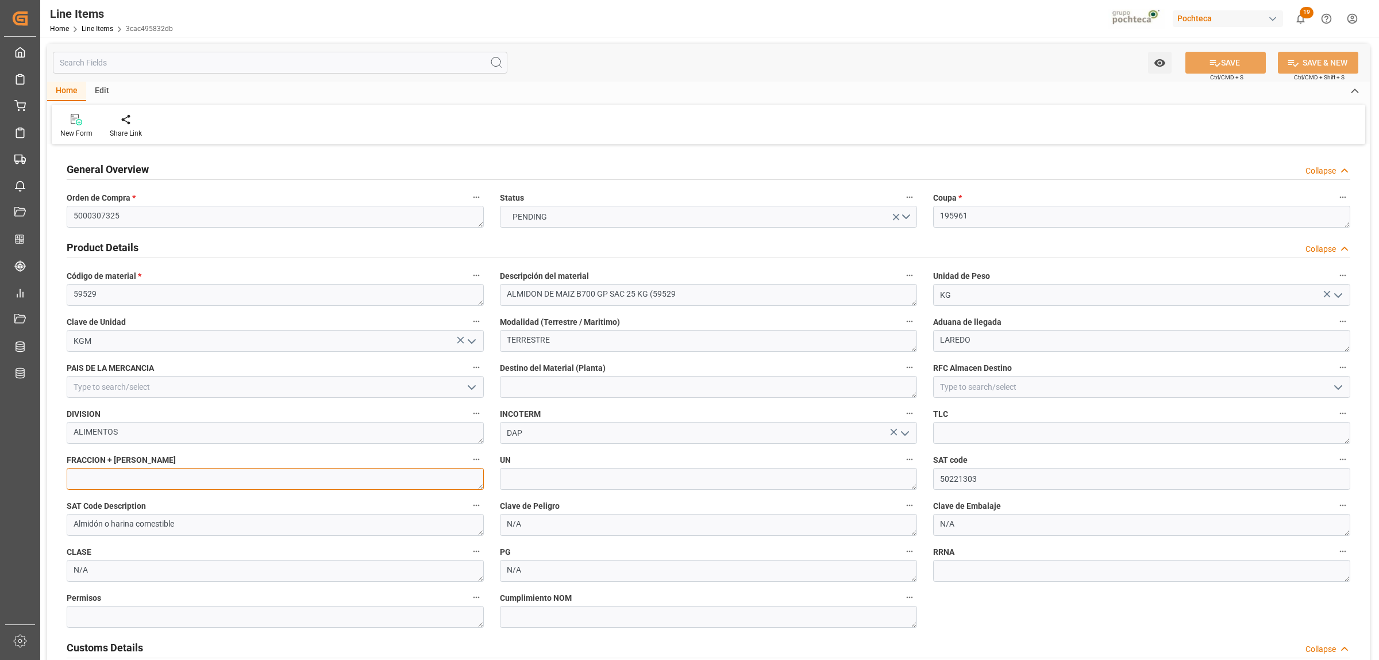
paste textarea "1108.12.01 00"
click at [95, 474] on textarea "1108.12.01 00" at bounding box center [275, 479] width 417 height 22
type textarea "1108120100"
click at [1336, 392] on icon "open menu" at bounding box center [1338, 387] width 14 height 14
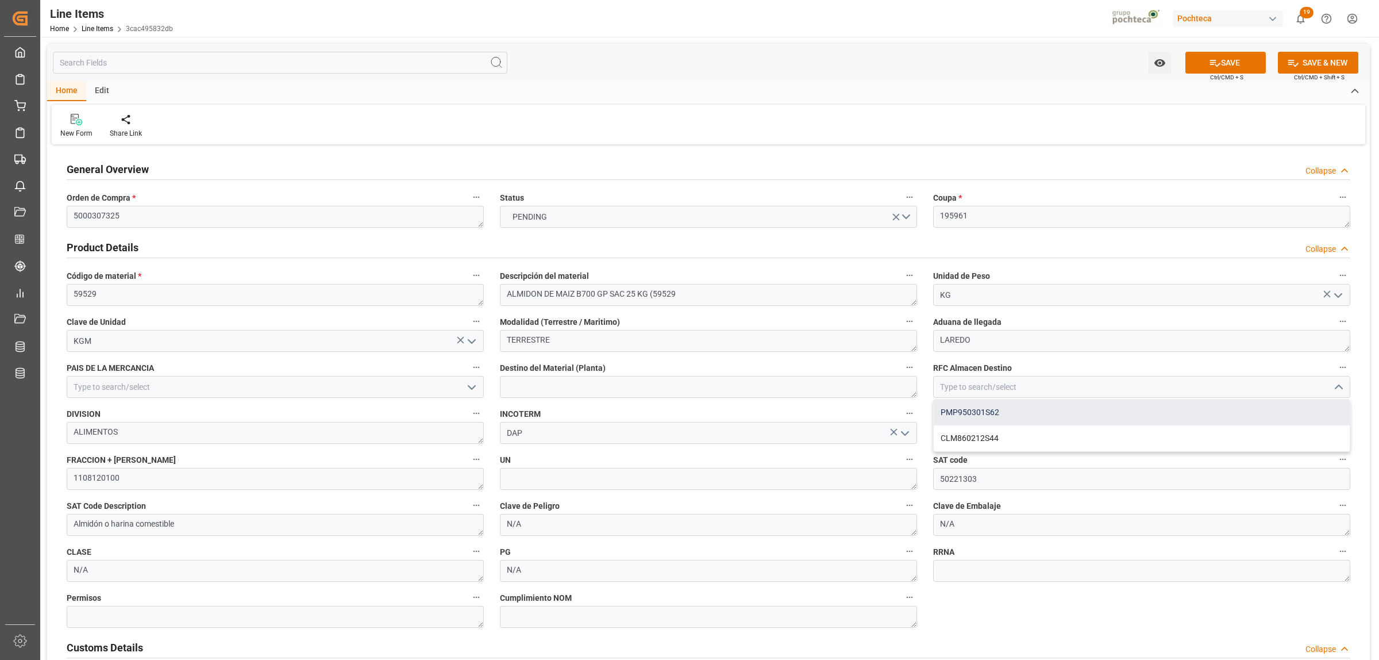
click at [1035, 418] on div "PMP950301S62" at bounding box center [1142, 412] width 416 height 26
type input "PMP950301S62"
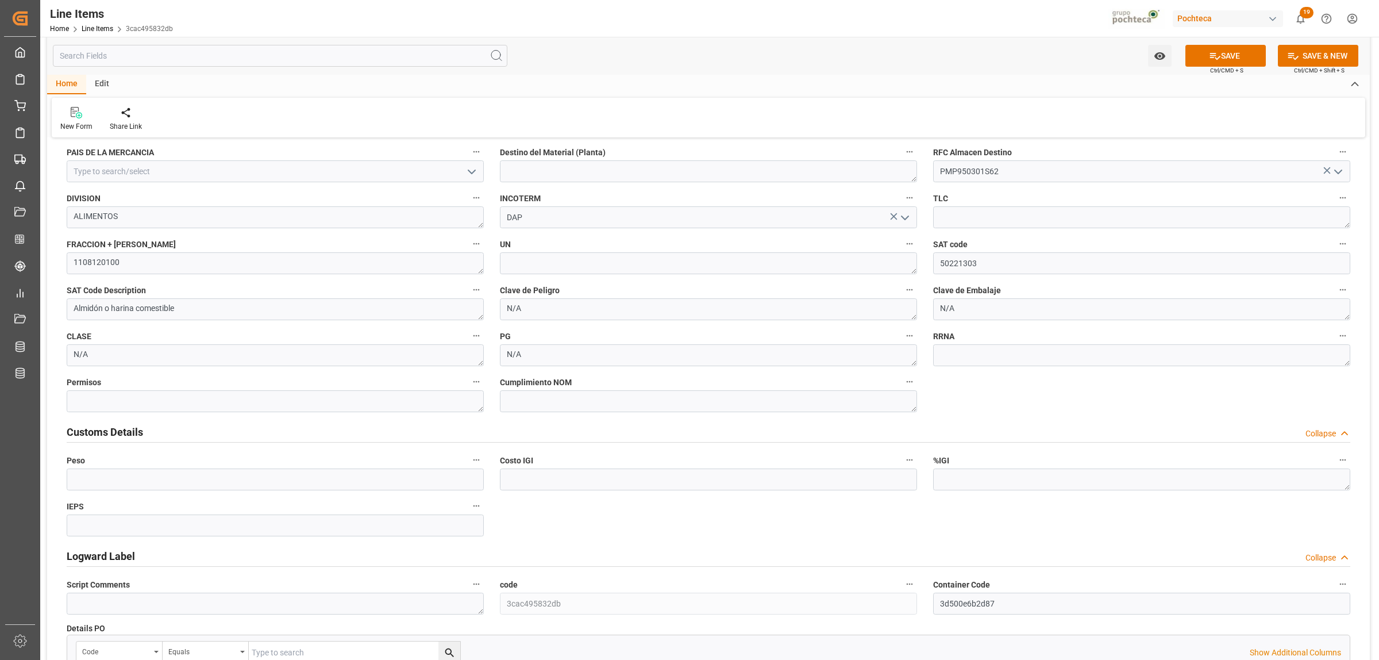
scroll to position [144, 0]
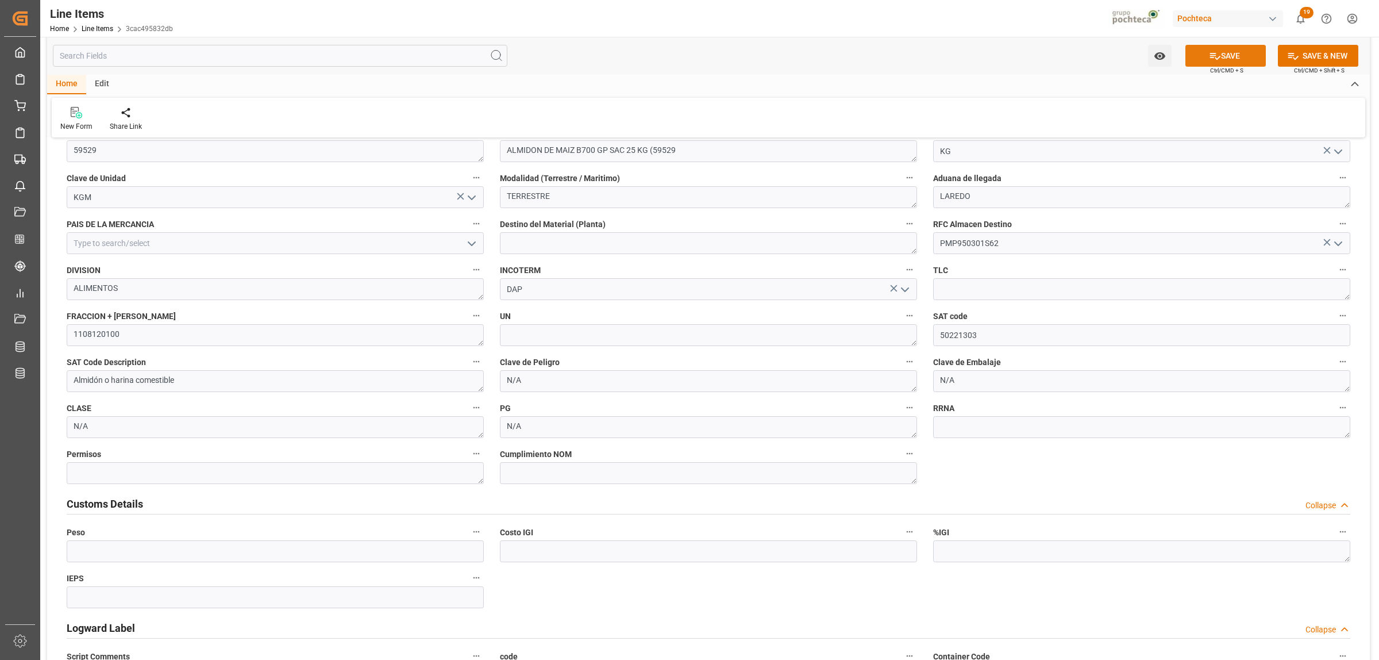
click at [1220, 55] on button "SAVE" at bounding box center [1225, 56] width 80 height 22
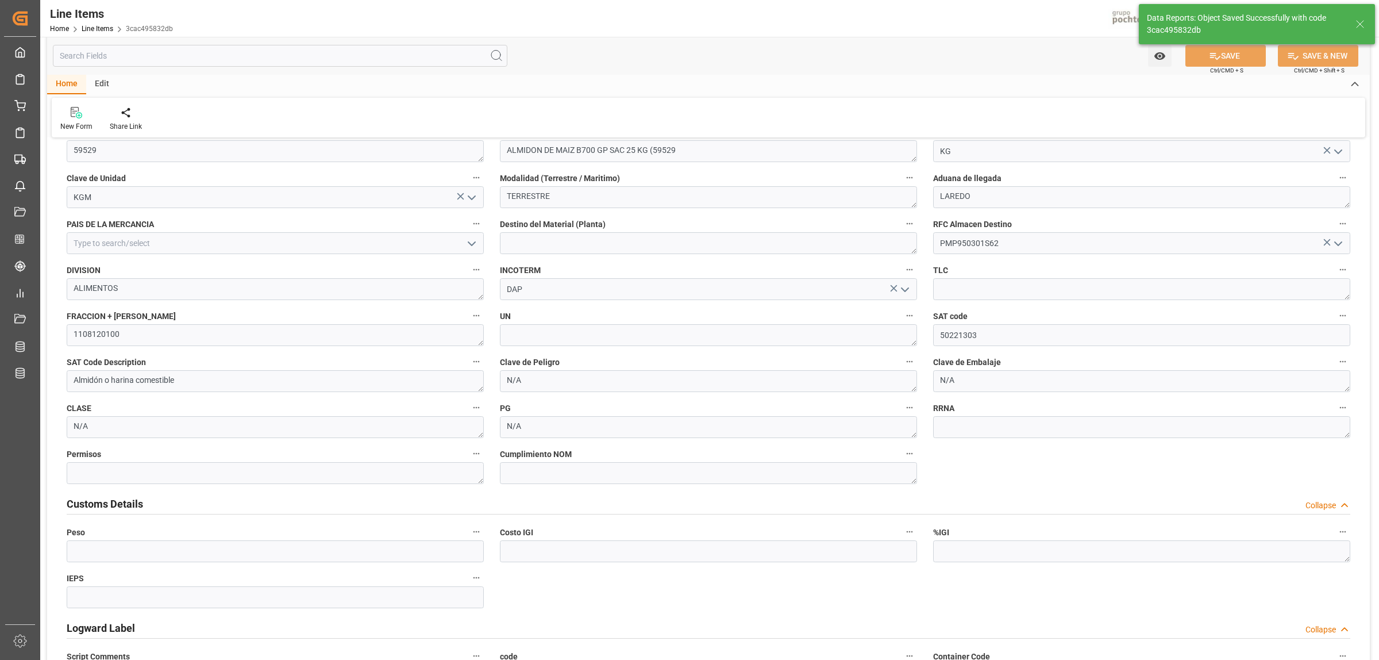
type textarea "1108120100"
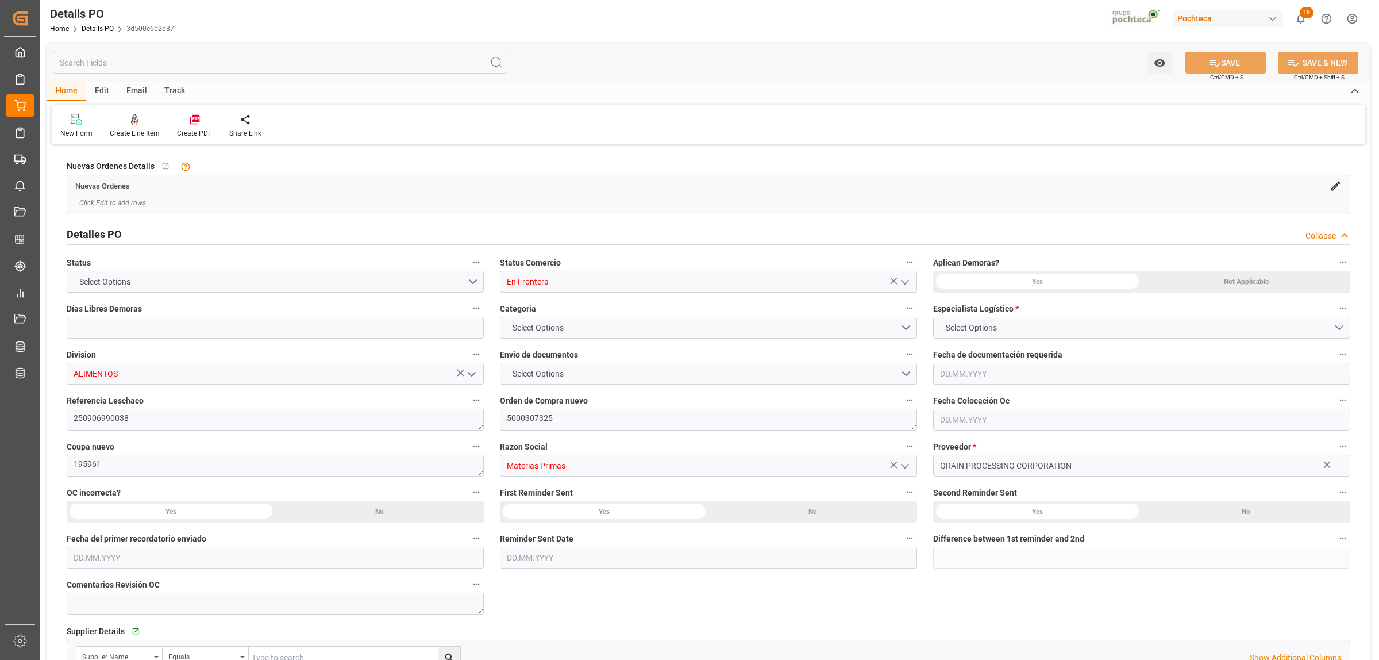
type input "0"
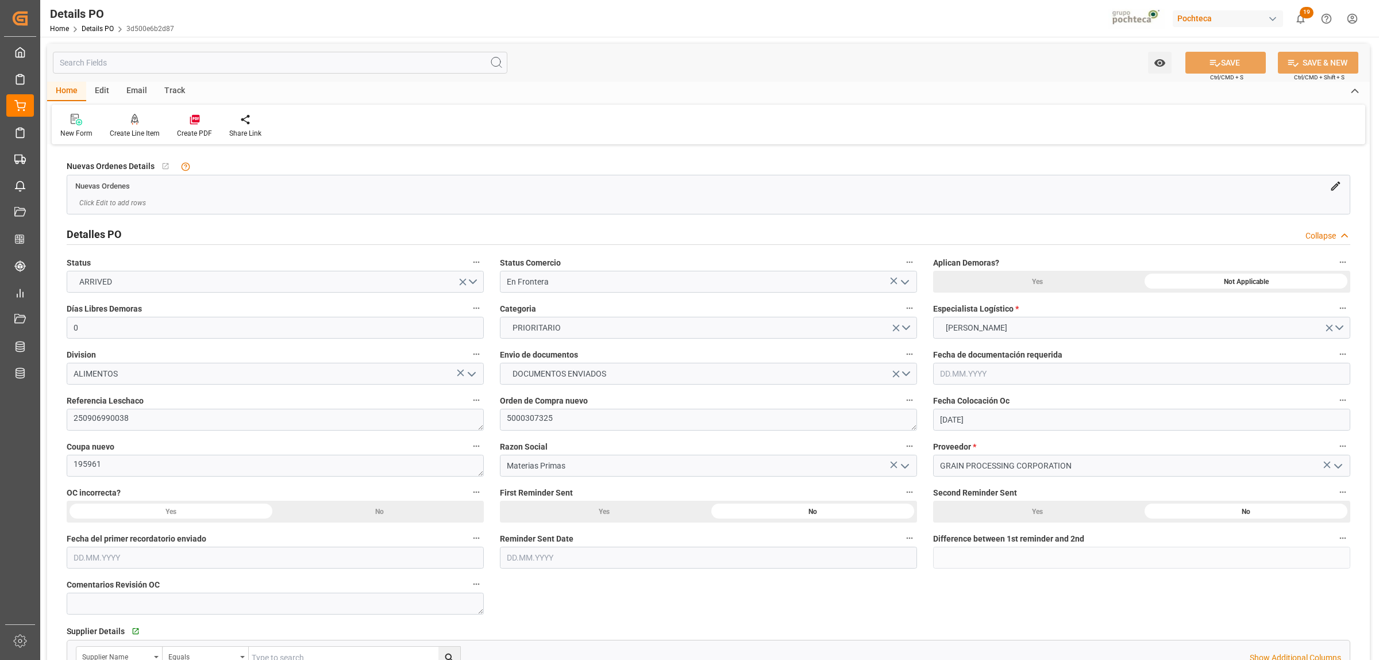
type input "[DATE]"
click at [191, 121] on icon at bounding box center [195, 120] width 10 height 10
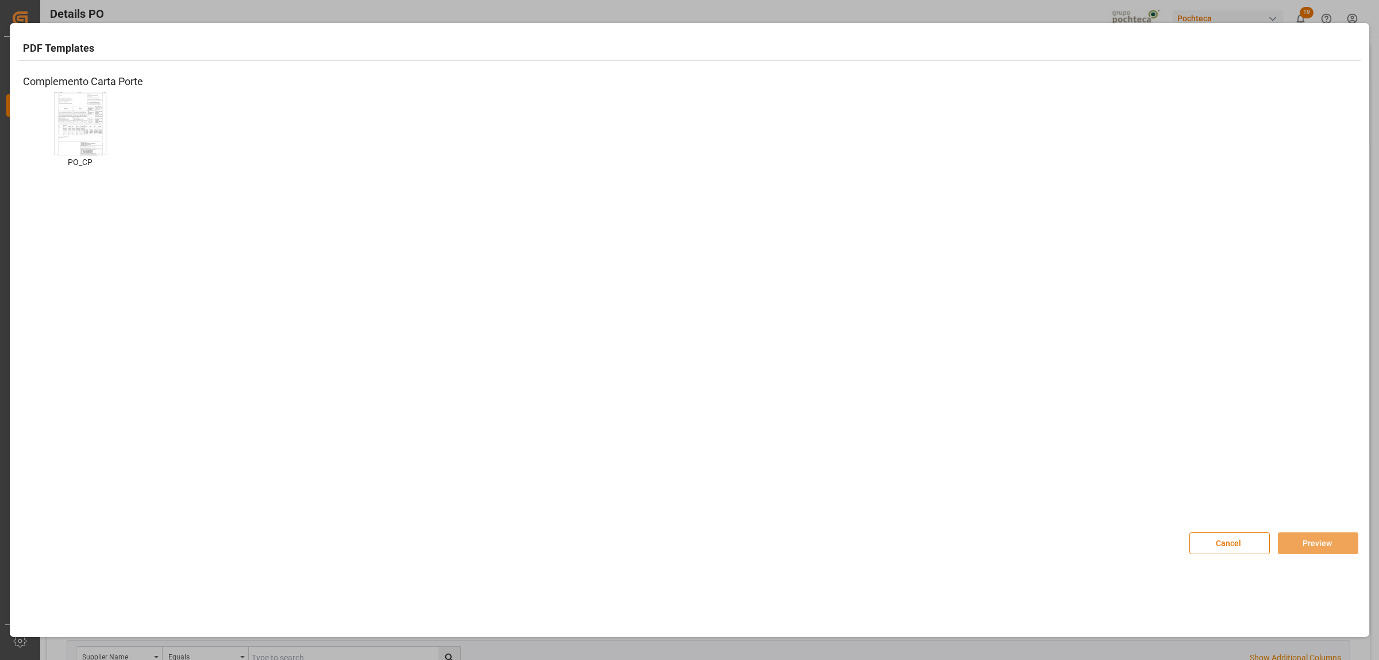
click at [95, 129] on img at bounding box center [80, 123] width 46 height 65
click at [1304, 541] on button "Preview" at bounding box center [1318, 543] width 80 height 22
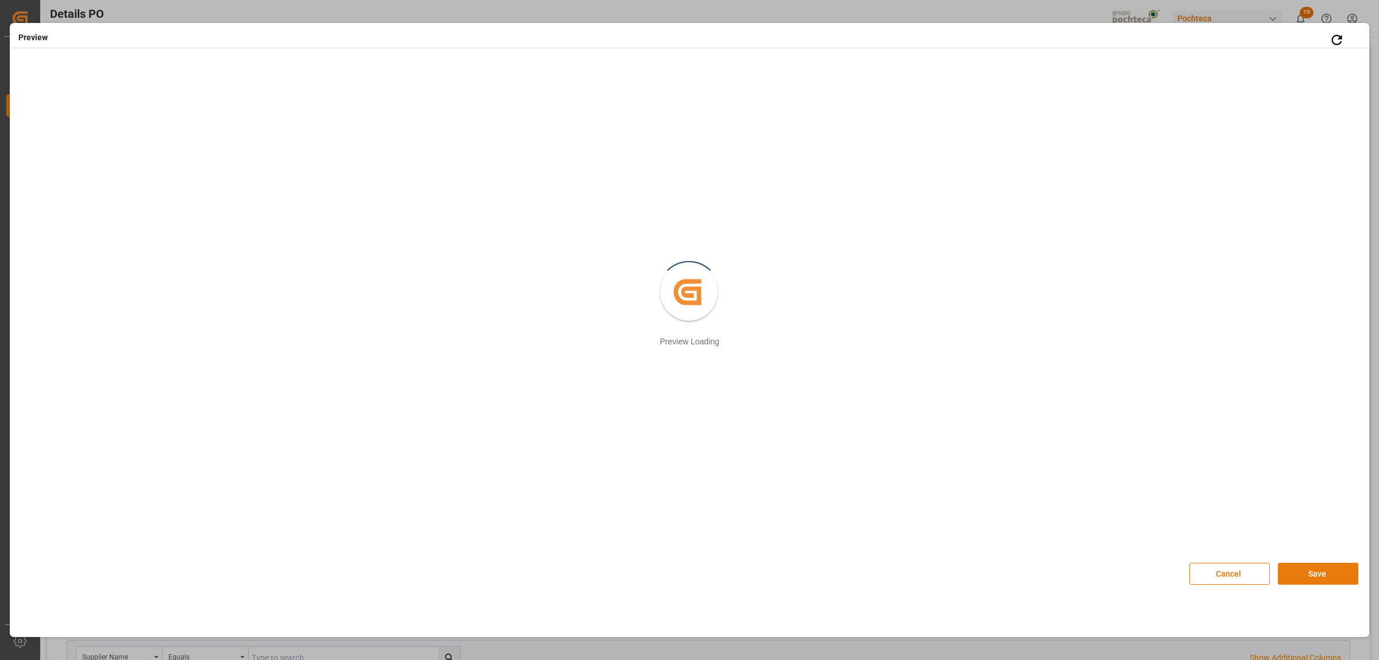
click at [1301, 572] on button "Save" at bounding box center [1318, 573] width 80 height 22
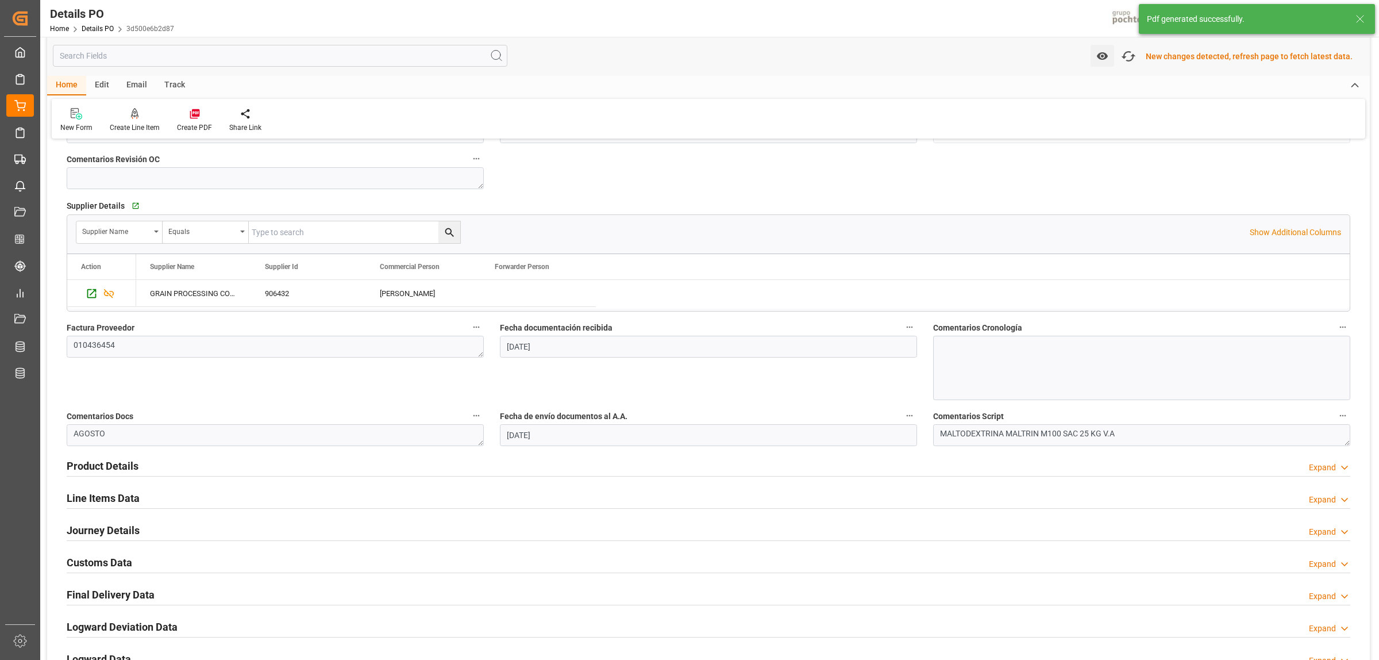
scroll to position [431, 0]
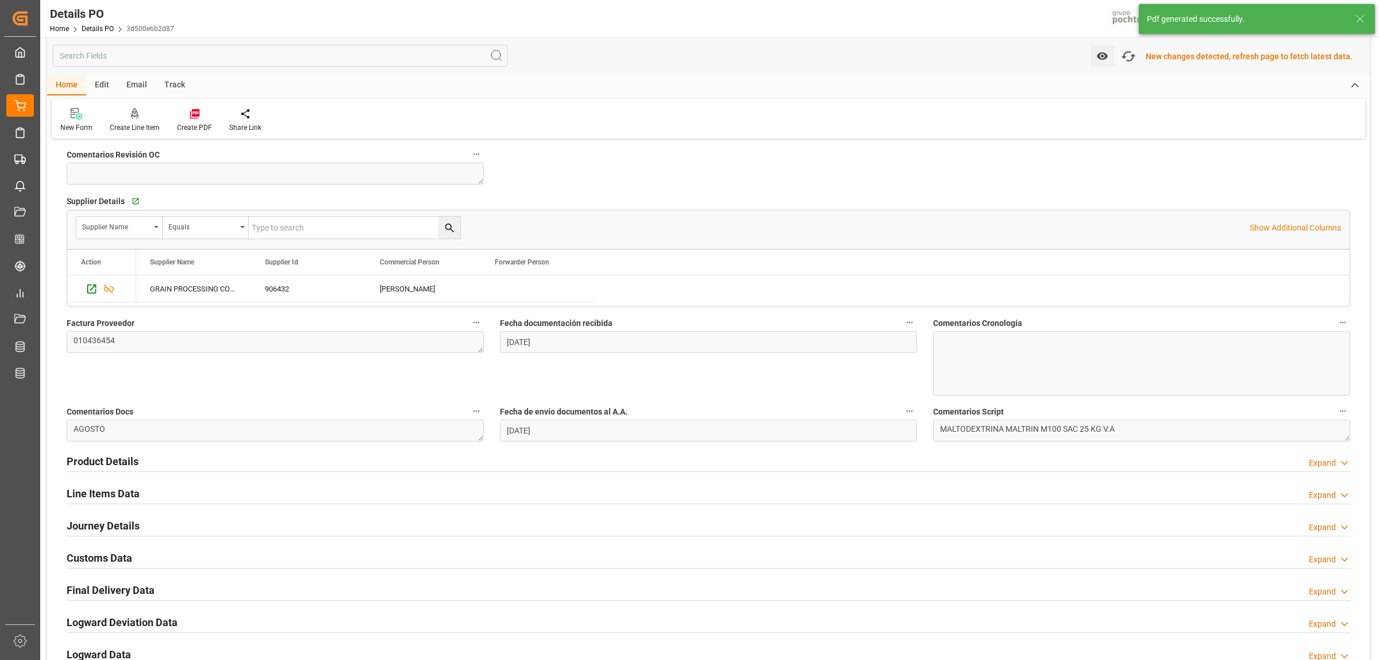
click at [83, 559] on h2 "Customs Data" at bounding box center [99, 558] width 65 height 16
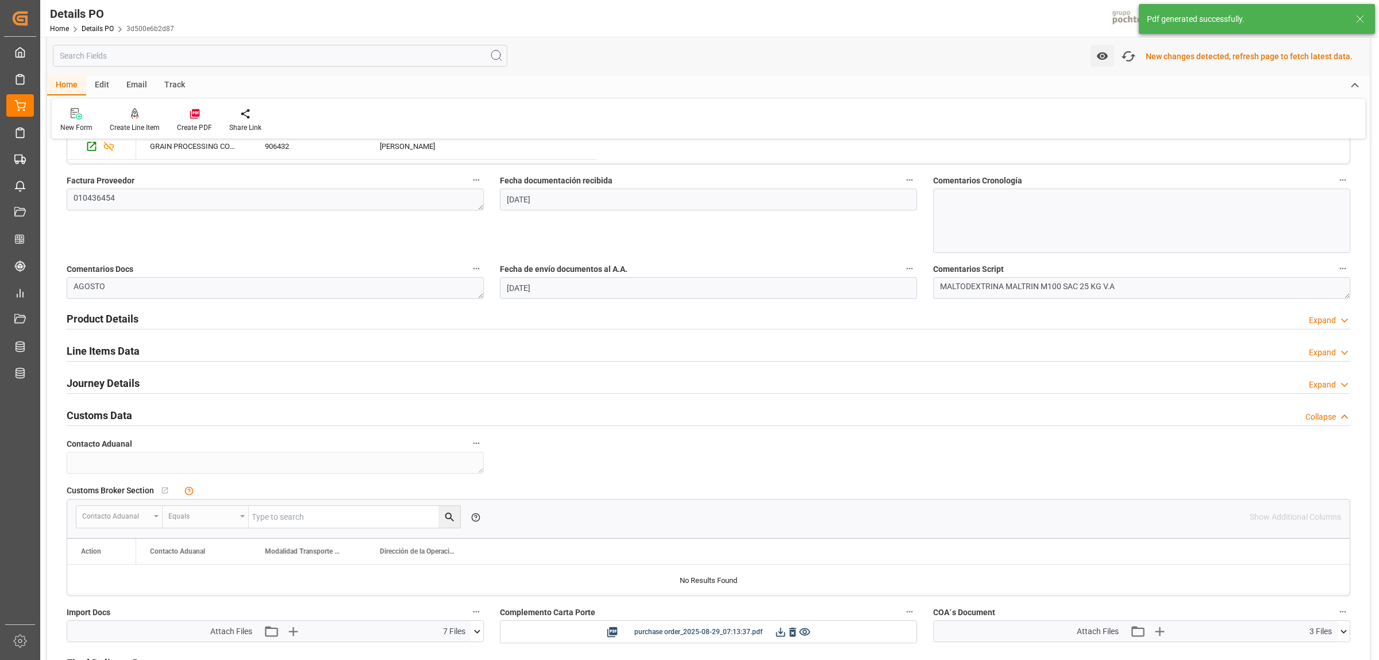
scroll to position [646, 0]
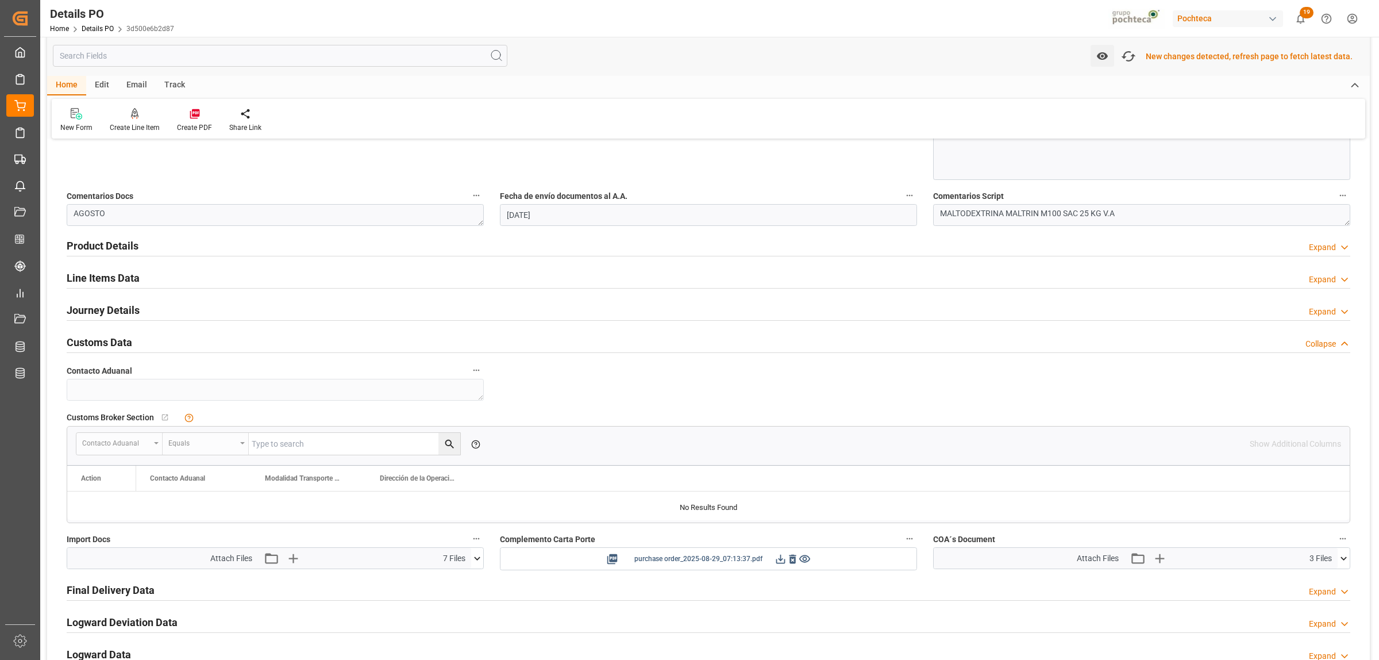
click at [776, 562] on icon at bounding box center [780, 558] width 9 height 9
